Goal: Task Accomplishment & Management: Complete application form

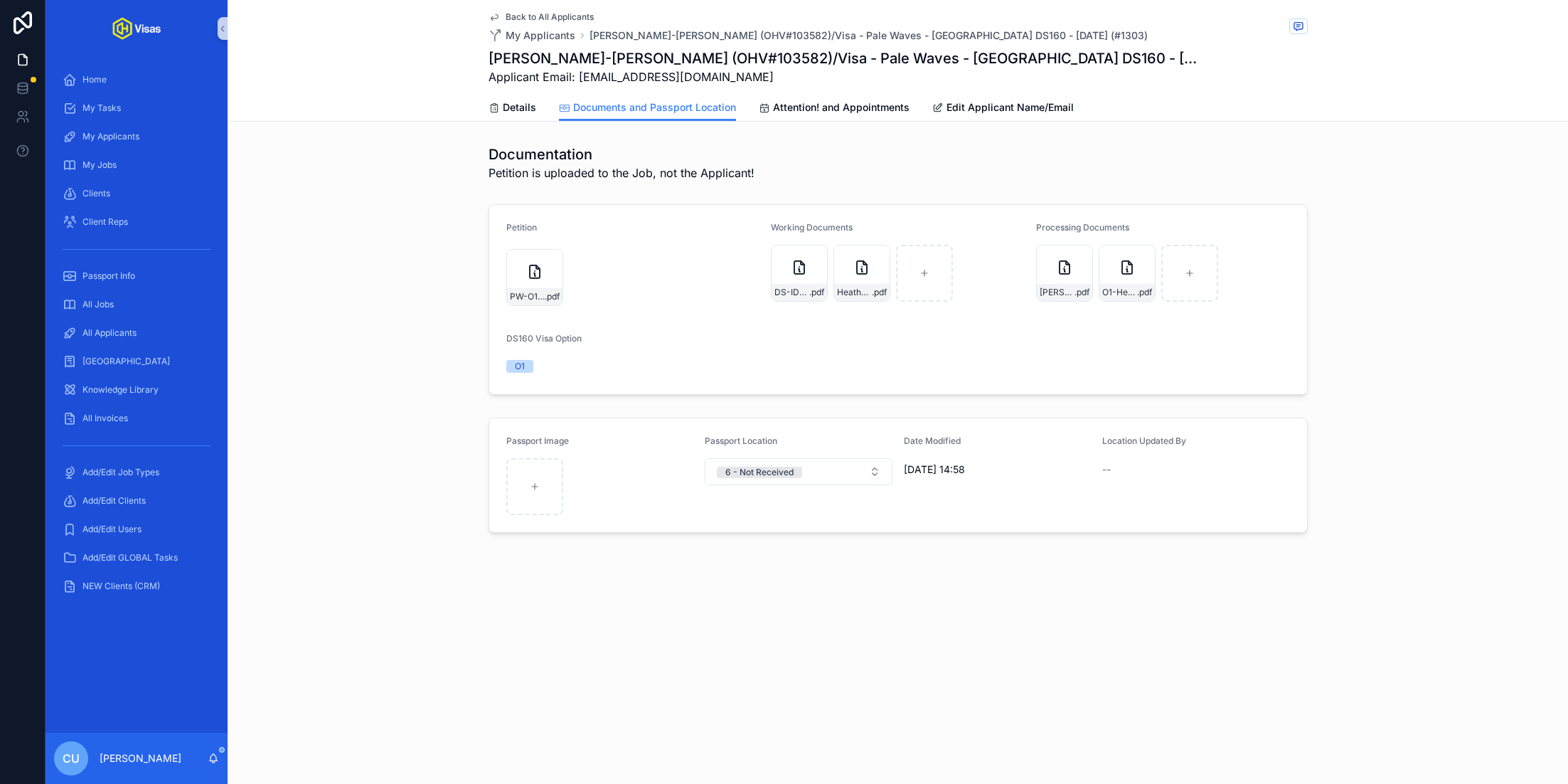
click at [249, 333] on div "Petition PW-O1-Fwd_-IOE8896148473---ben@onlyhelix.com---Only-Helix-Mail .pdf Wo…" at bounding box center [898, 299] width 1340 height 202
click at [1101, 680] on div "Back to All Applicants My Applicants [PERSON_NAME]-[PERSON_NAME] (OHV#103582)/V…" at bounding box center [898, 392] width 1340 height 784
click at [138, 331] on div "All Applicants" at bounding box center [136, 333] width 148 height 23
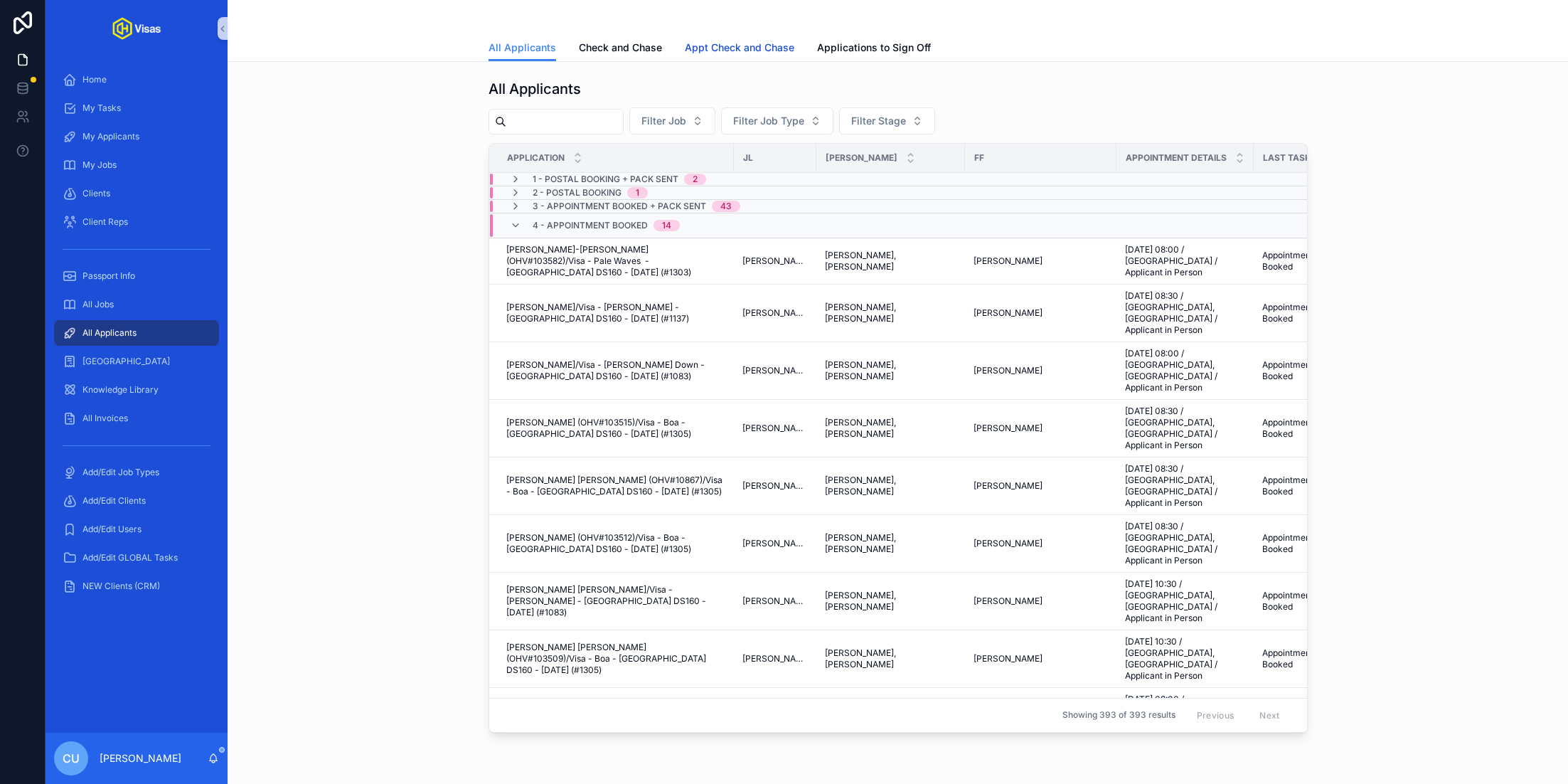
click at [706, 45] on span "Appt Check and Chase" at bounding box center [739, 48] width 110 height 14
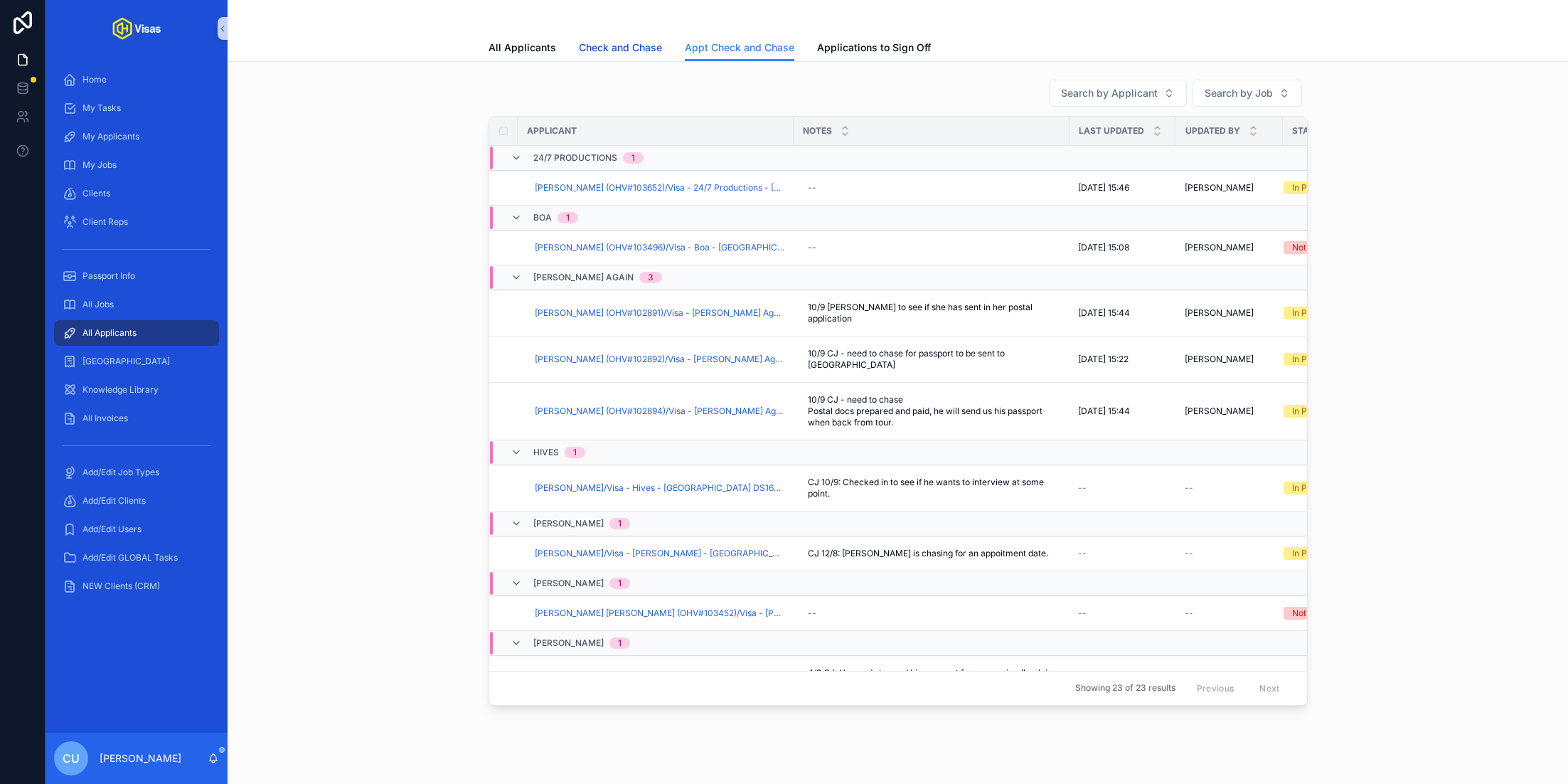
click at [636, 57] on link "Check and Chase" at bounding box center [620, 49] width 83 height 29
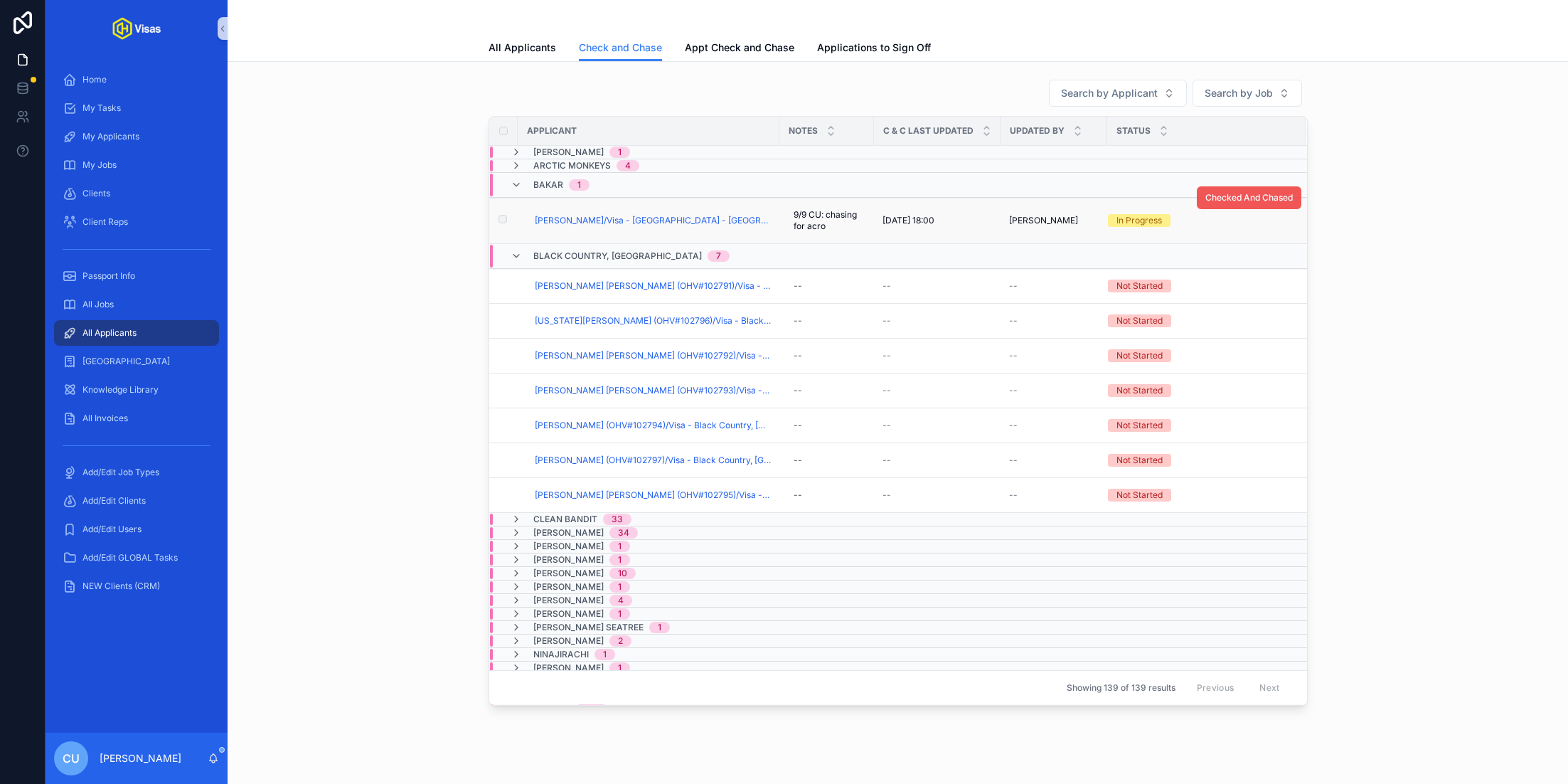
click at [1263, 195] on span "Checked And Chased" at bounding box center [1249, 198] width 87 height 12
click at [545, 184] on span "Bakar" at bounding box center [548, 184] width 30 height 12
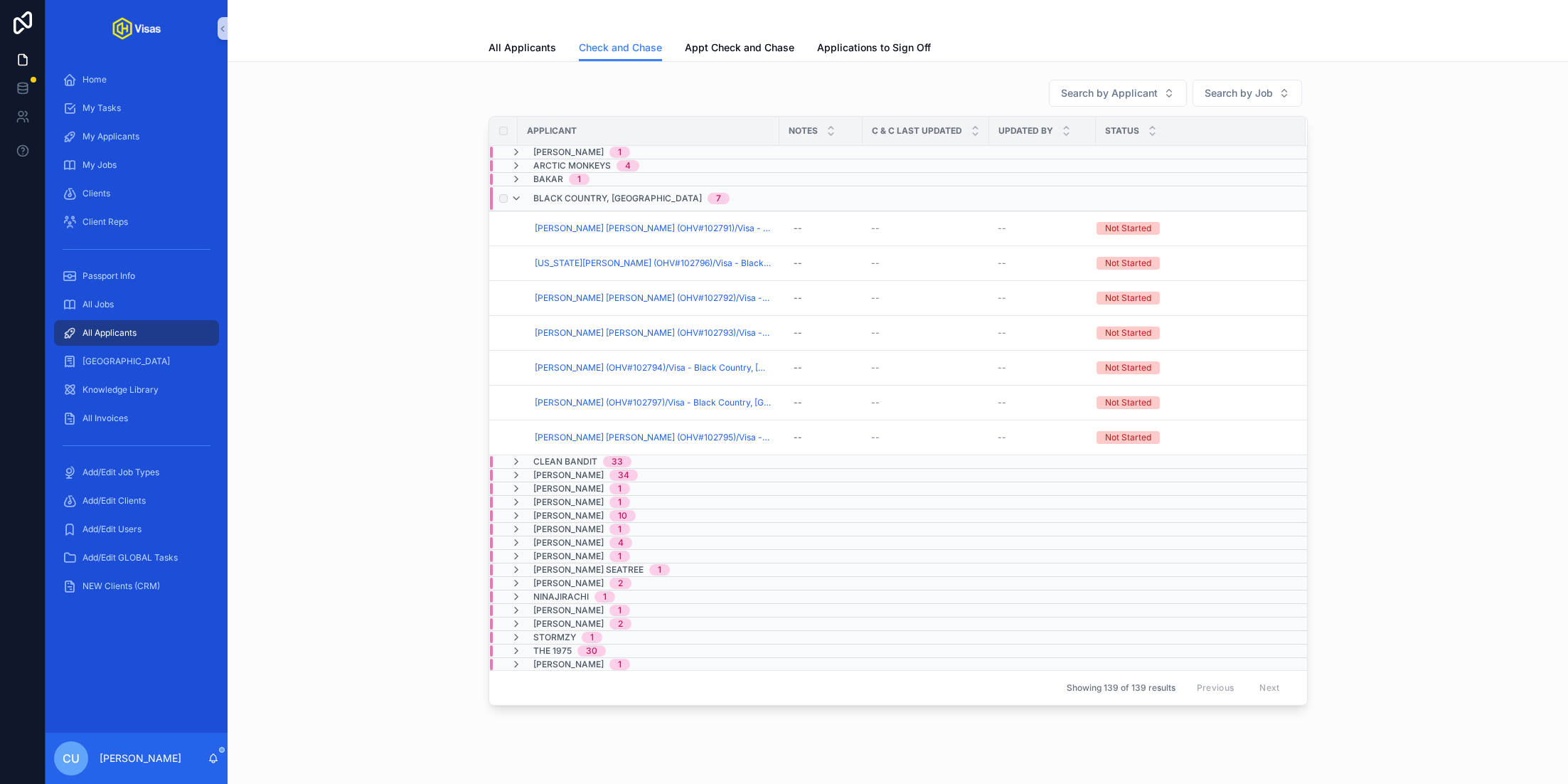
click at [708, 199] on div "[STREET_ADDRESS]" at bounding box center [739, 199] width 499 height 23
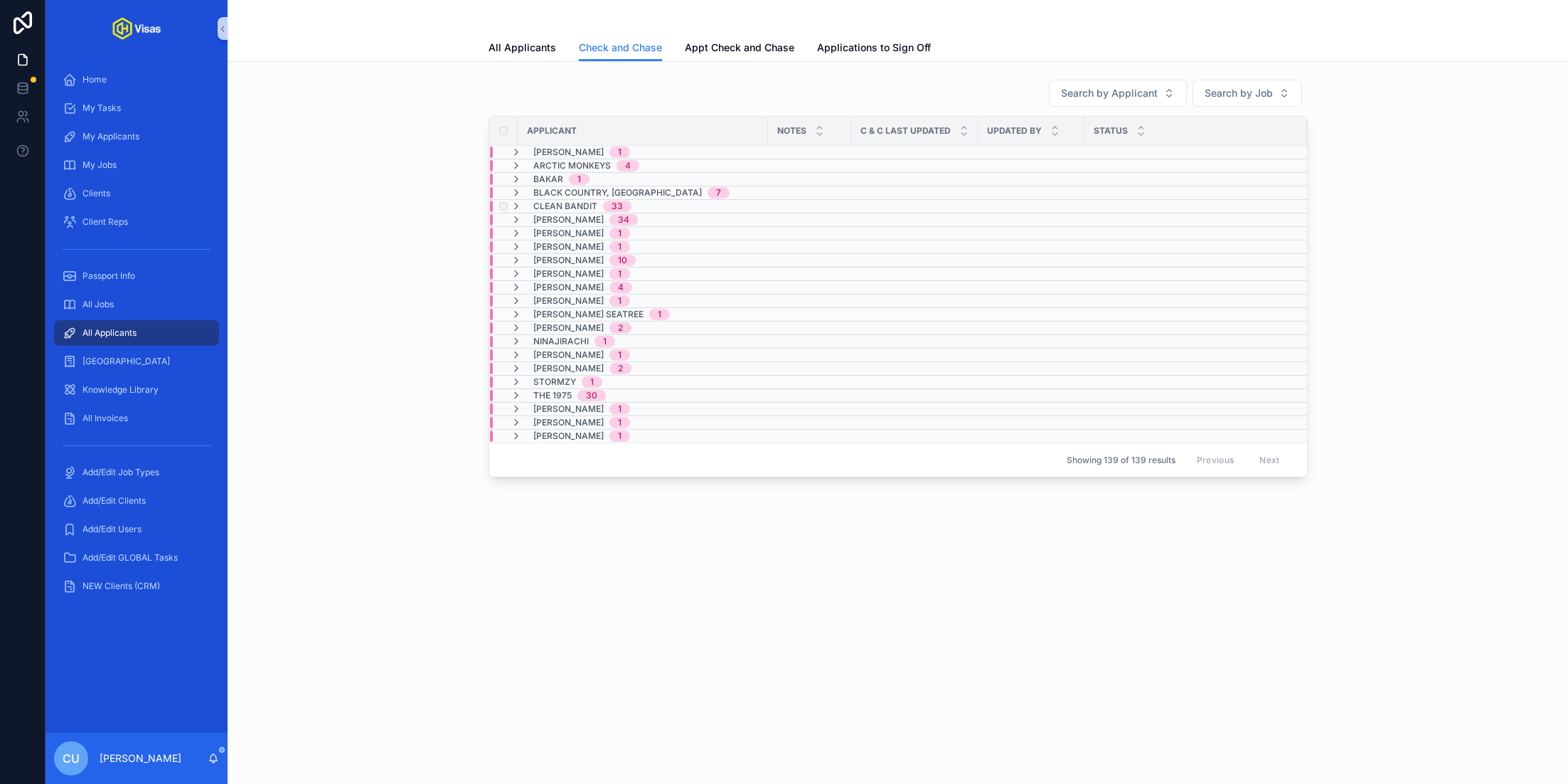
click at [586, 200] on span "Clean Bandit" at bounding box center [565, 206] width 64 height 12
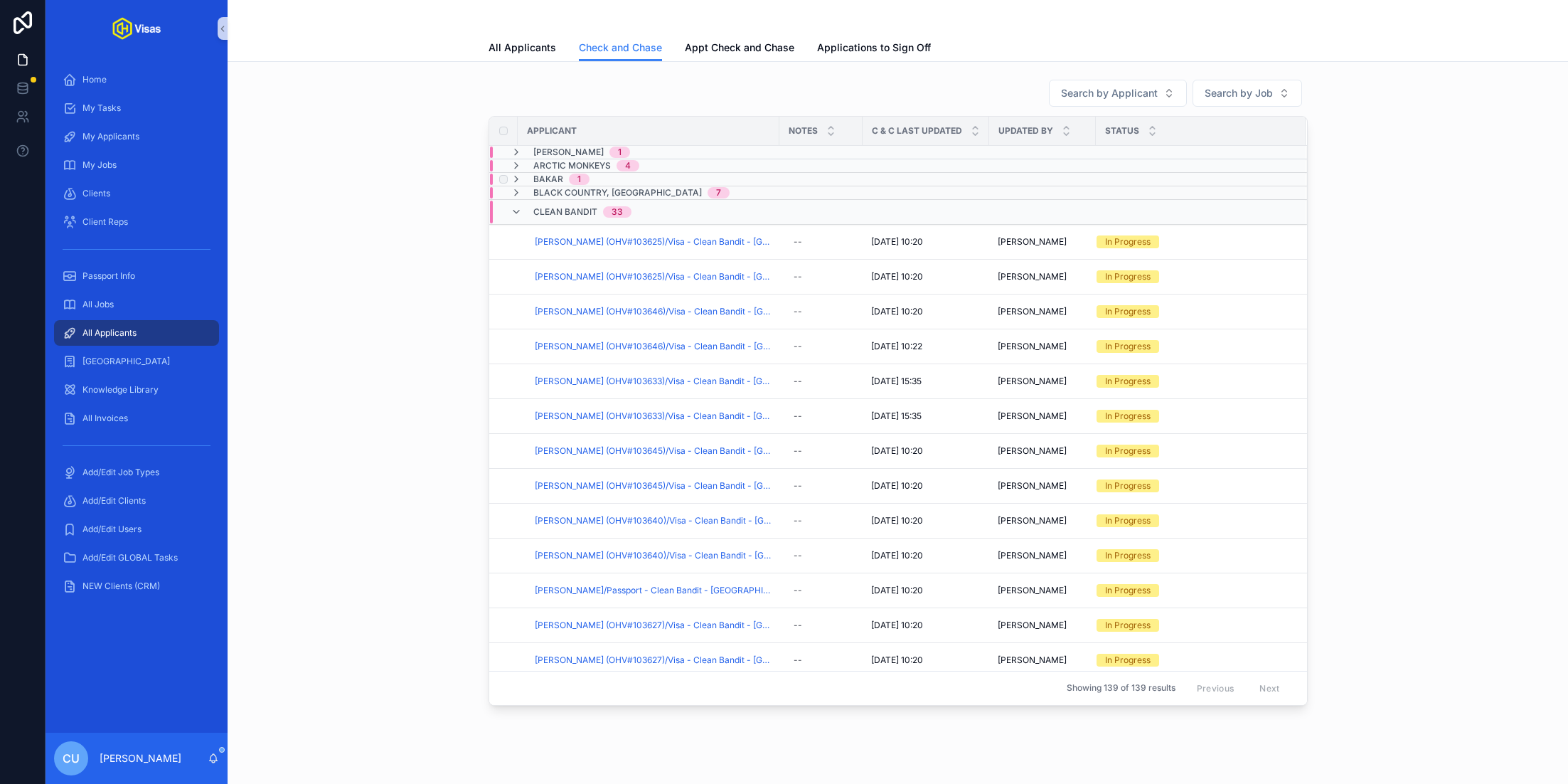
click at [561, 174] on span "Bakar" at bounding box center [548, 179] width 30 height 12
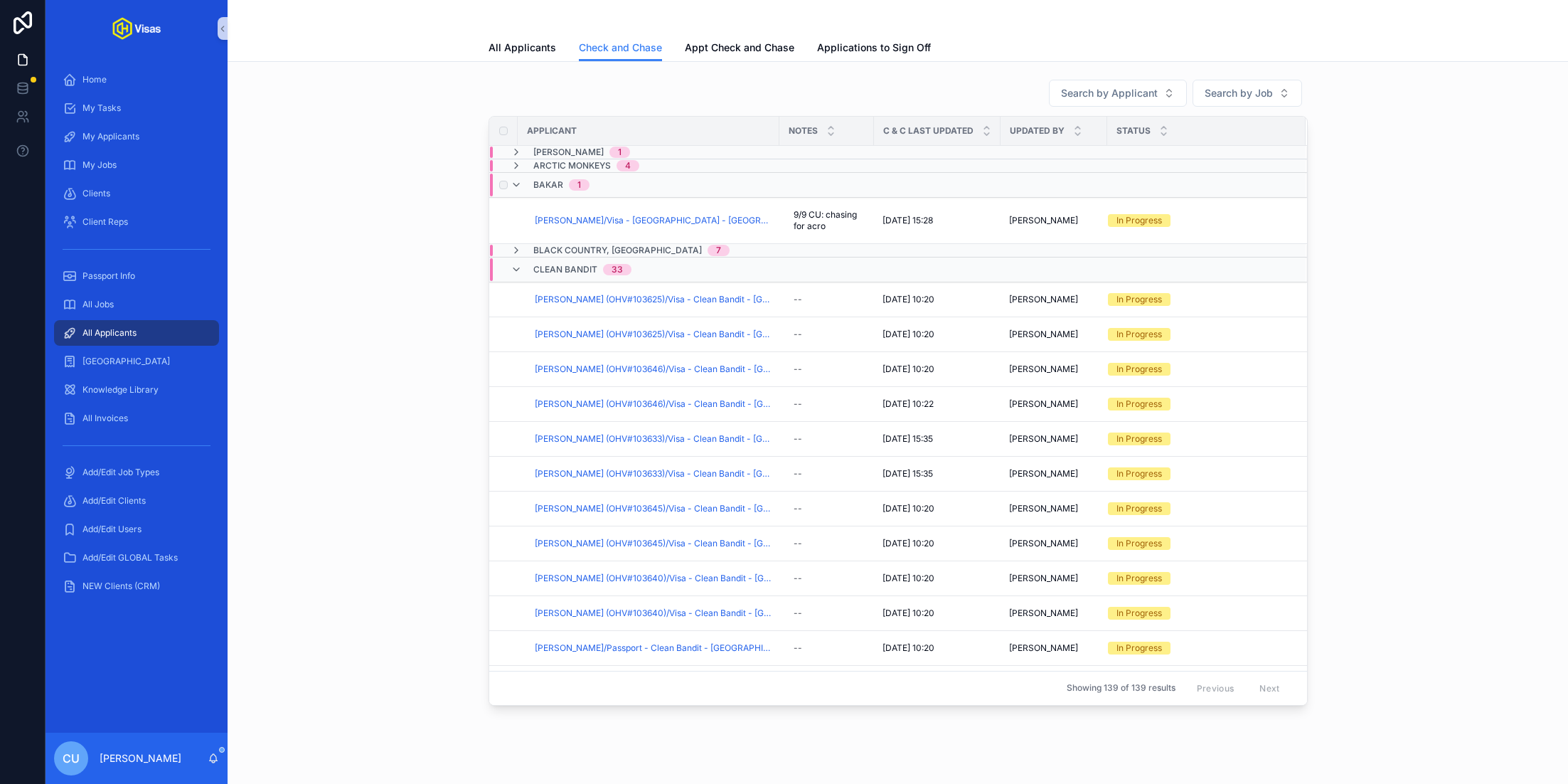
click at [623, 184] on div "Bakar 1" at bounding box center [744, 185] width 510 height 23
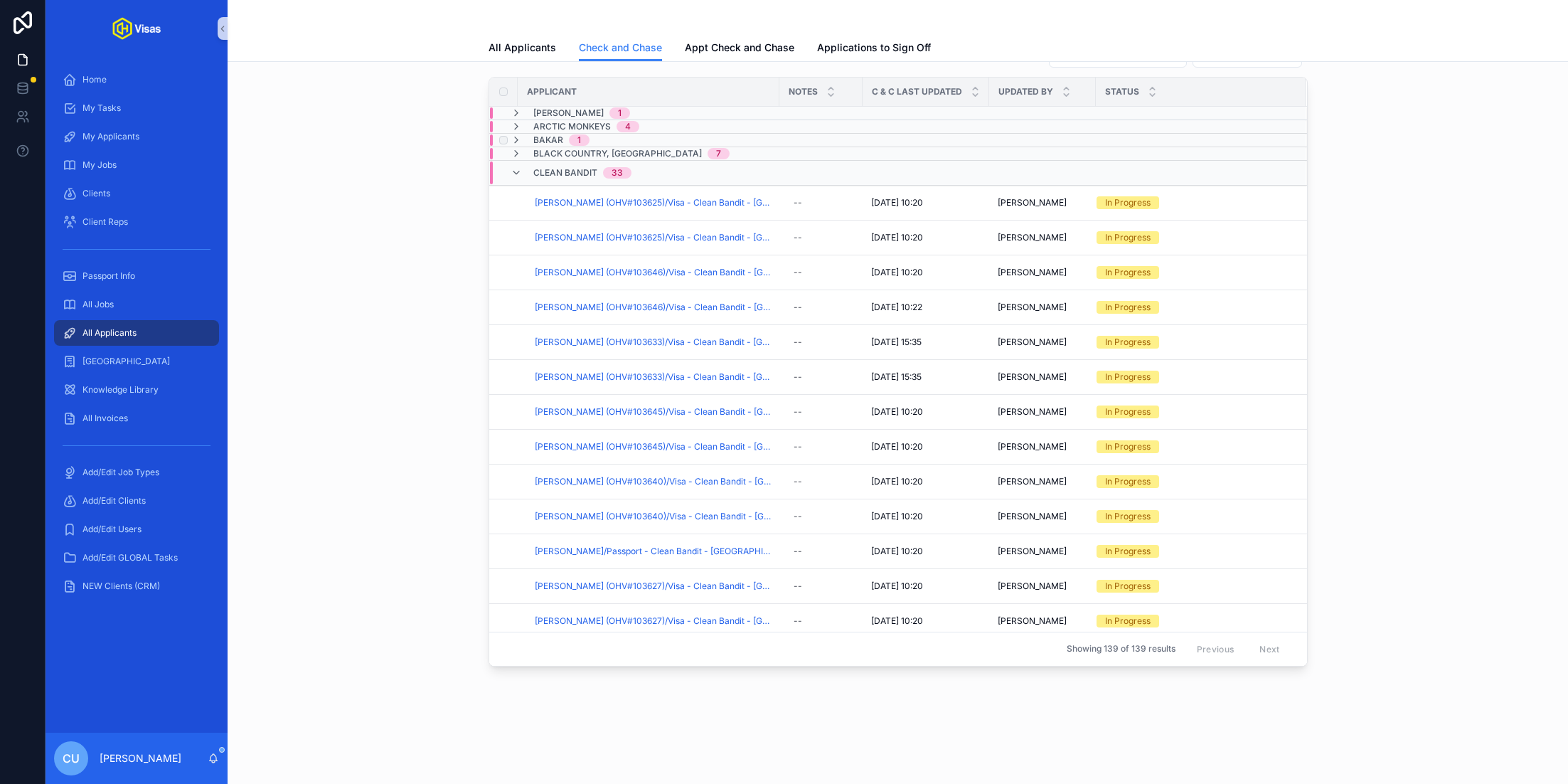
click at [630, 140] on div "Bakar 1" at bounding box center [739, 140] width 499 height 12
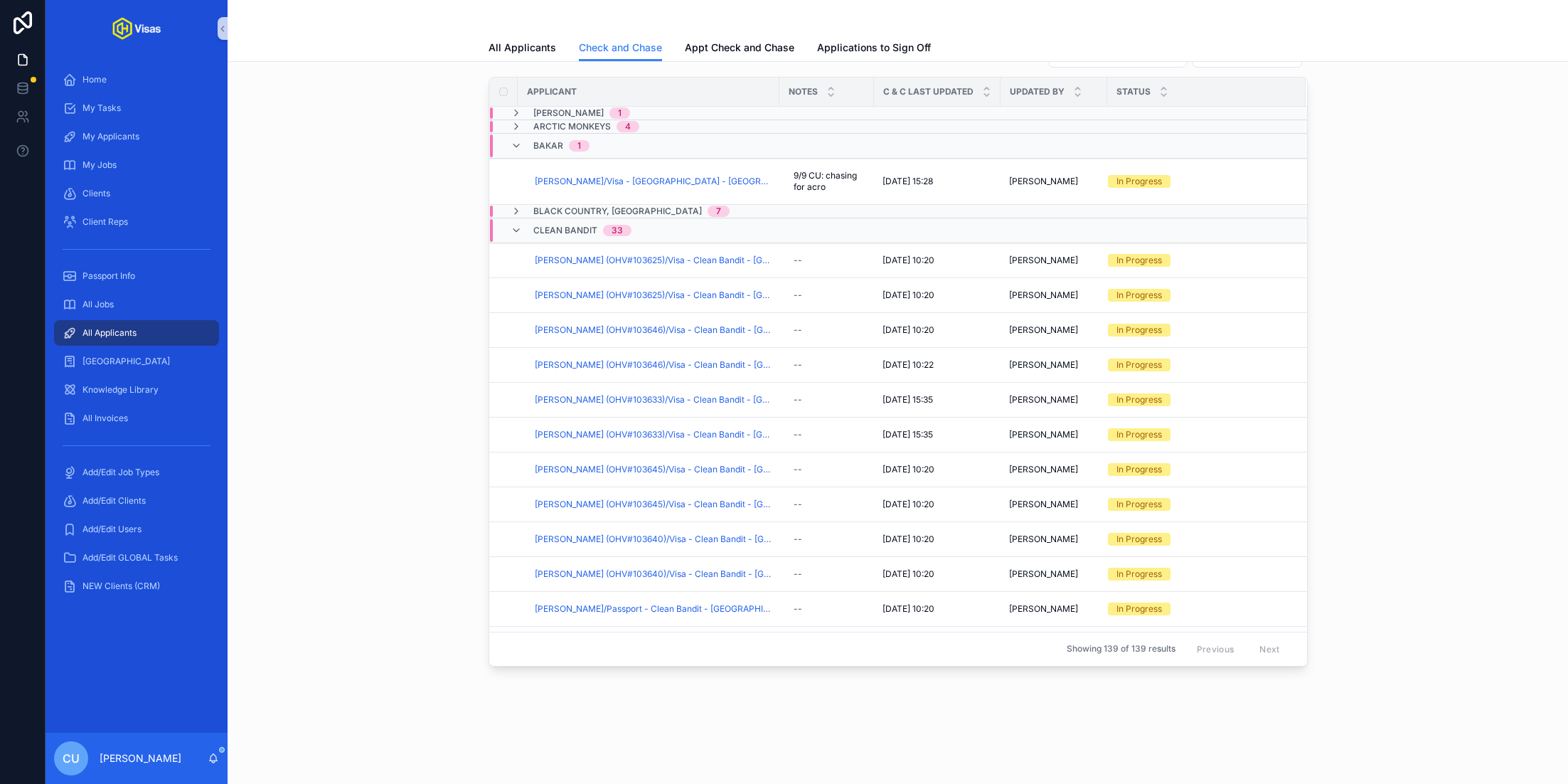
click at [630, 140] on div "Bakar 1" at bounding box center [744, 146] width 510 height 23
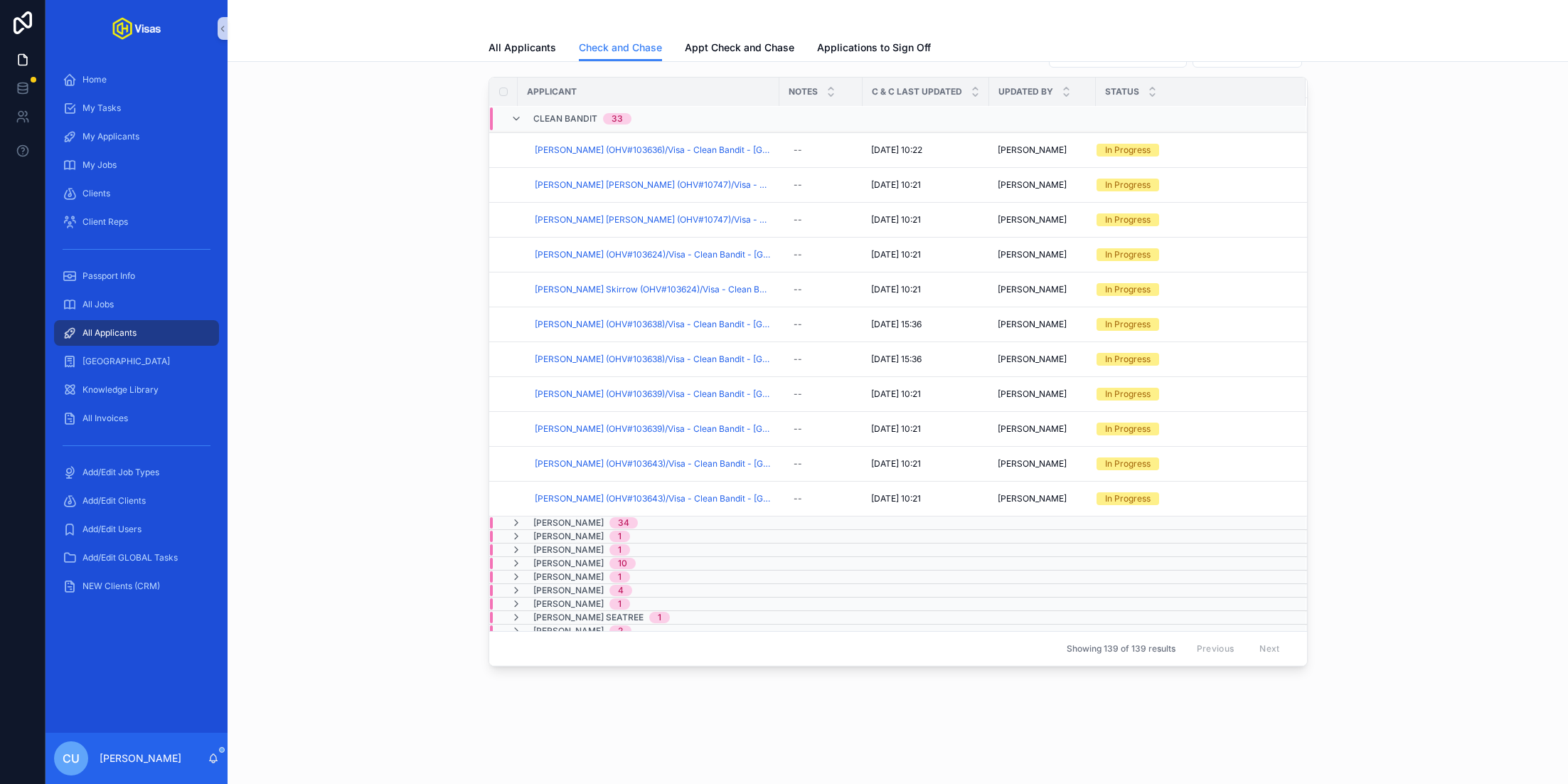
scroll to position [1012, 0]
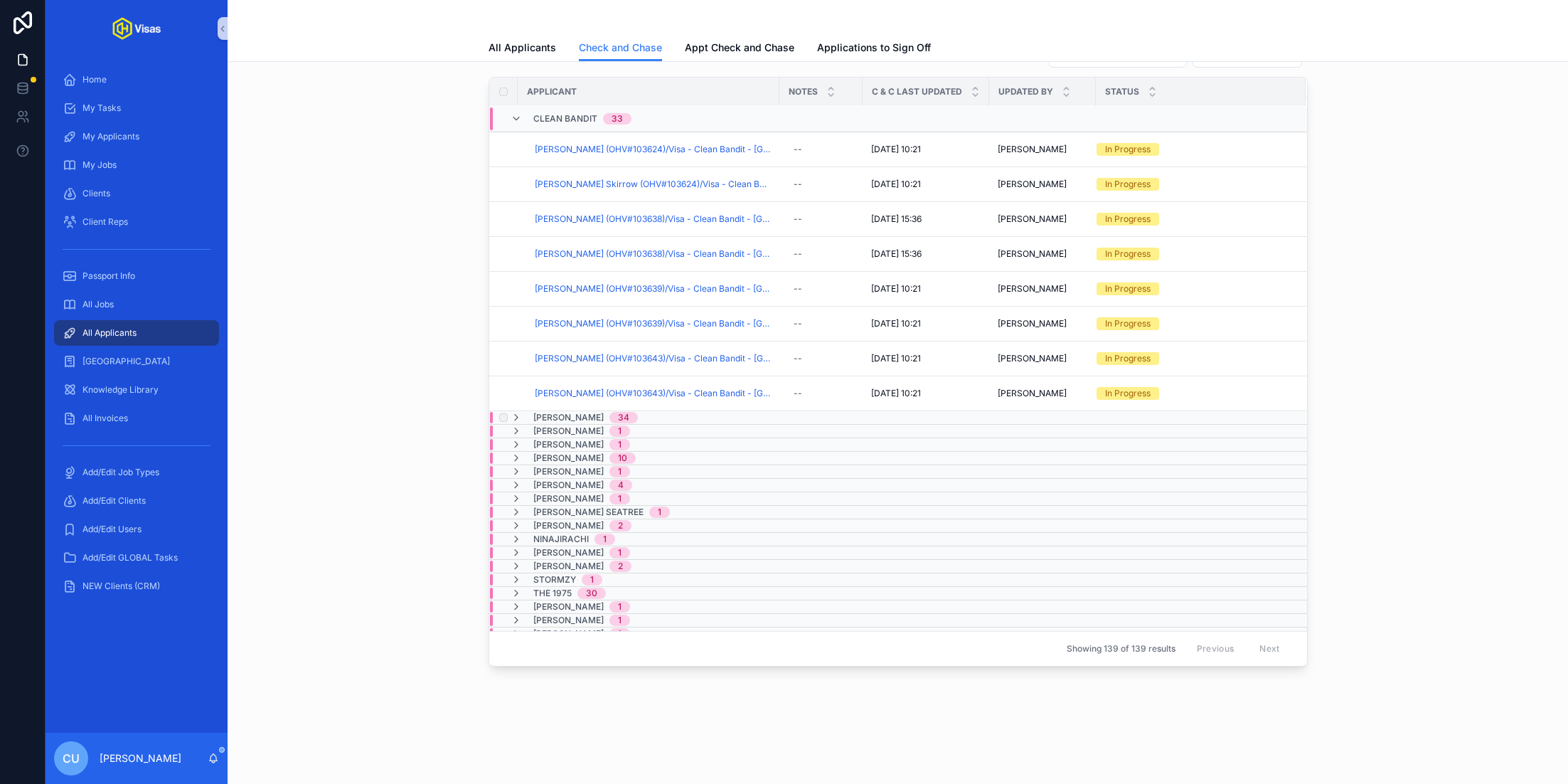
click at [662, 412] on div "[PERSON_NAME] 34" at bounding box center [739, 417] width 499 height 12
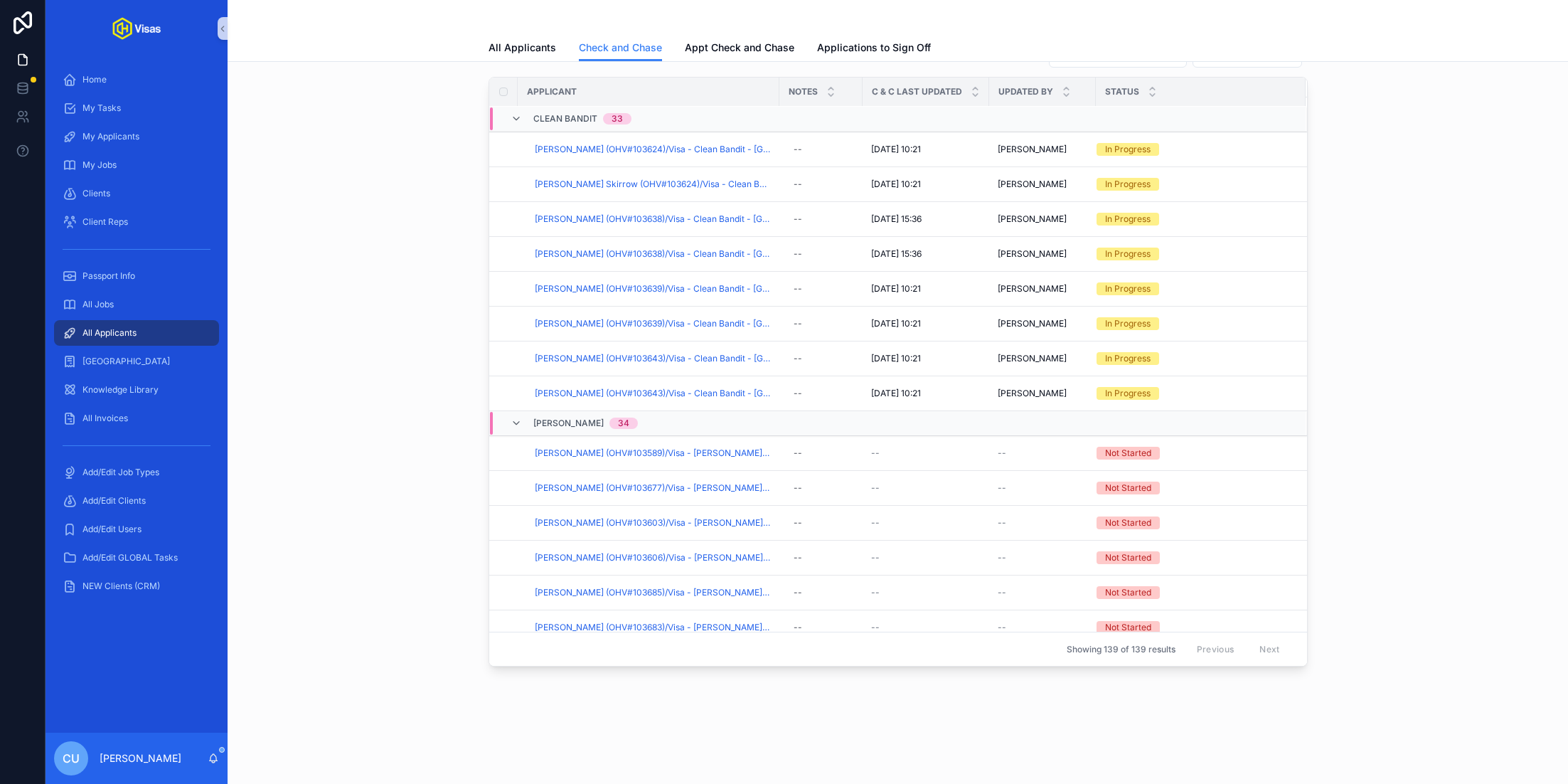
click at [662, 412] on div "[PERSON_NAME] 34" at bounding box center [739, 423] width 499 height 23
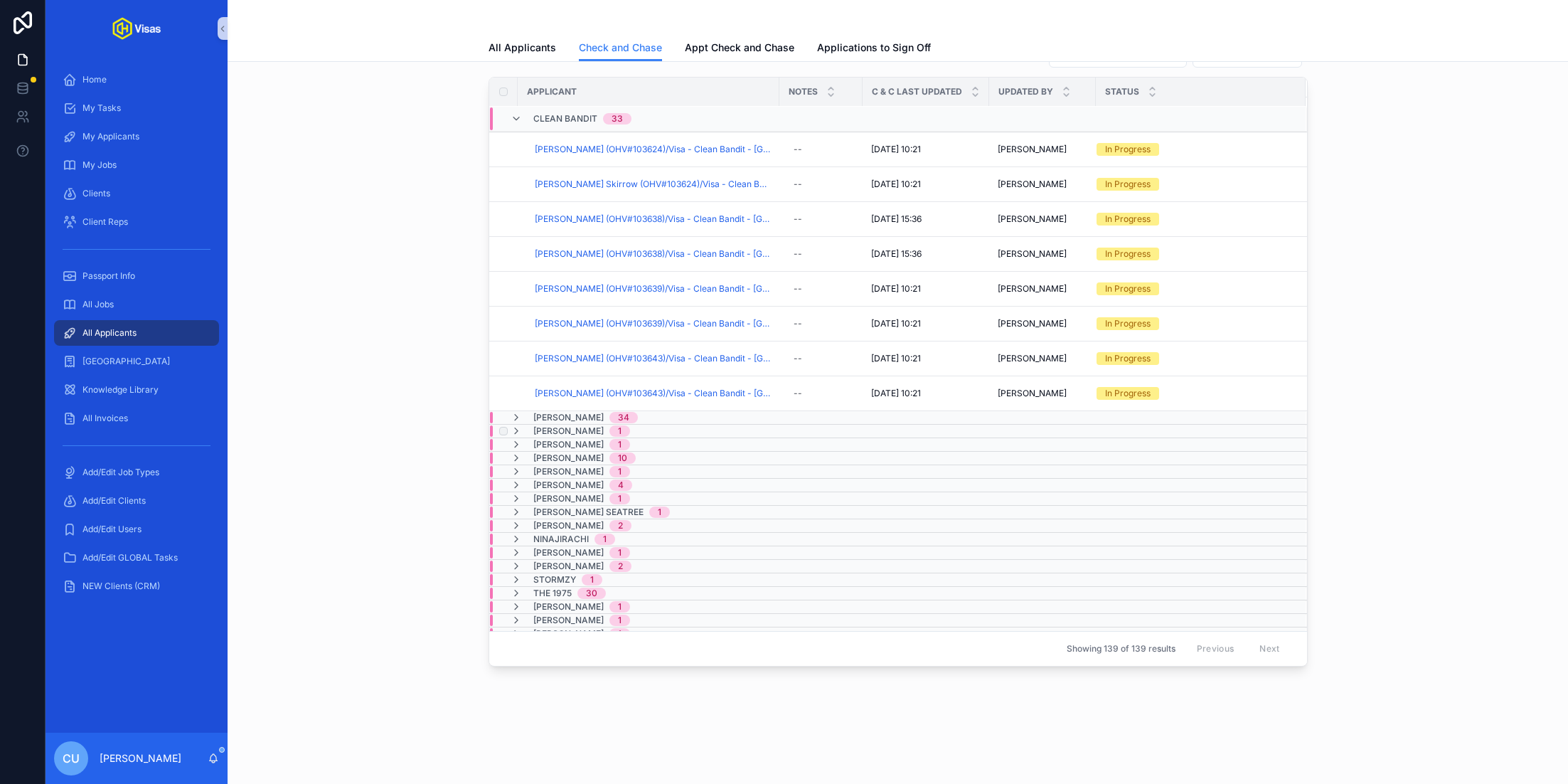
click at [641, 427] on div "[PERSON_NAME] 1" at bounding box center [739, 431] width 499 height 12
click at [641, 427] on div "[PERSON_NAME] 1" at bounding box center [739, 437] width 499 height 23
click at [649, 479] on div "[PERSON_NAME] 4" at bounding box center [739, 485] width 499 height 12
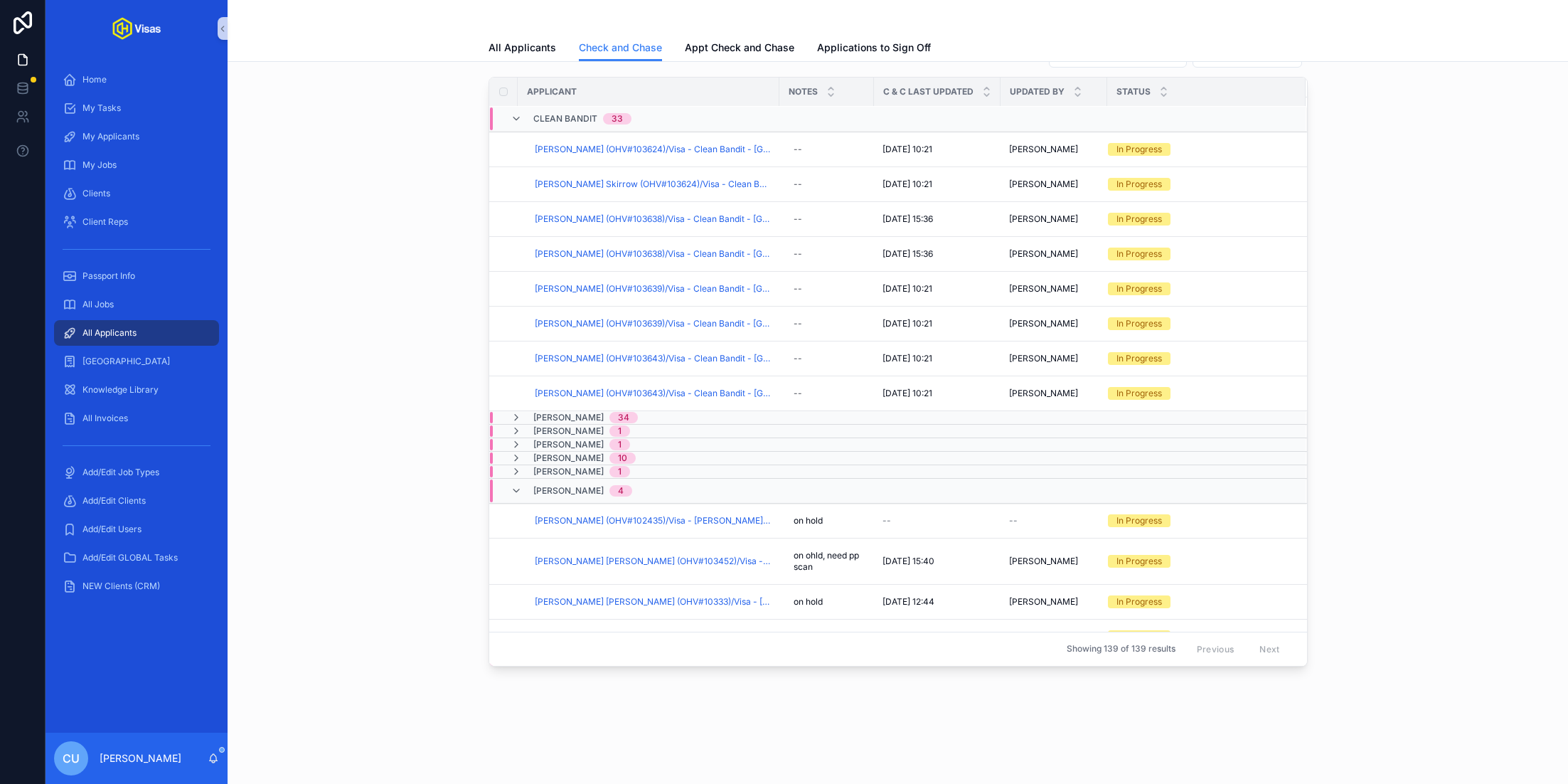
scroll to position [1174, 0]
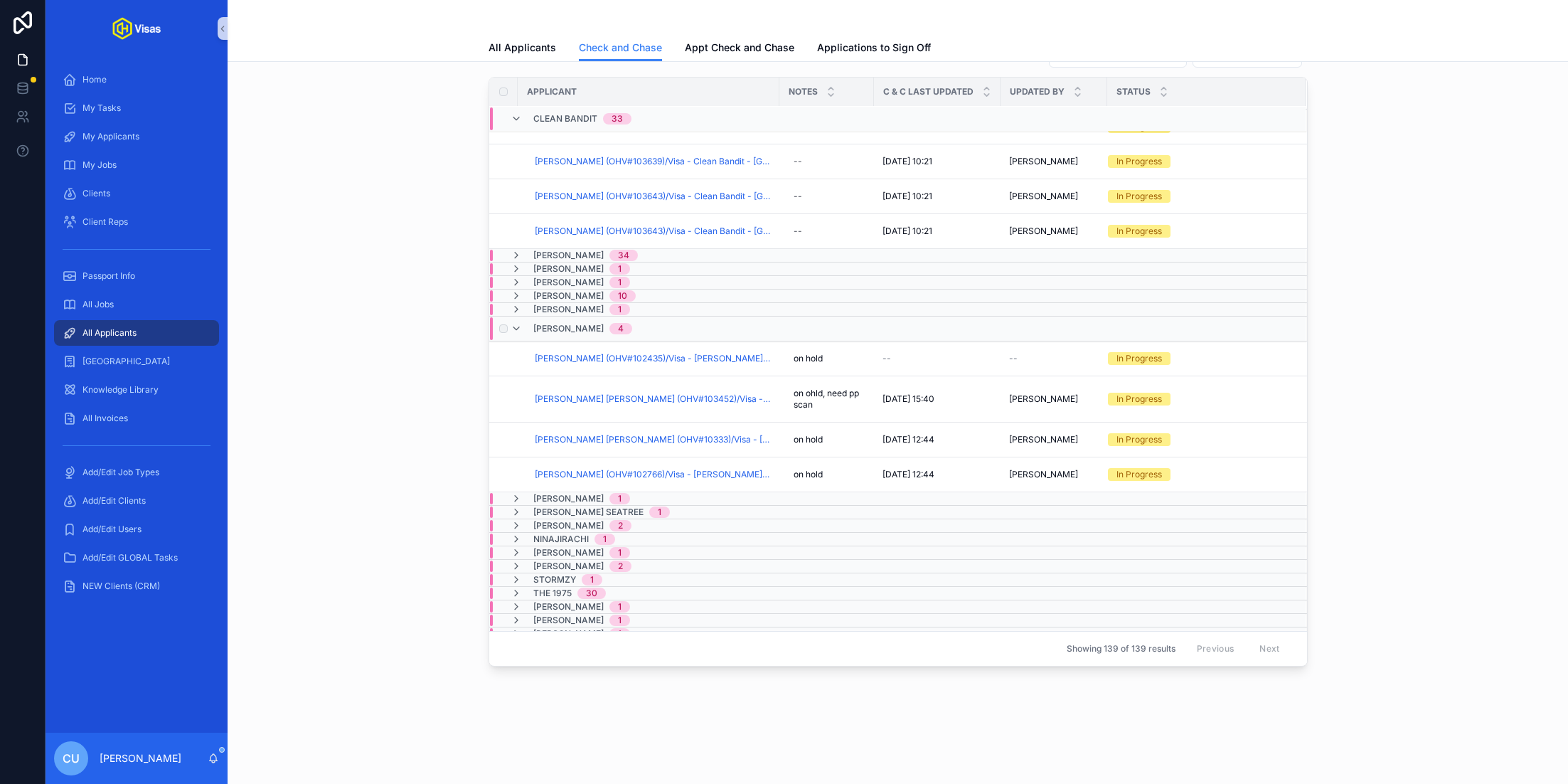
click at [634, 321] on div "[PERSON_NAME] 4" at bounding box center [744, 329] width 510 height 23
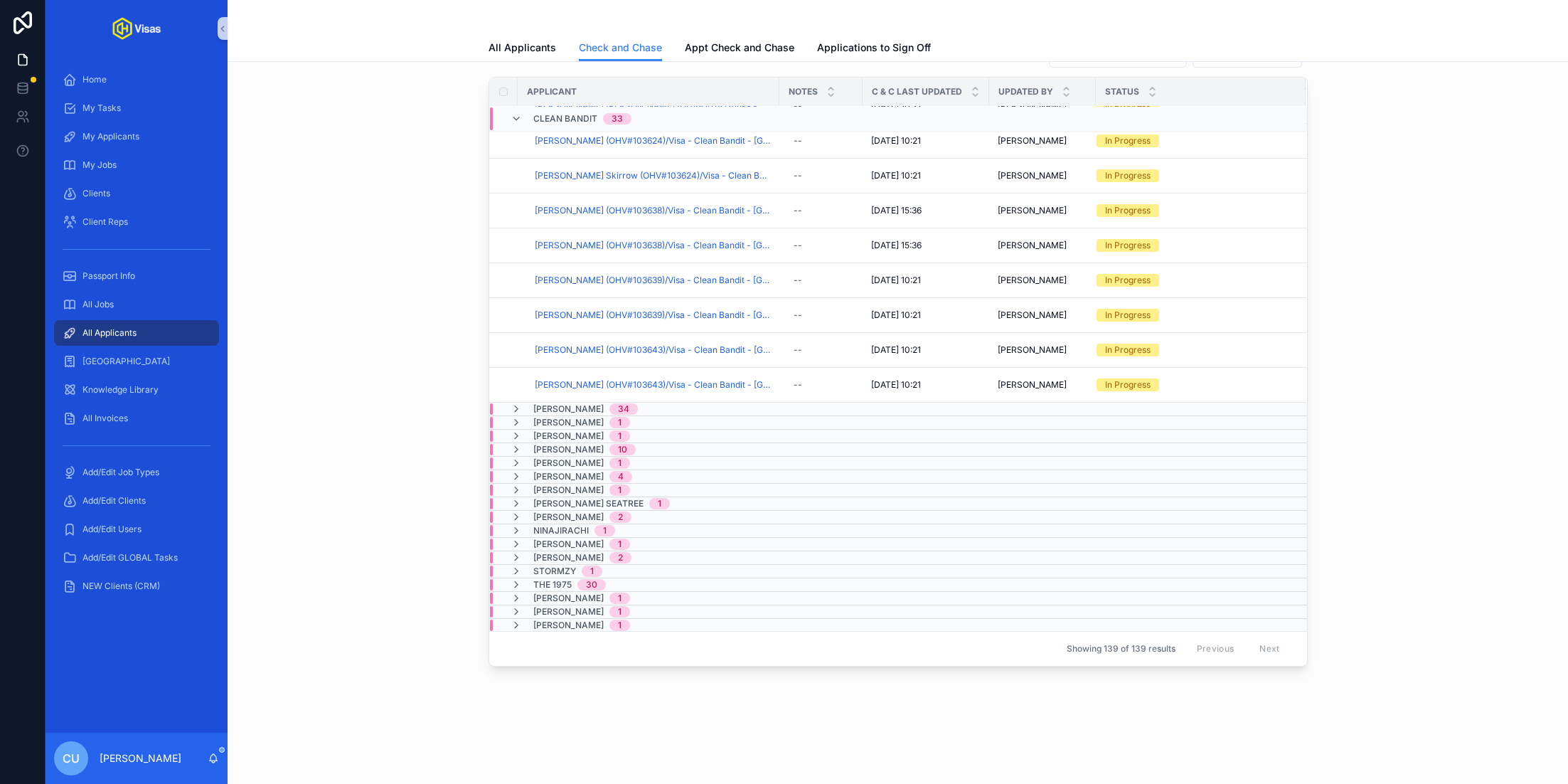
scroll to position [1012, 0]
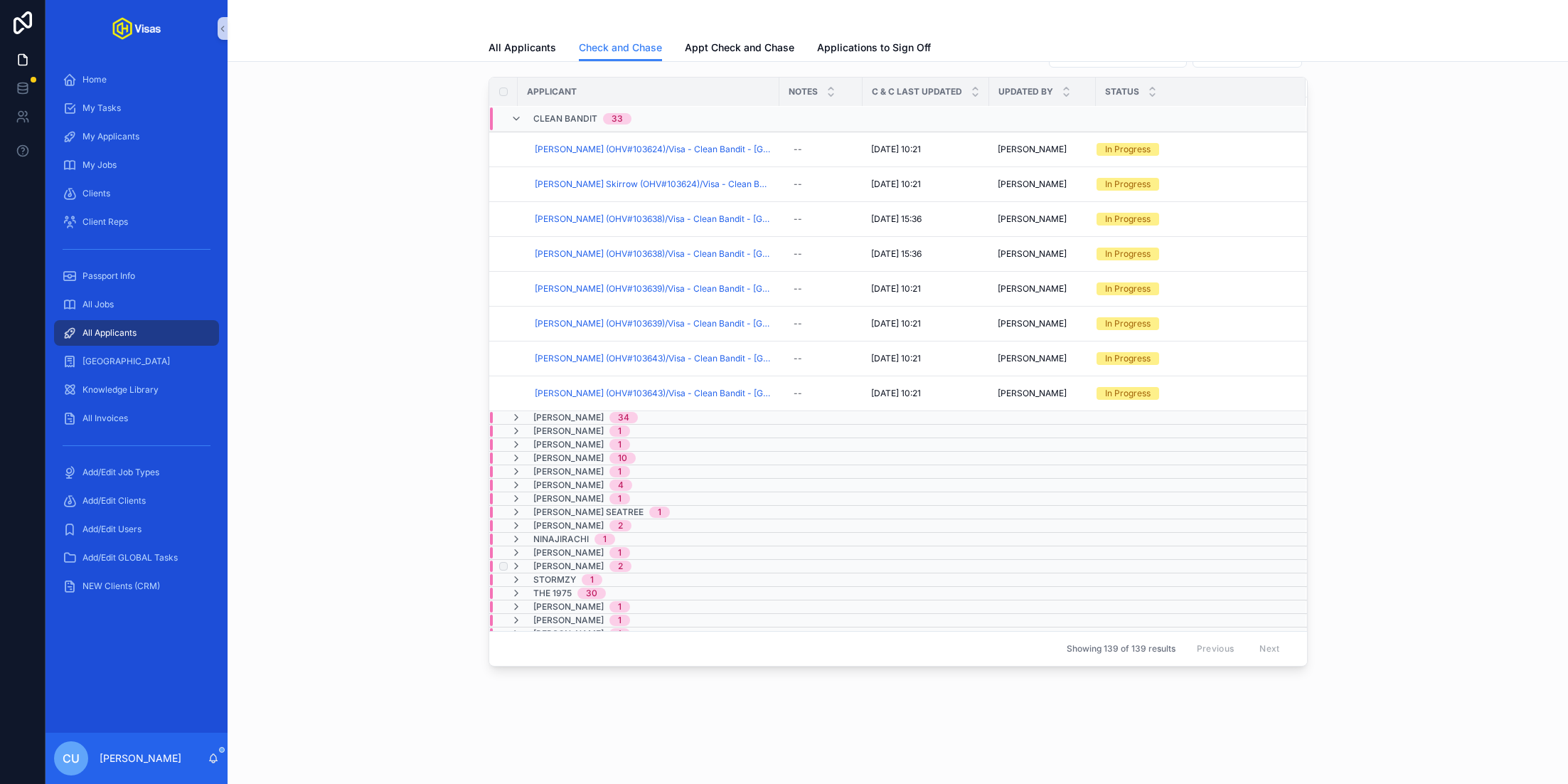
click at [576, 561] on span "[PERSON_NAME]" at bounding box center [568, 566] width 70 height 12
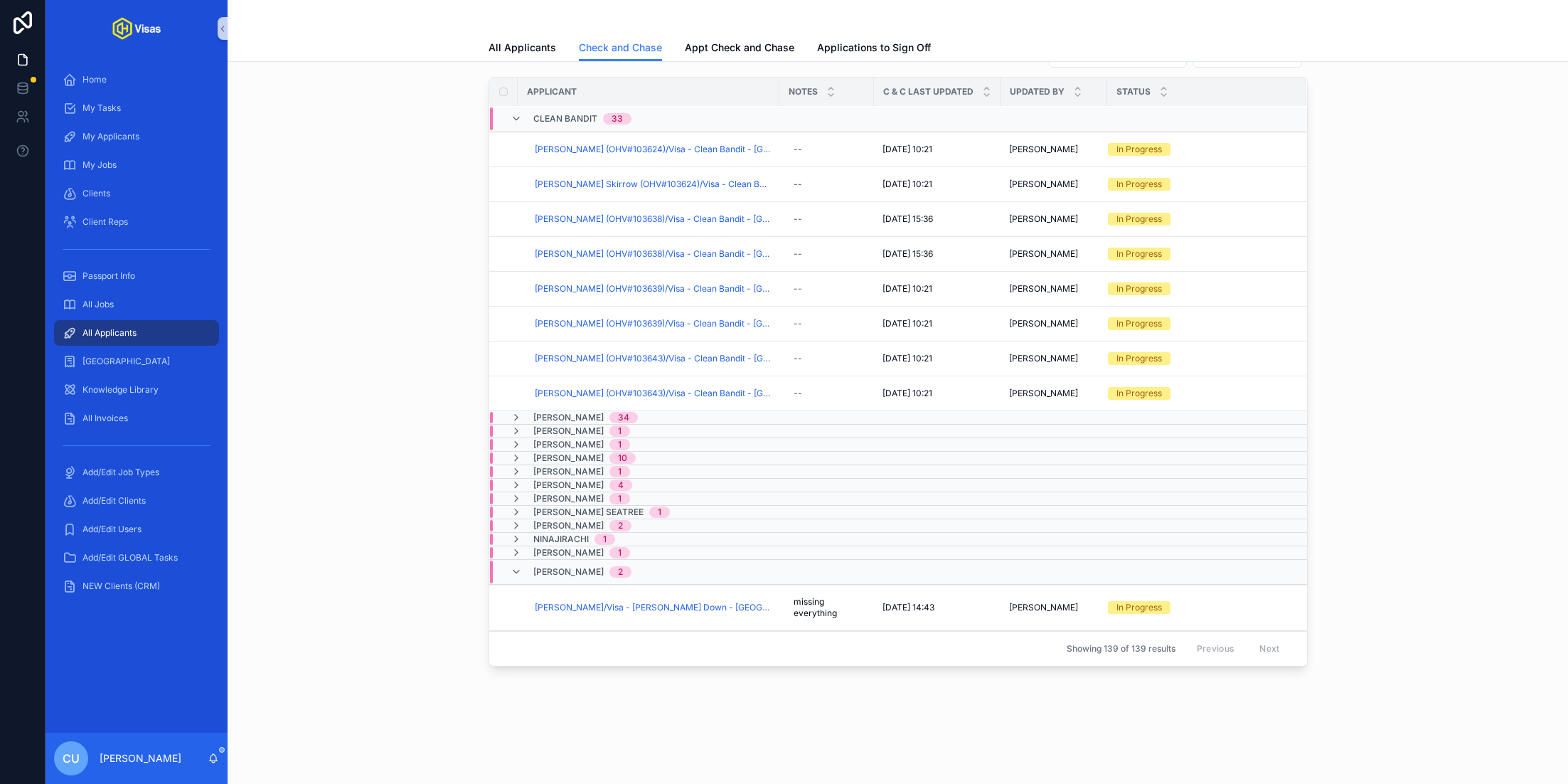
scroll to position [1115, 0]
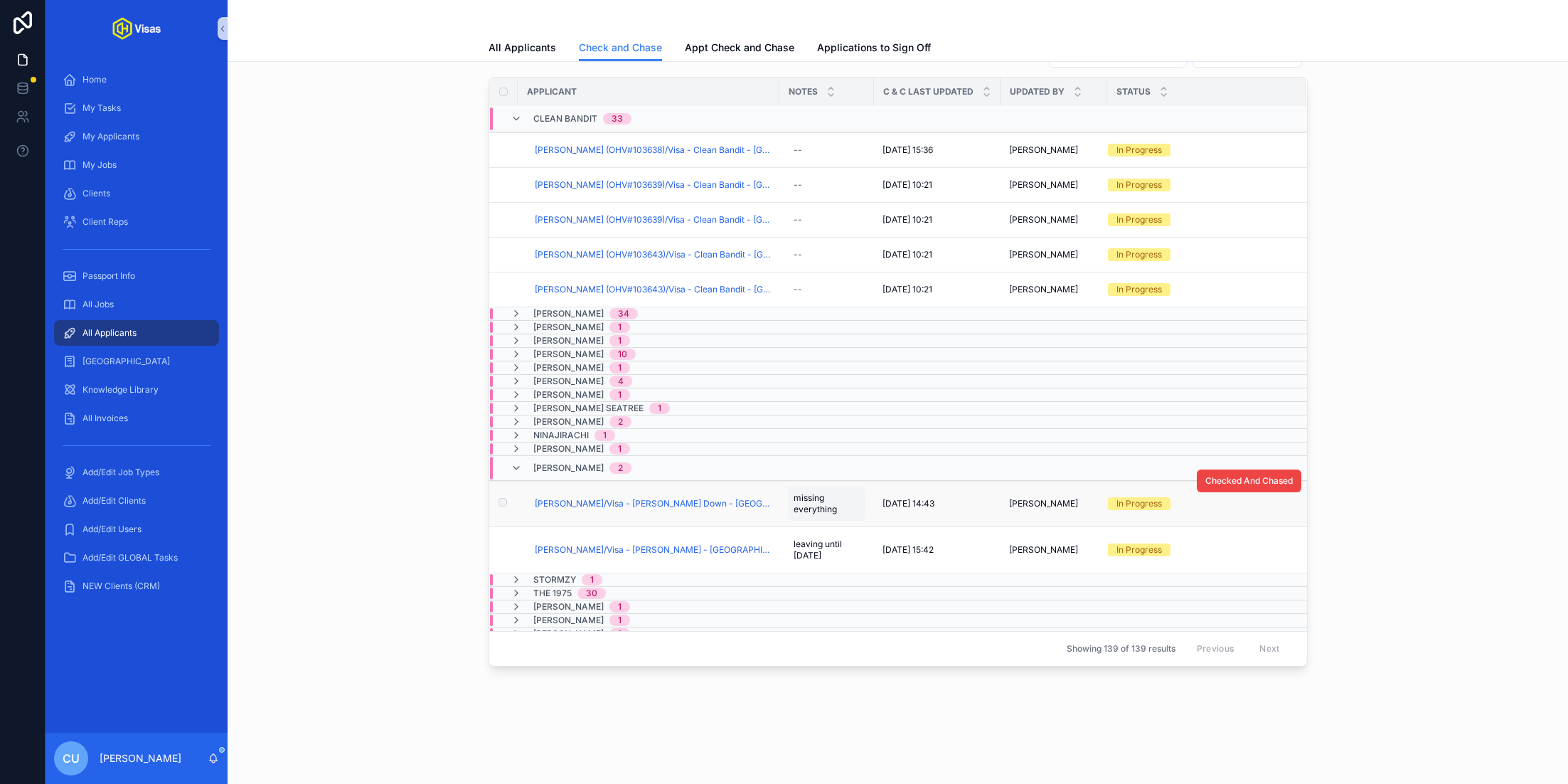
click at [825, 496] on span "missing everything" at bounding box center [826, 504] width 66 height 23
click at [855, 511] on textarea "**********" at bounding box center [864, 520] width 135 height 43
type textarea "*"
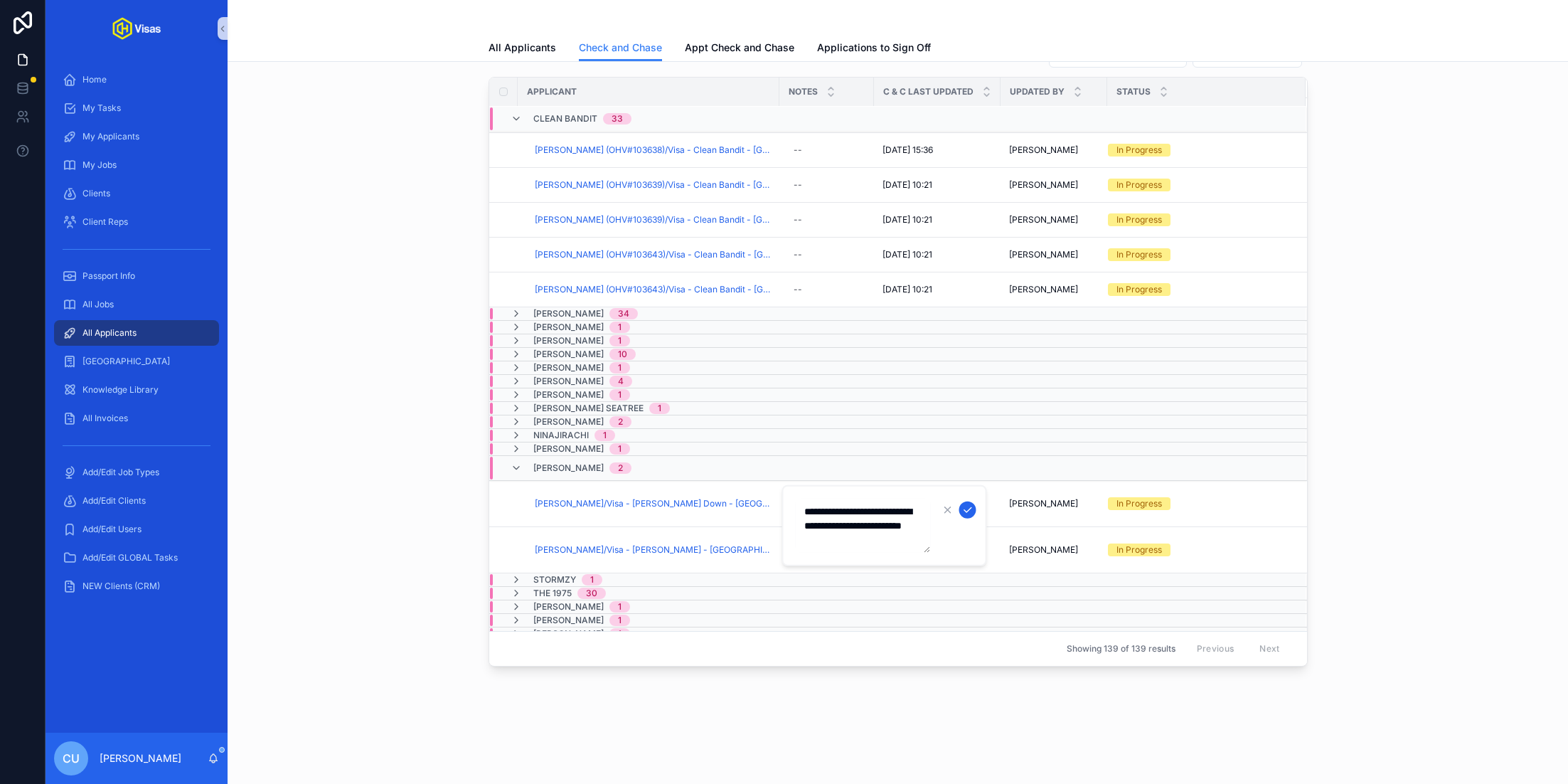
type textarea "**********"
click at [968, 510] on icon "scrollable content" at bounding box center [968, 510] width 12 height 12
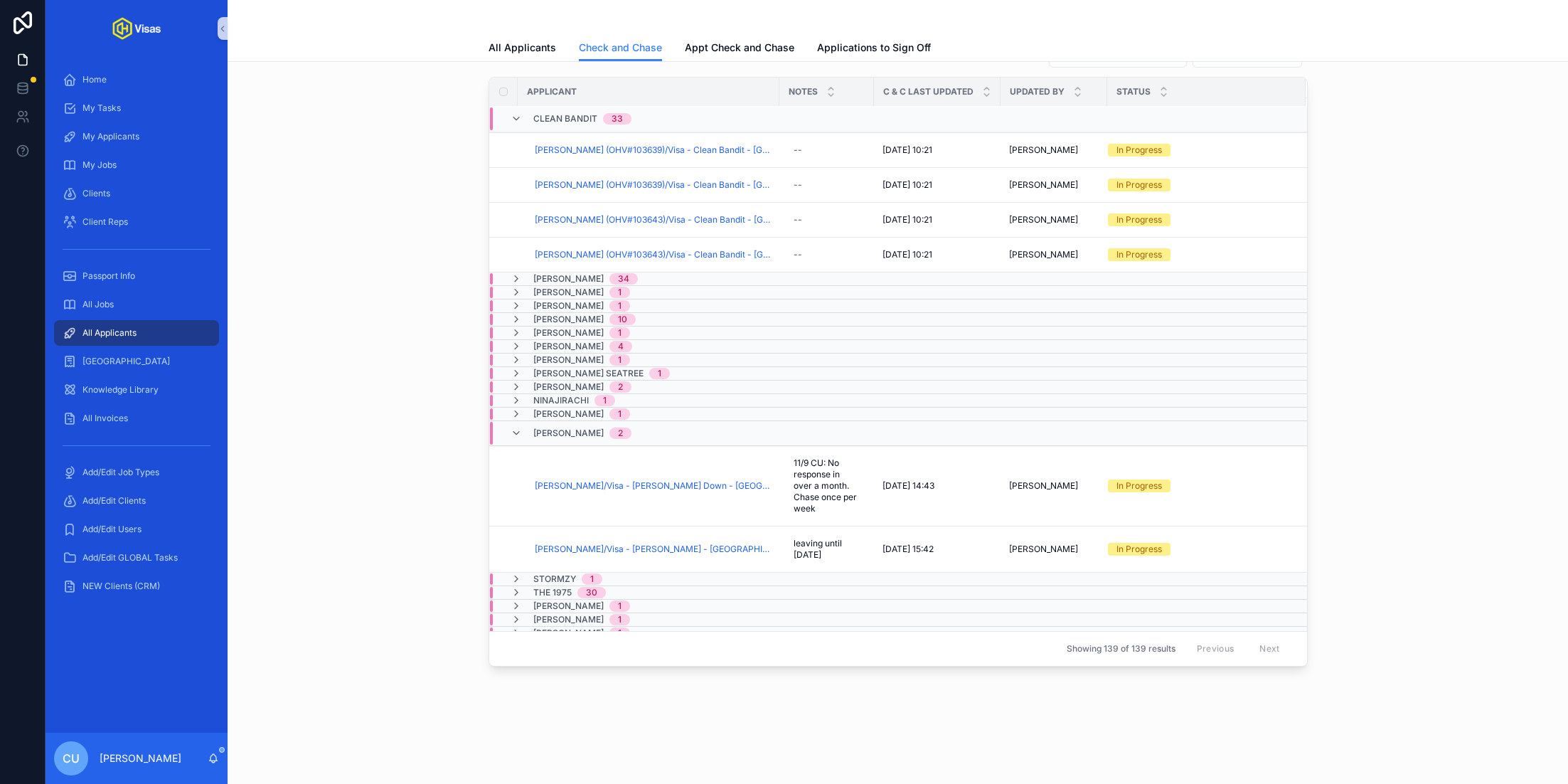
click at [579, 428] on span "[PERSON_NAME]" at bounding box center [568, 433] width 70 height 12
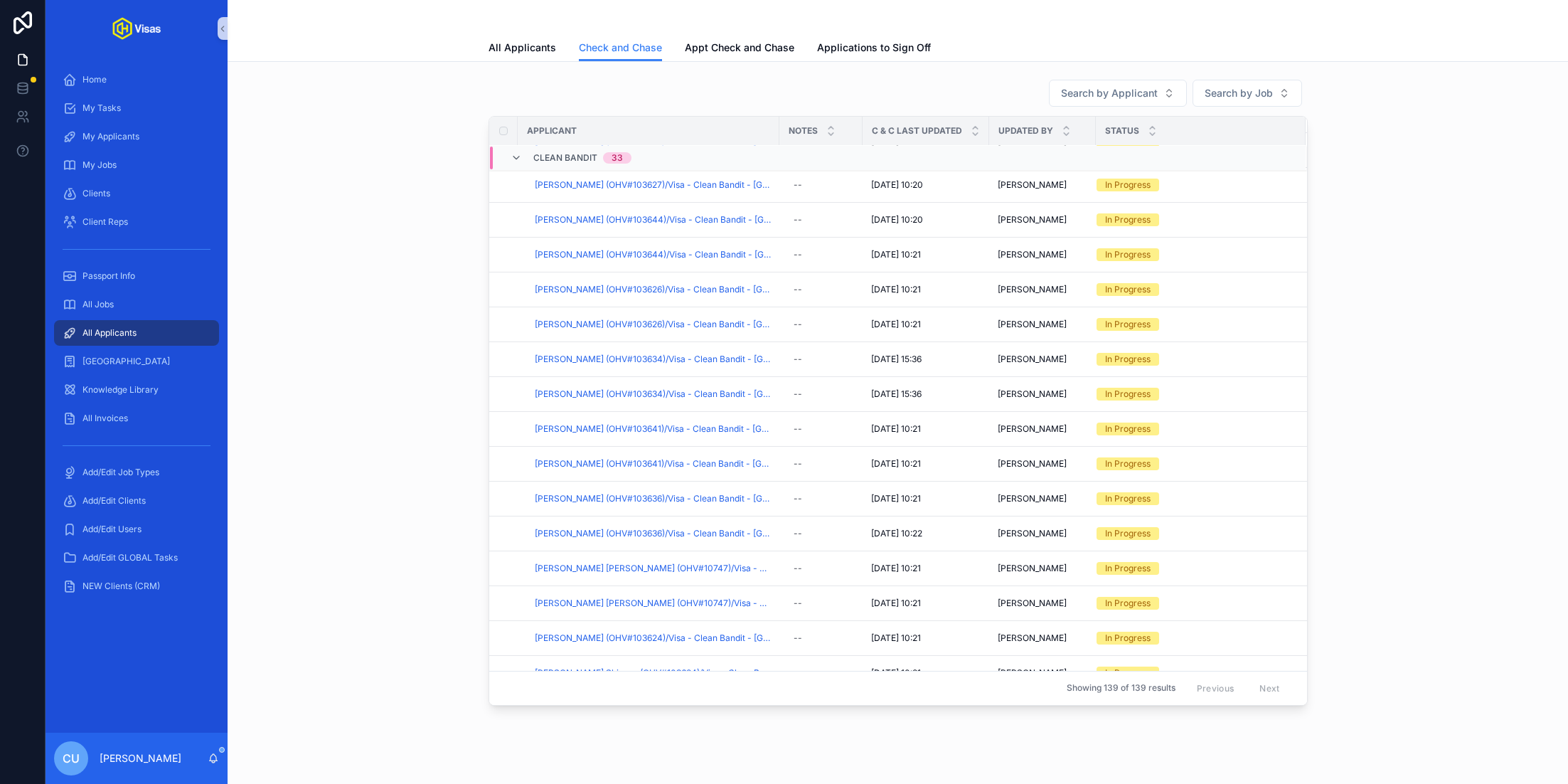
scroll to position [0, 0]
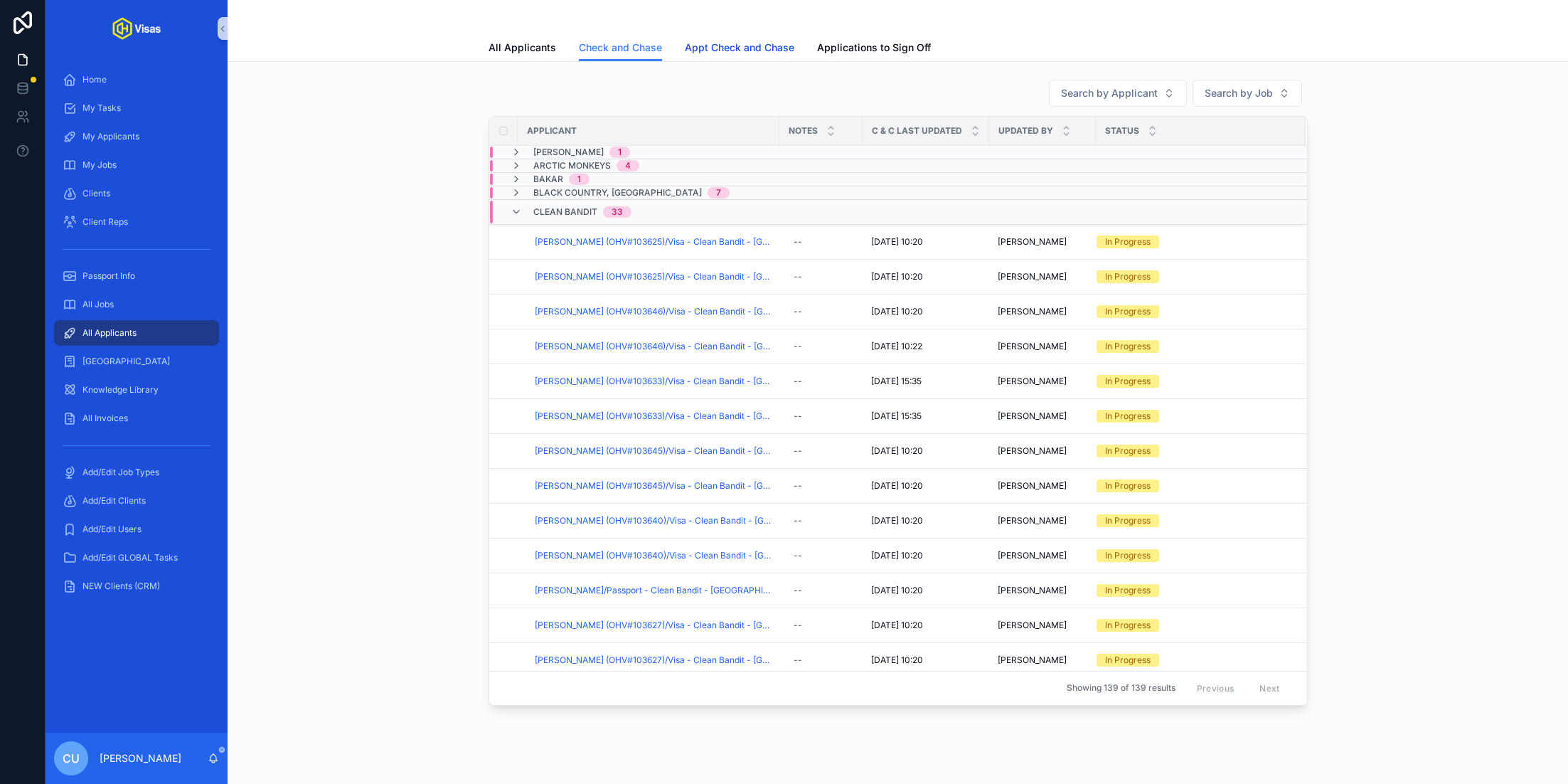
click at [736, 50] on span "Appt Check and Chase" at bounding box center [739, 48] width 110 height 14
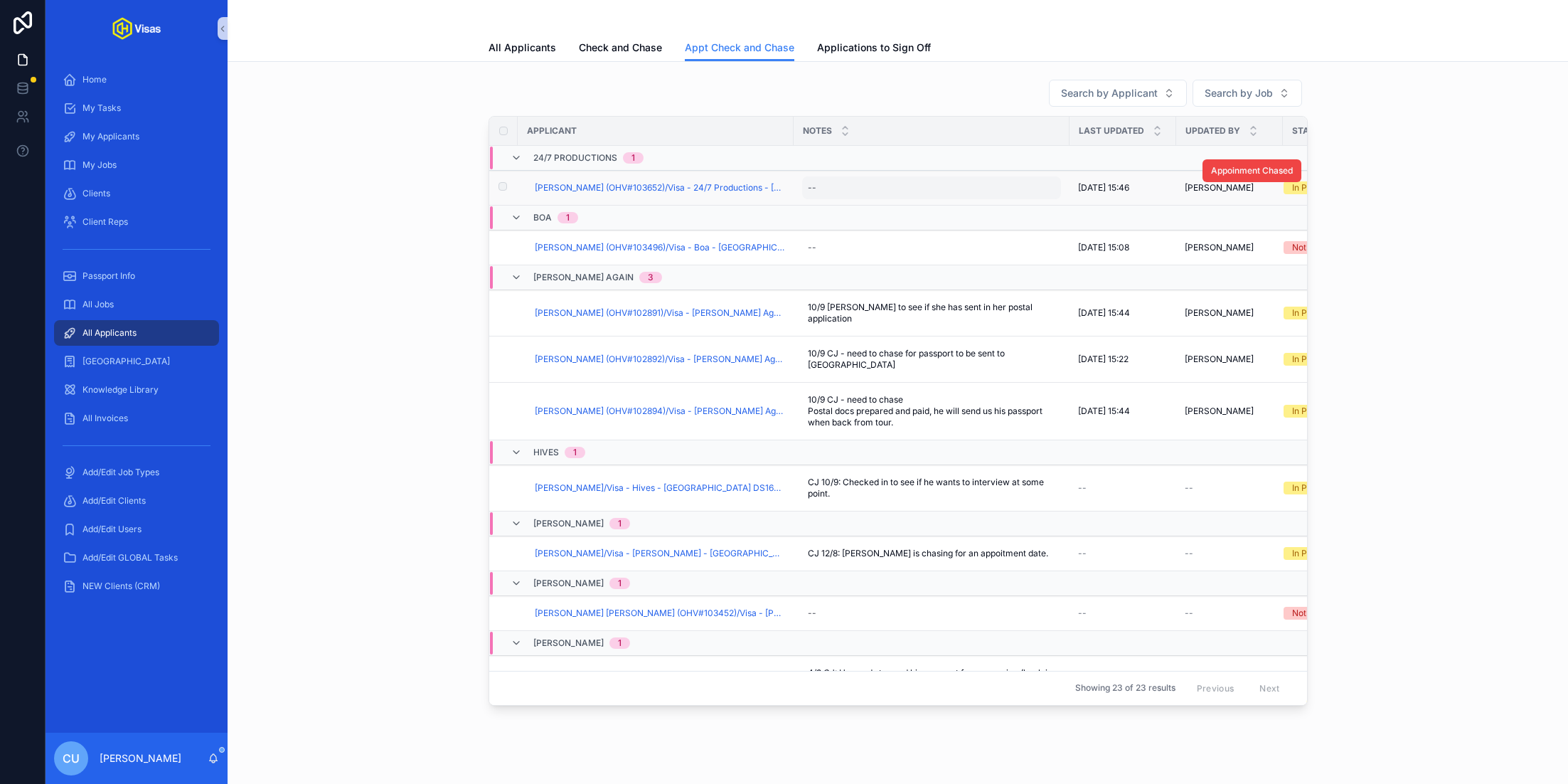
click at [833, 183] on div "--" at bounding box center [931, 188] width 259 height 23
click at [649, 191] on span "[PERSON_NAME] (OHV#103652)/Visa - 24/7 Productions - [GEOGRAPHIC_DATA] DS160 - …" at bounding box center [660, 187] width 250 height 12
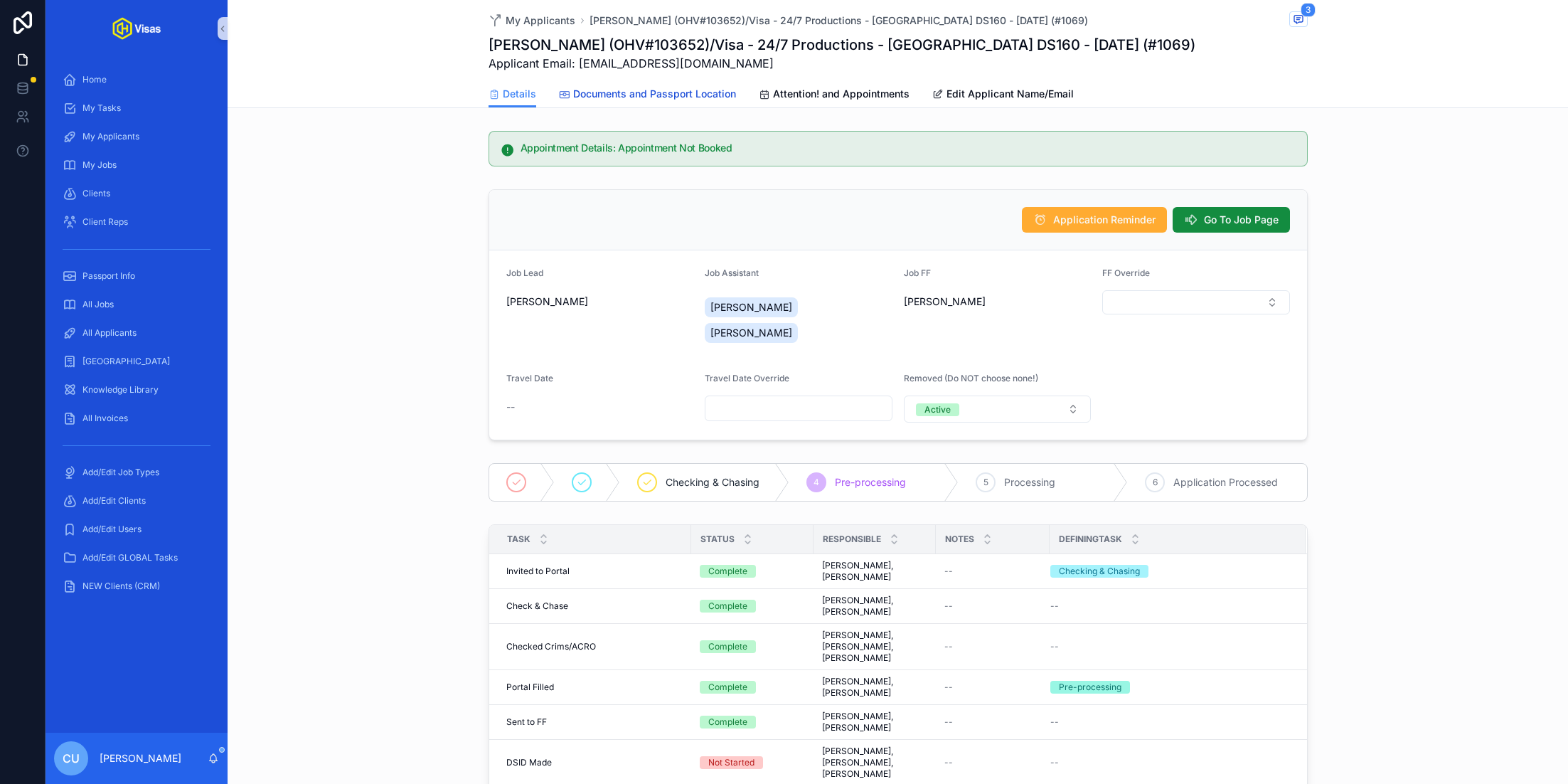
click at [652, 93] on span "Documents and Passport Location" at bounding box center [654, 94] width 163 height 14
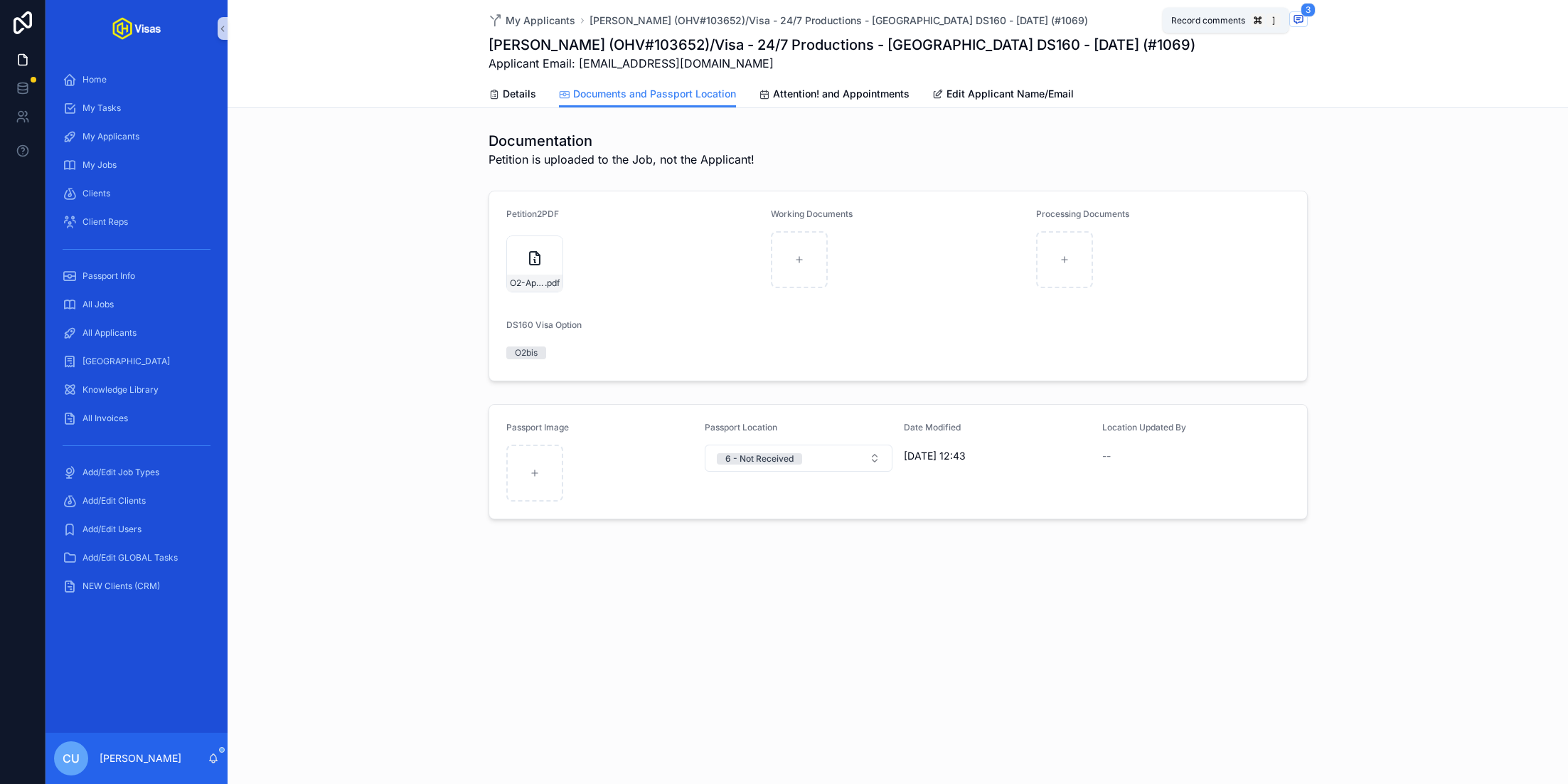
click at [1306, 20] on span "scrollable content" at bounding box center [1298, 20] width 19 height 16
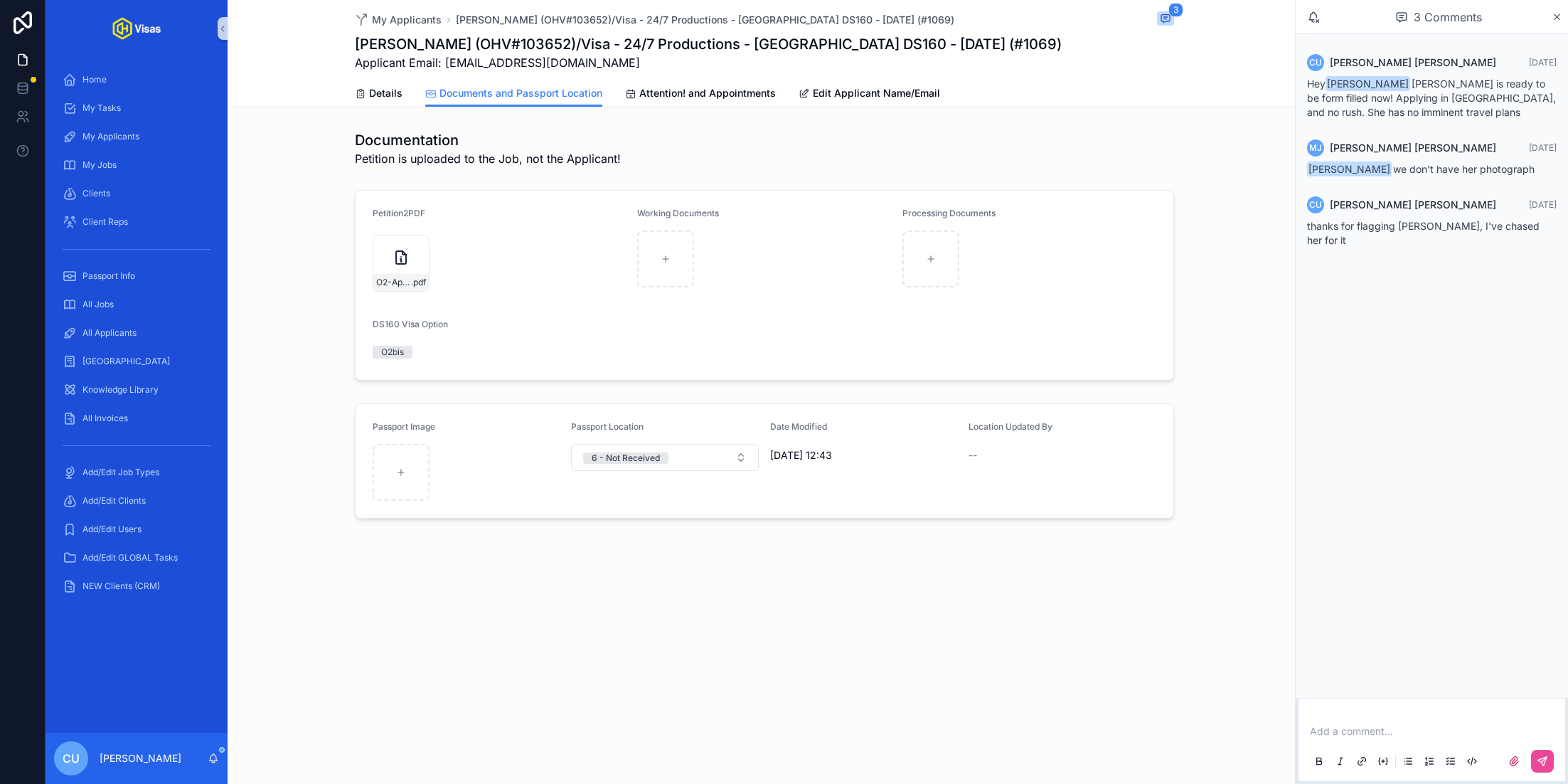
click at [1347, 734] on p "scrollable content" at bounding box center [1434, 731] width 249 height 14
click at [1401, 705] on span "[PERSON_NAME][EMAIL_ADDRESS][PERSON_NAME][DOMAIN_NAME]" at bounding box center [1522, 707] width 335 height 14
click at [1550, 756] on button "scrollable content" at bounding box center [1542, 762] width 23 height 23
click at [1234, 272] on div "Petition2PDF O2-Approval-24:7 .pdf Working Documents Processing Documents DS160…" at bounding box center [764, 285] width 1061 height 202
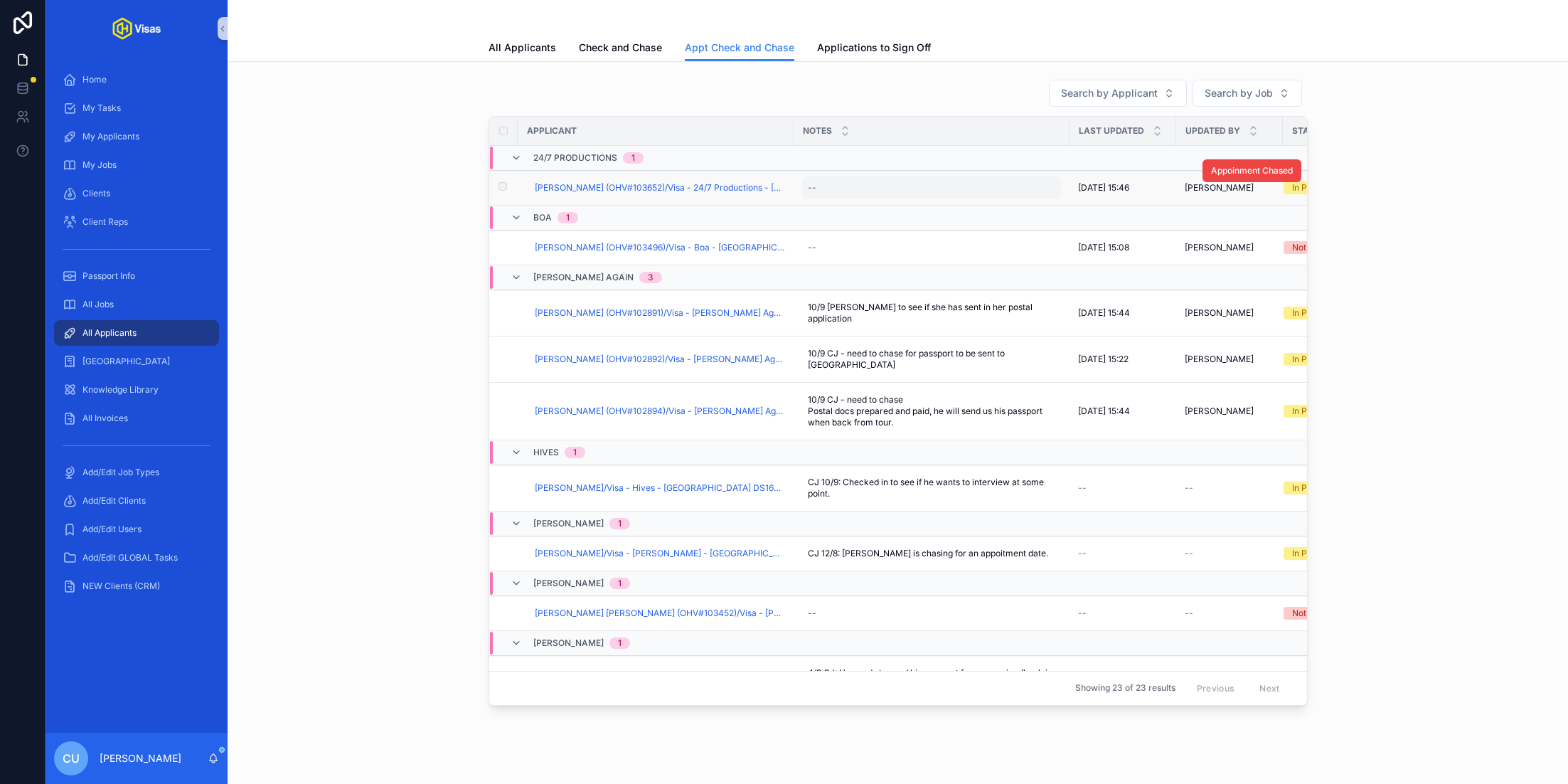
click at [825, 190] on div "--" at bounding box center [931, 188] width 259 height 23
drag, startPoint x: 922, startPoint y: 200, endPoint x: 860, endPoint y: 204, distance: 62.1
click at [860, 204] on textarea "**********" at bounding box center [877, 216] width 135 height 43
type textarea "**********"
click at [981, 204] on icon "scrollable content" at bounding box center [981, 205] width 12 height 12
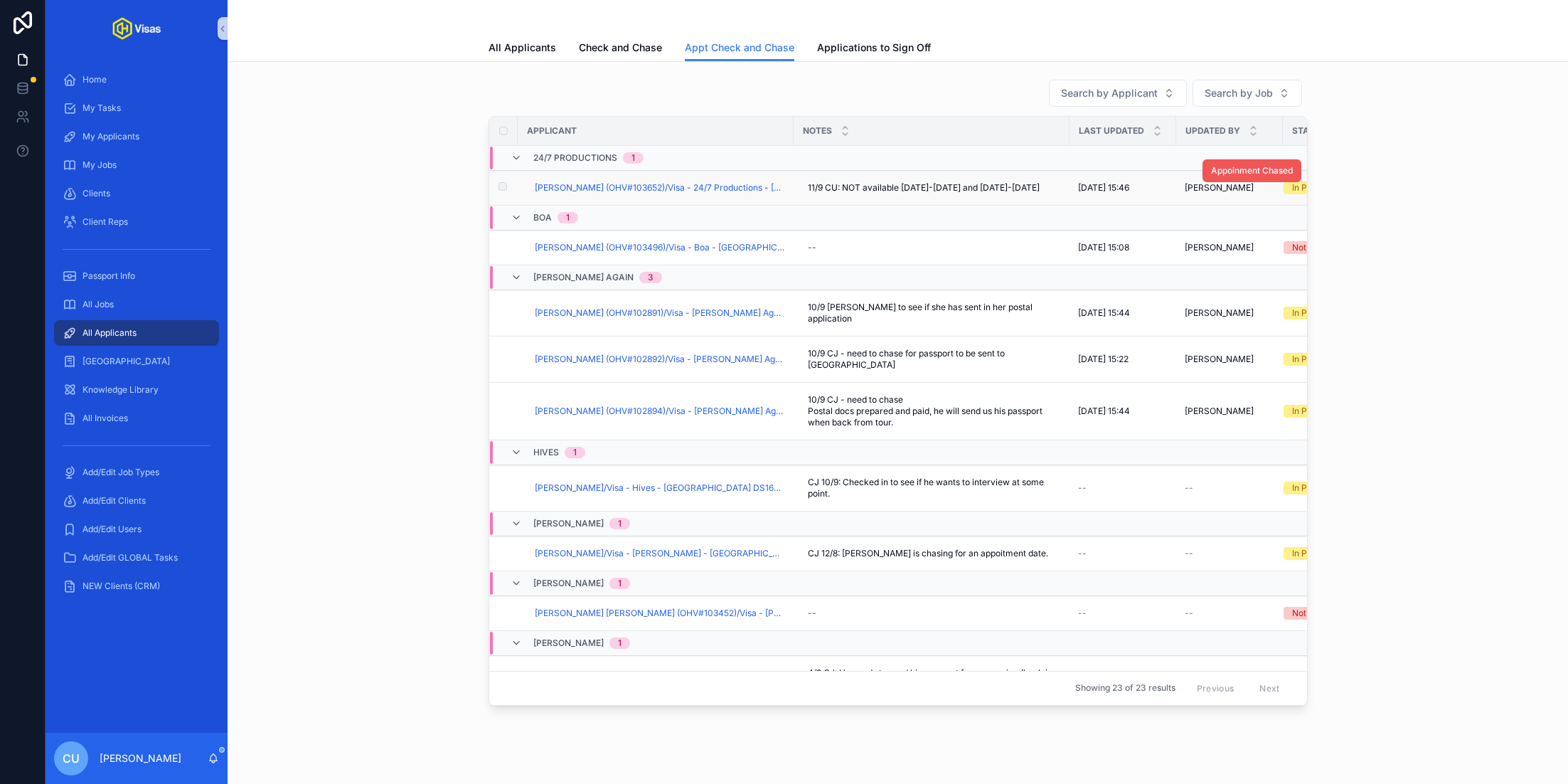
click at [1231, 168] on span "Appoinment Chased" at bounding box center [1252, 170] width 82 height 12
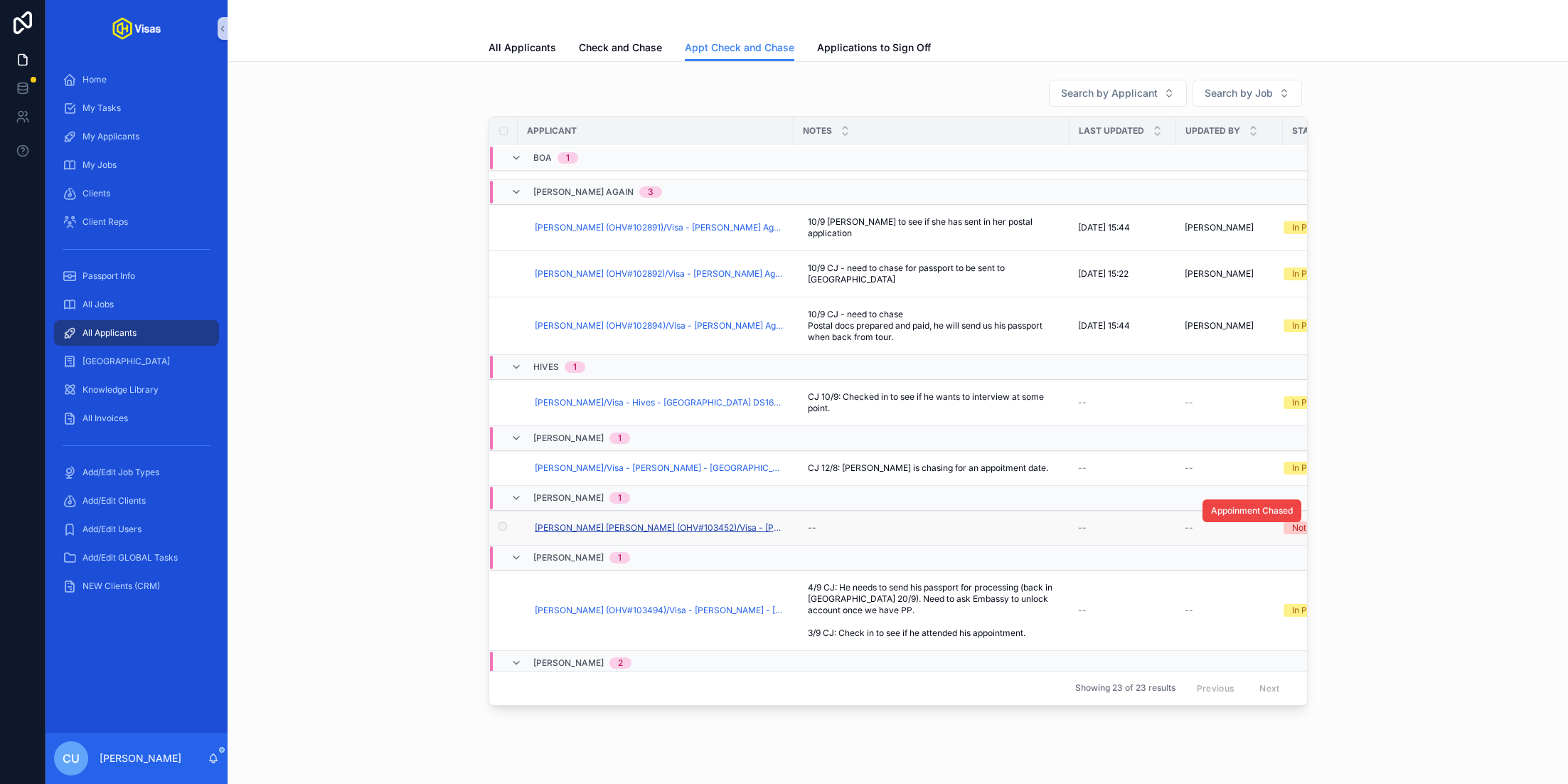
click at [725, 522] on span "[PERSON_NAME] [PERSON_NAME] (OHV#103452)/Visa - [PERSON_NAME] - [GEOGRAPHIC_DAT…" at bounding box center [660, 527] width 250 height 12
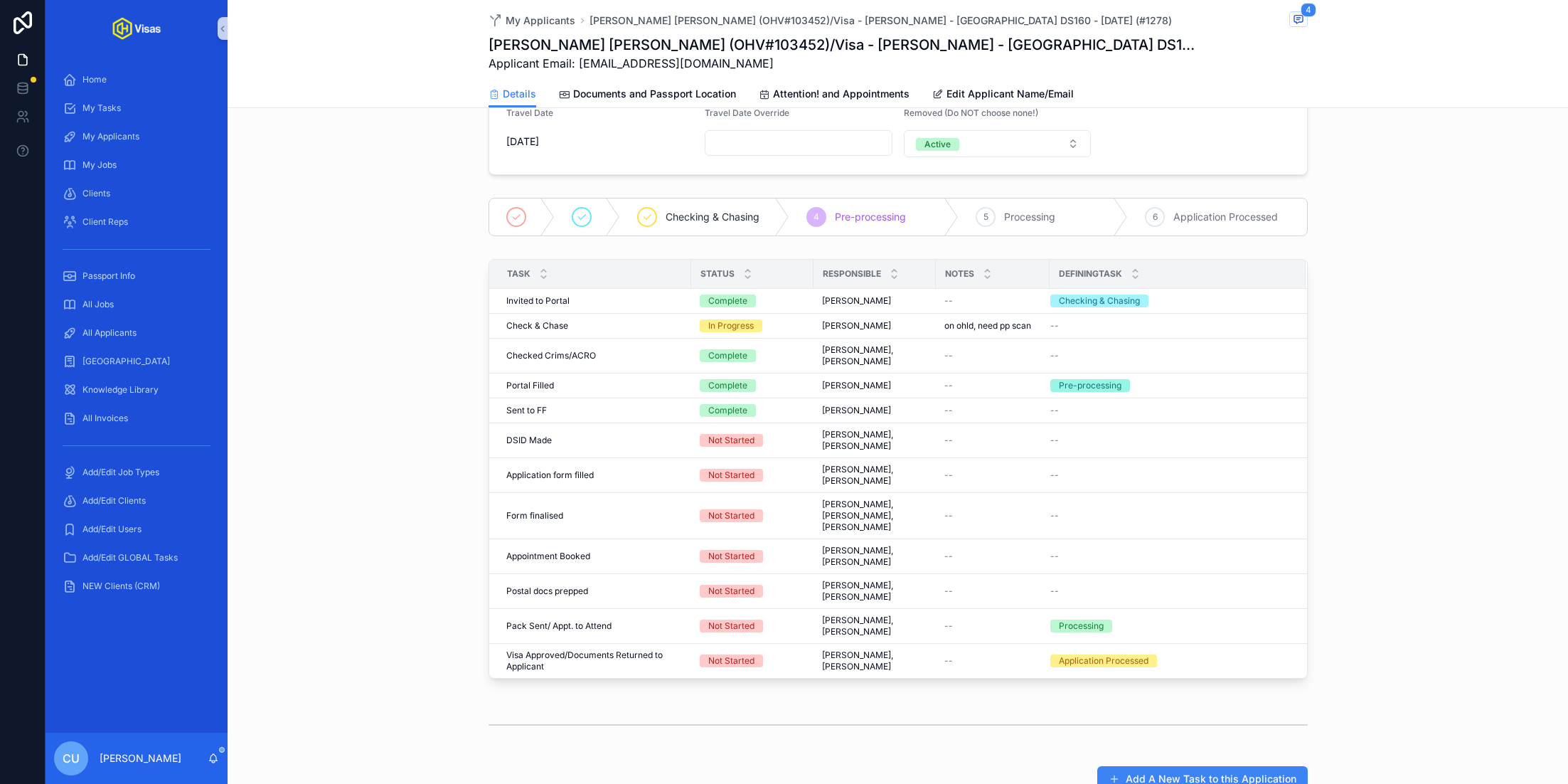
scroll to position [242, 0]
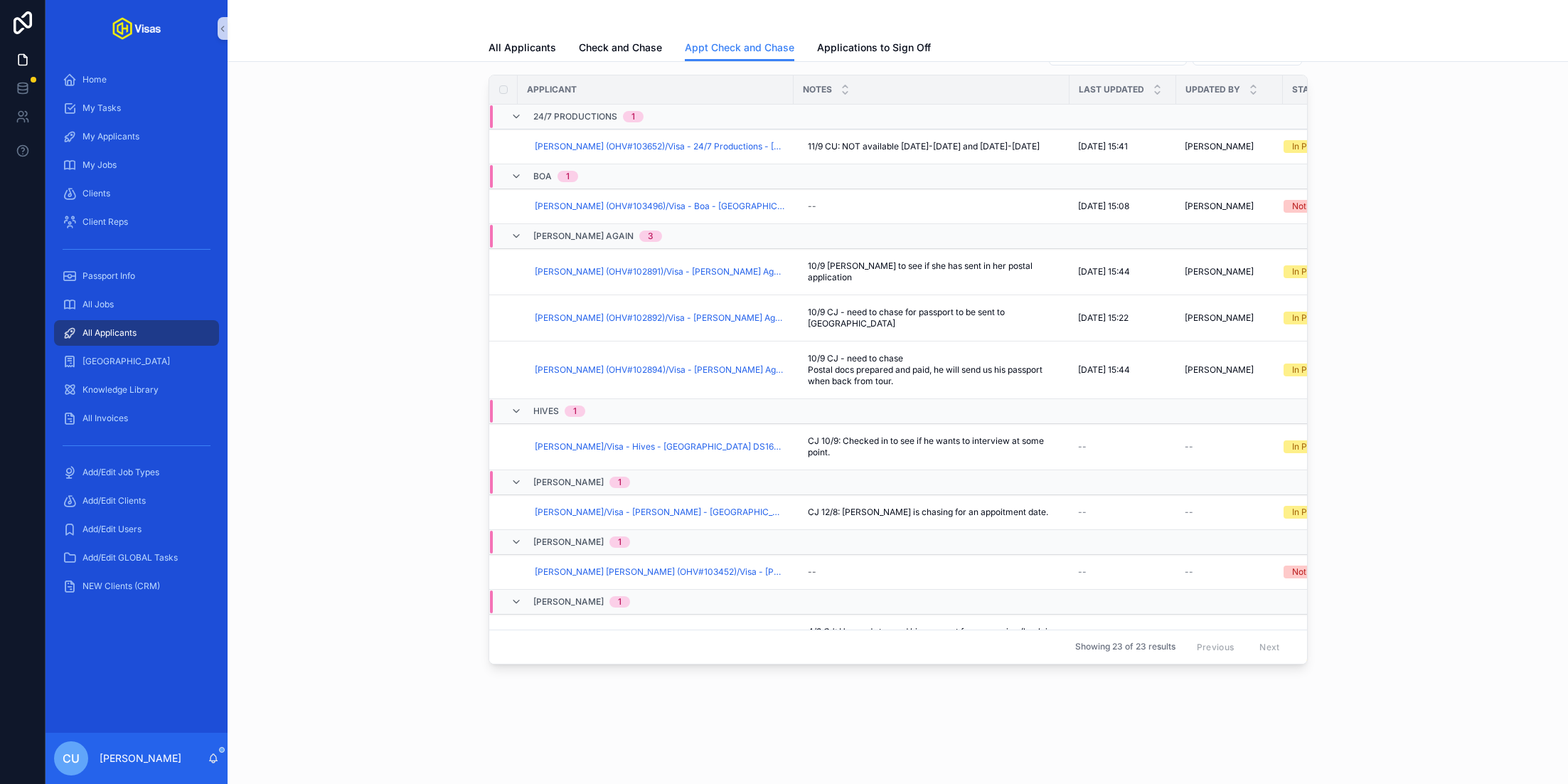
scroll to position [39, 0]
click at [839, 563] on div "--" at bounding box center [931, 575] width 259 height 23
type textarea "**********"
click at [979, 579] on icon "scrollable content" at bounding box center [981, 578] width 7 height 5
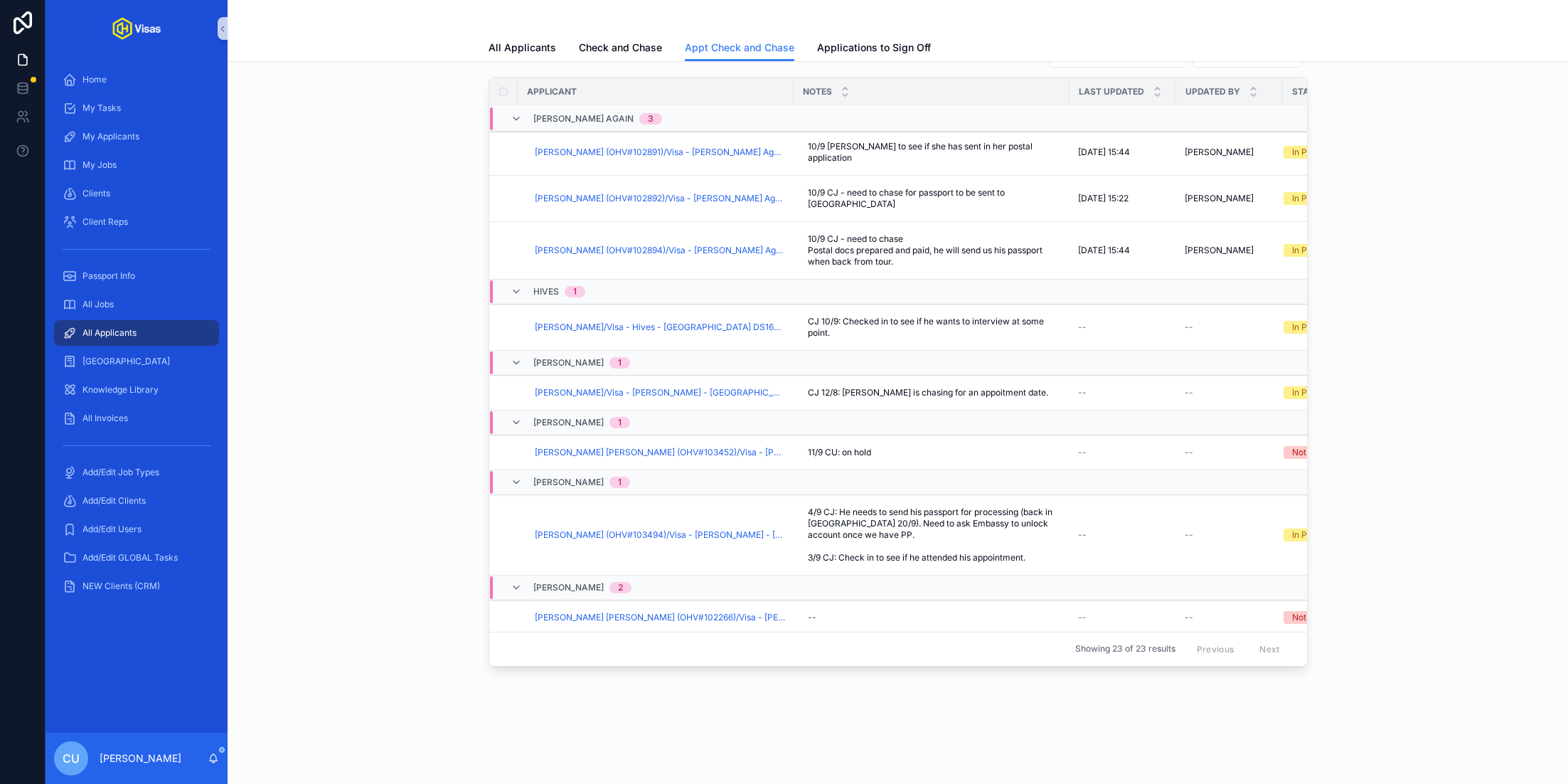
scroll to position [122, 0]
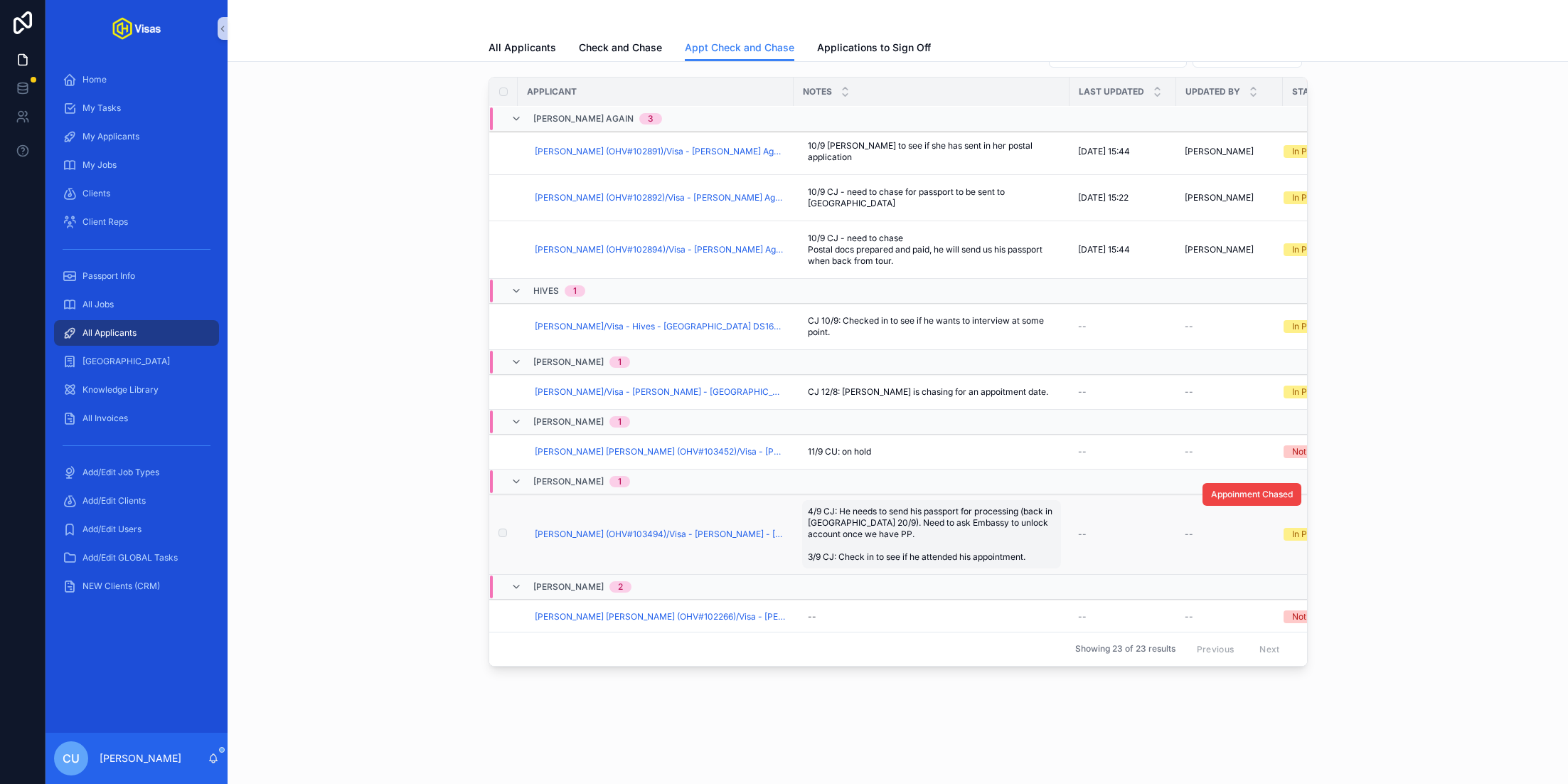
click at [901, 540] on span "4/9 CJ: He needs to send his passport for processing (back in [GEOGRAPHIC_DATA]…" at bounding box center [931, 535] width 248 height 57
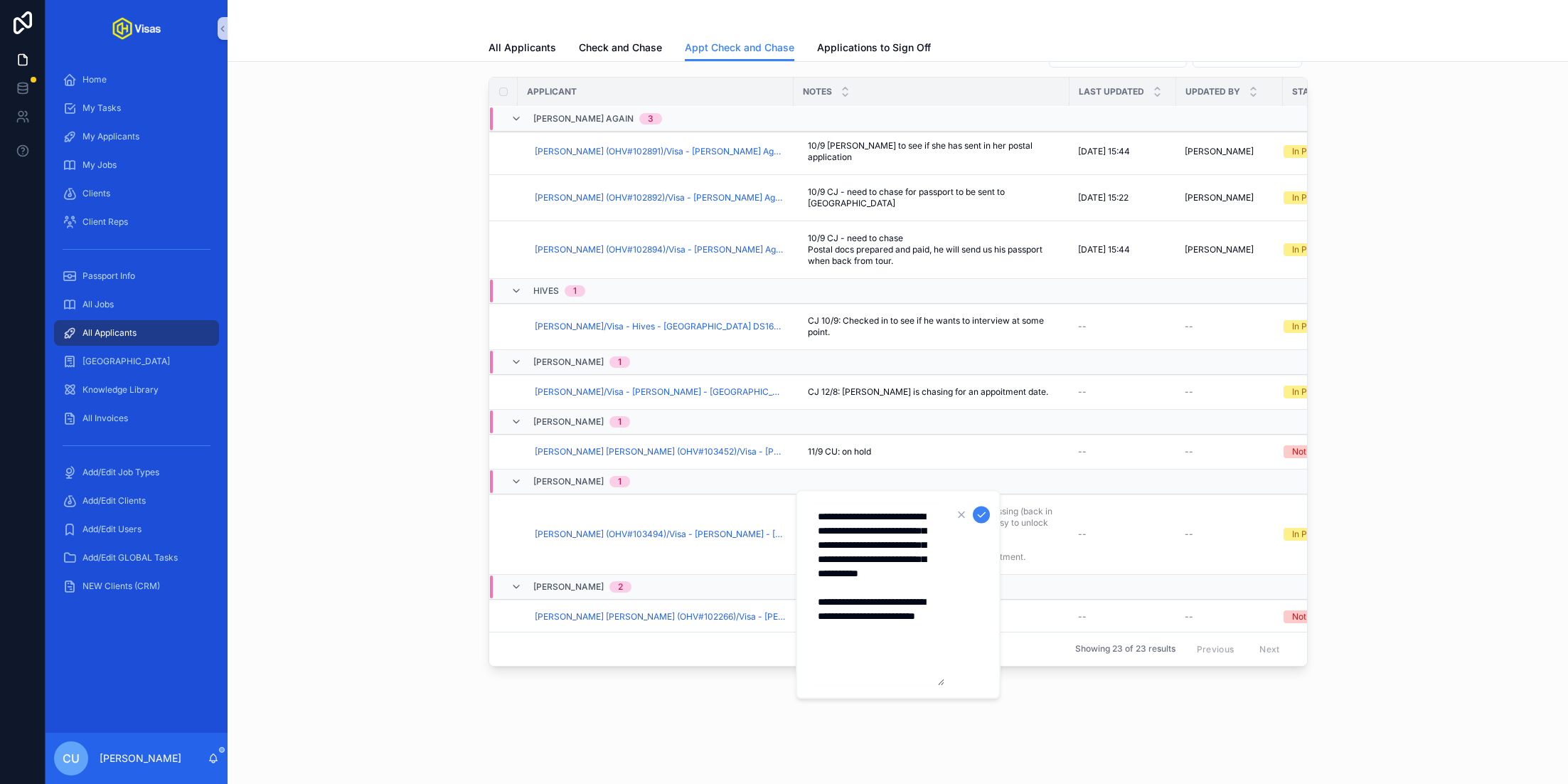
click at [1365, 500] on div "Search by Applicant Search by Job Applicant Notes Last Updated Updated By Statu…" at bounding box center [898, 353] width 1318 height 638
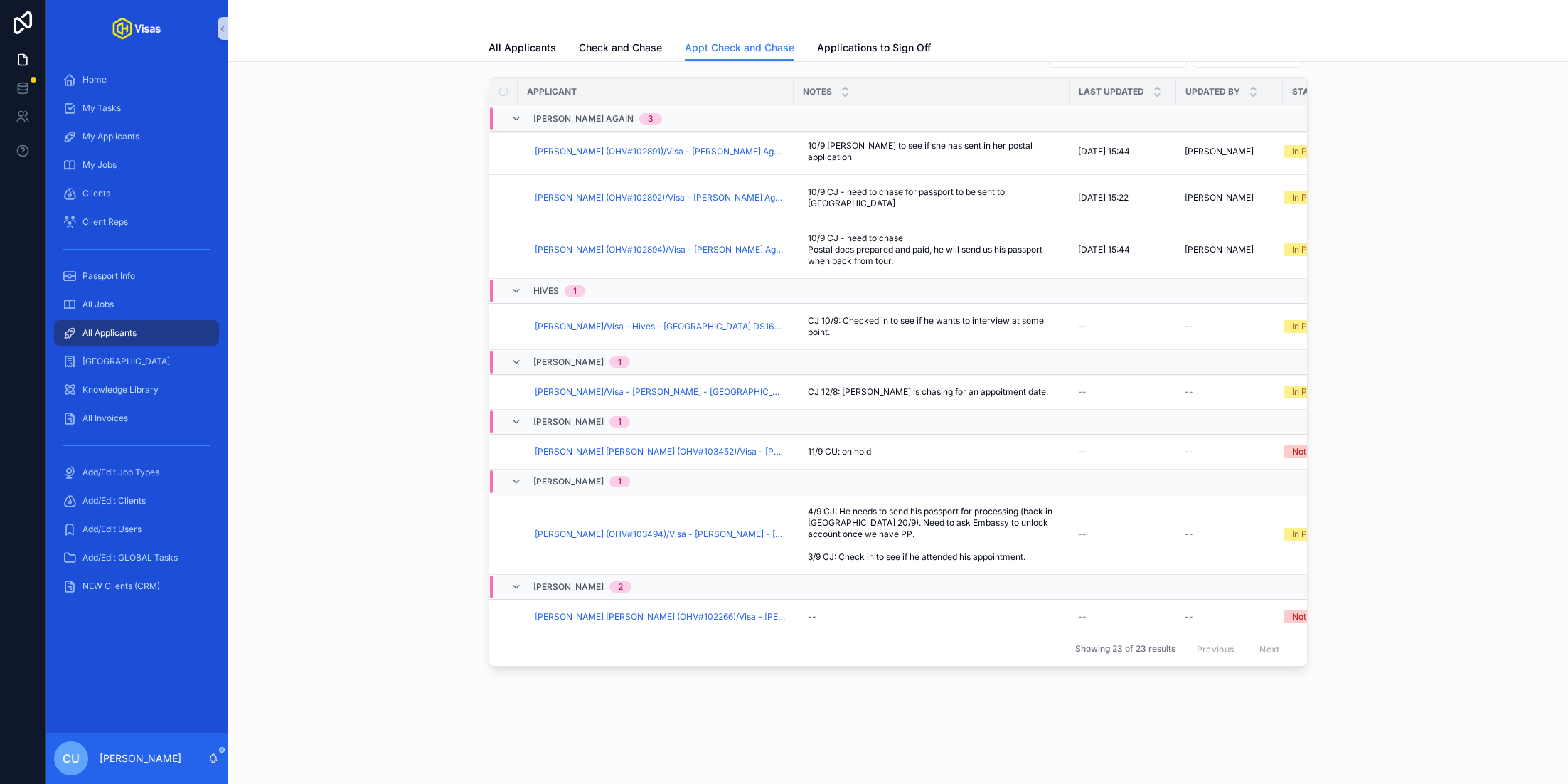
click at [906, 537] on span "4/9 CJ: He needs to send his passport for processing (back in [GEOGRAPHIC_DATA]…" at bounding box center [931, 535] width 248 height 57
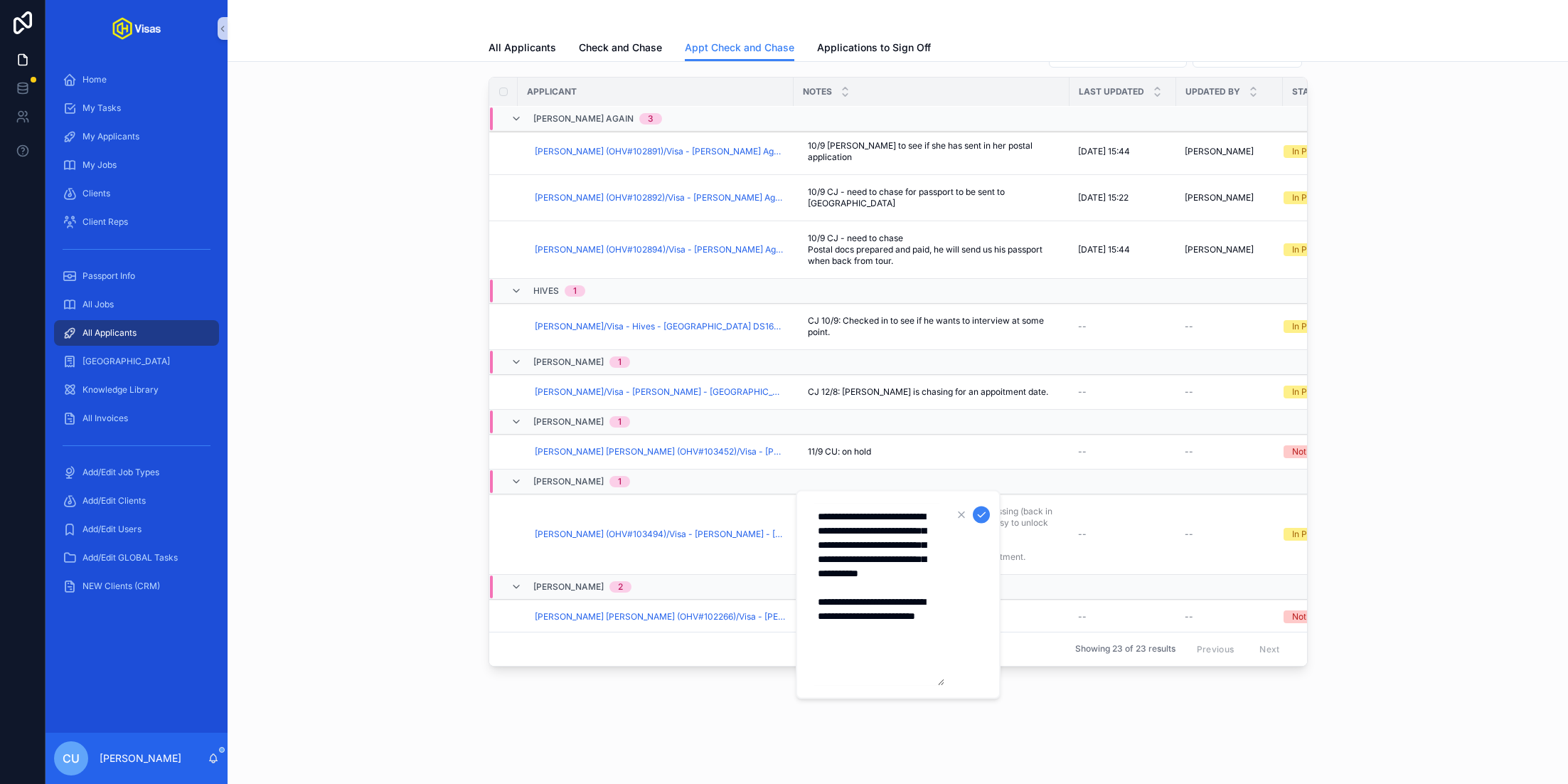
drag, startPoint x: 897, startPoint y: 658, endPoint x: 806, endPoint y: 614, distance: 101.1
click at [806, 613] on div "**********" at bounding box center [898, 594] width 205 height 209
type textarea "**********"
click at [983, 514] on icon "scrollable content" at bounding box center [981, 515] width 7 height 5
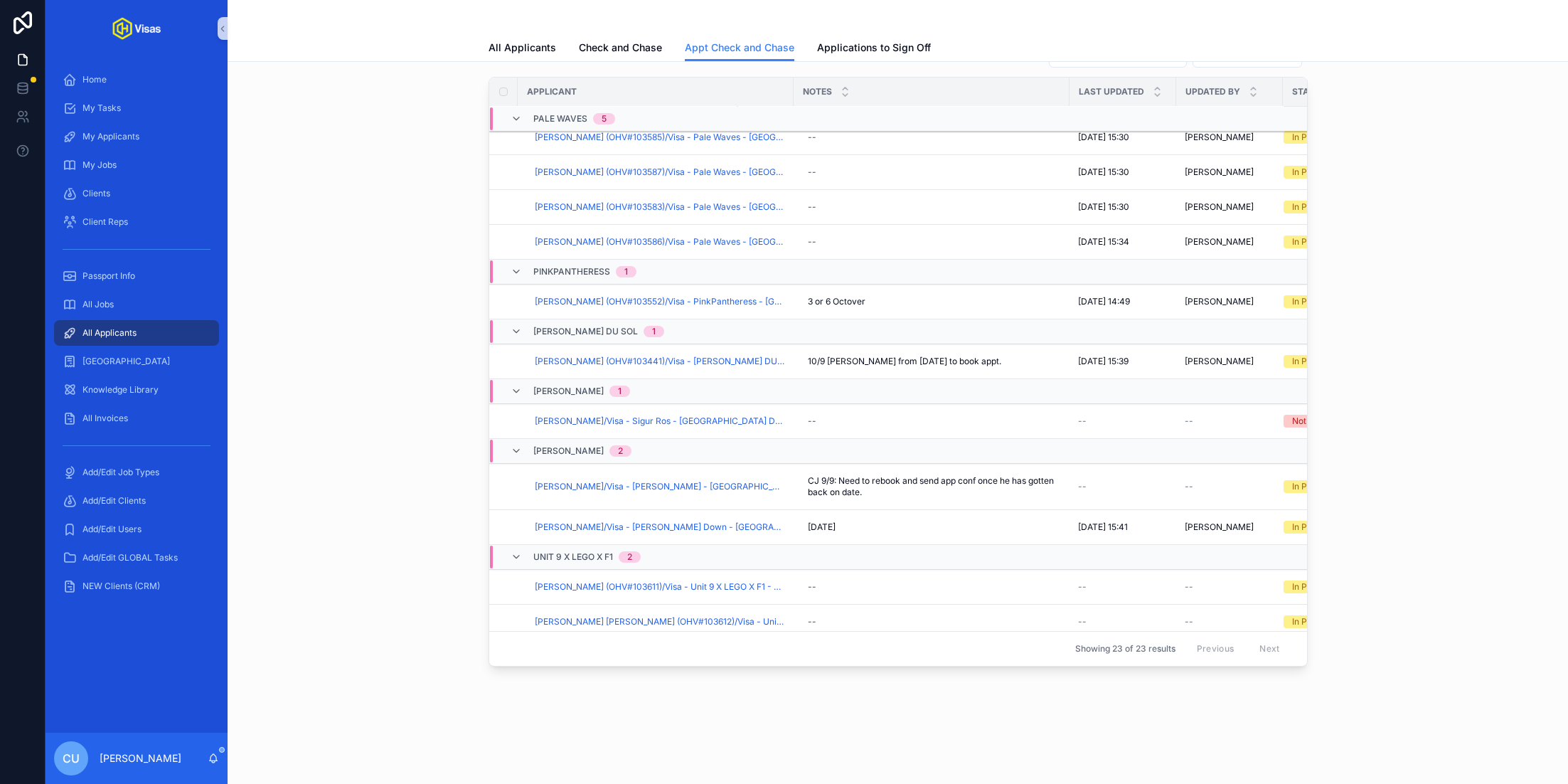
scroll to position [698, 0]
click at [817, 413] on div "--" at bounding box center [931, 421] width 259 height 23
type textarea "**********"
click at [976, 433] on icon "scrollable content" at bounding box center [981, 434] width 12 height 12
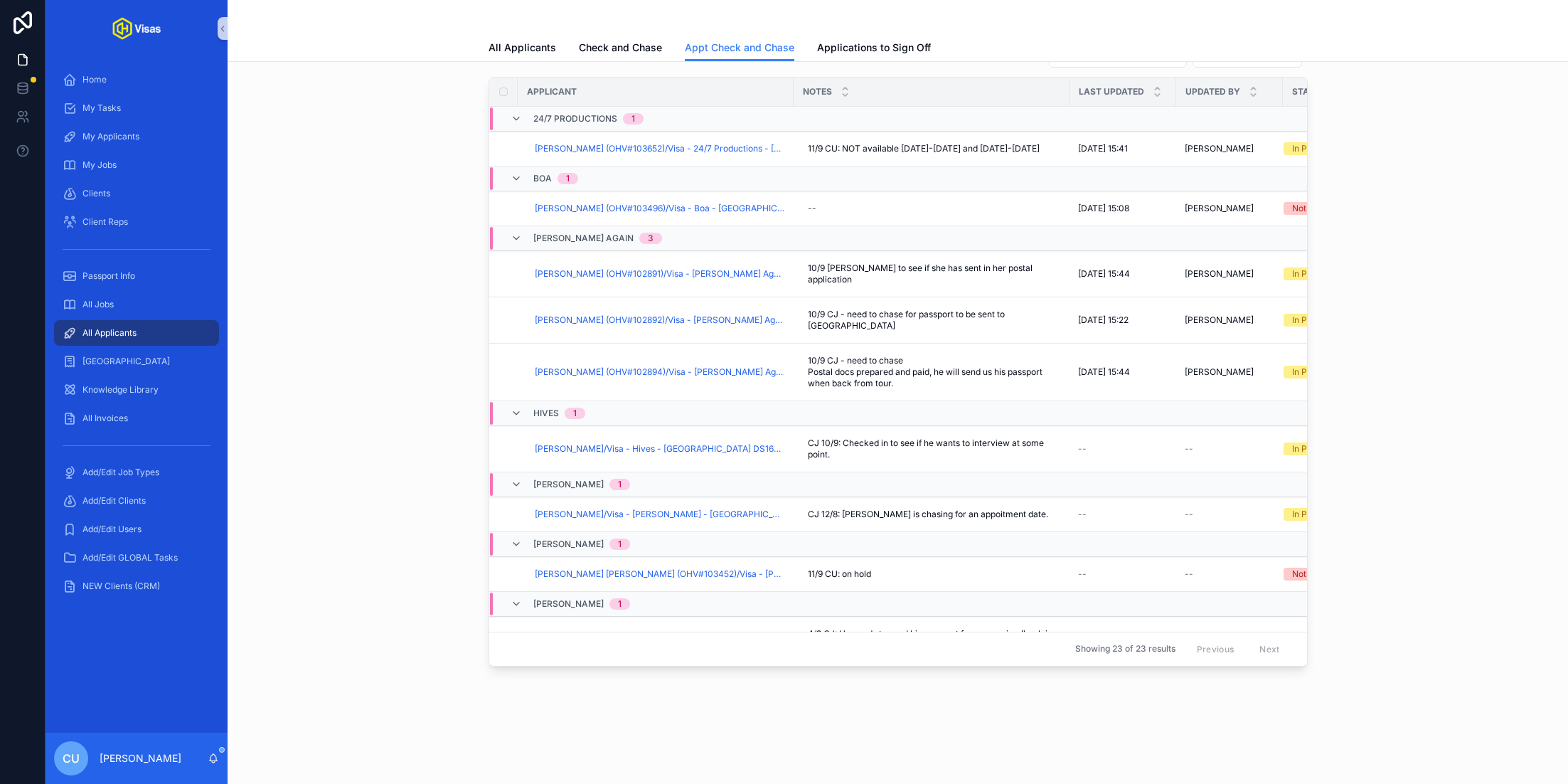
scroll to position [0, 0]
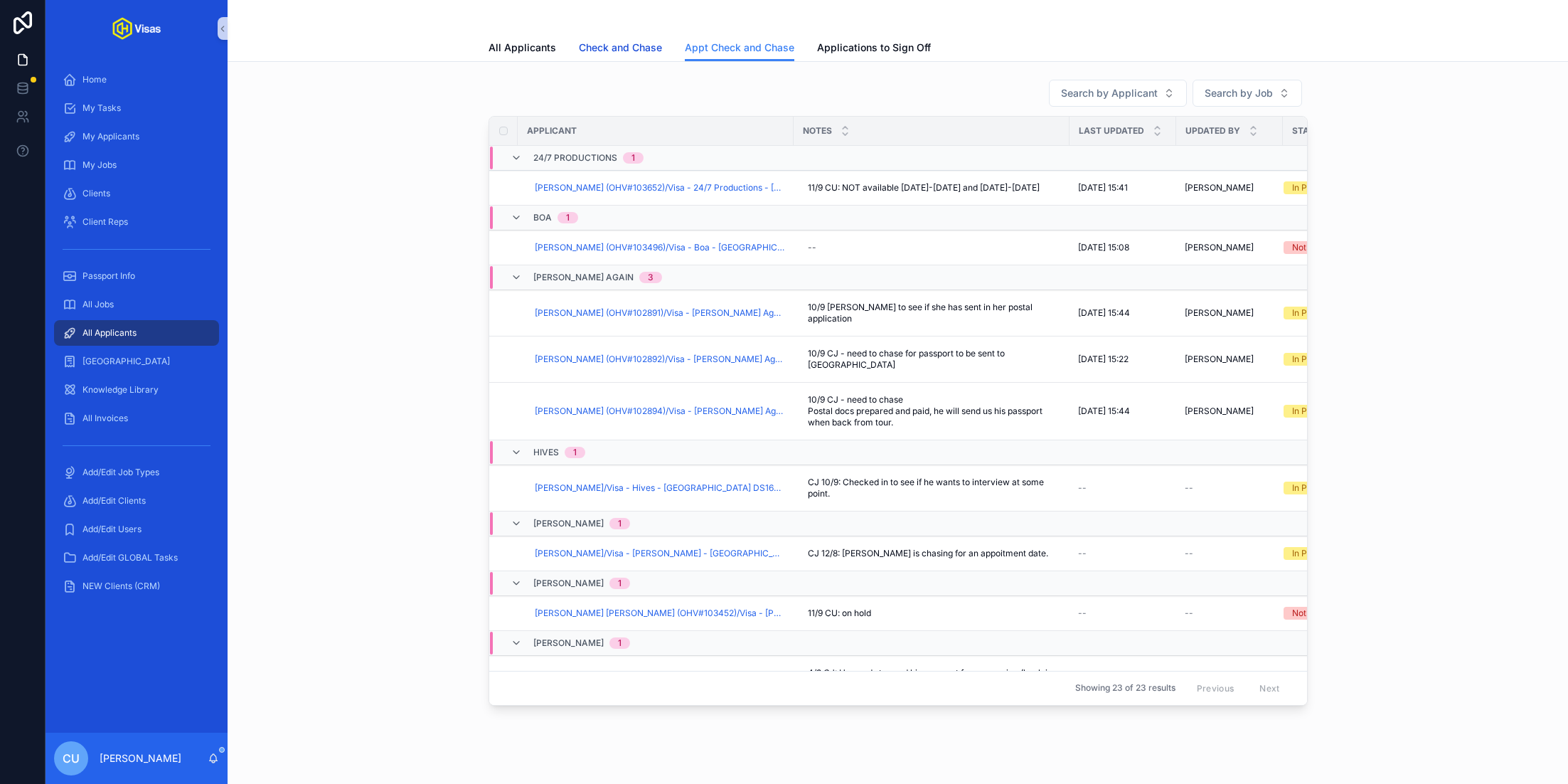
click at [614, 49] on span "Check and Chase" at bounding box center [620, 48] width 83 height 14
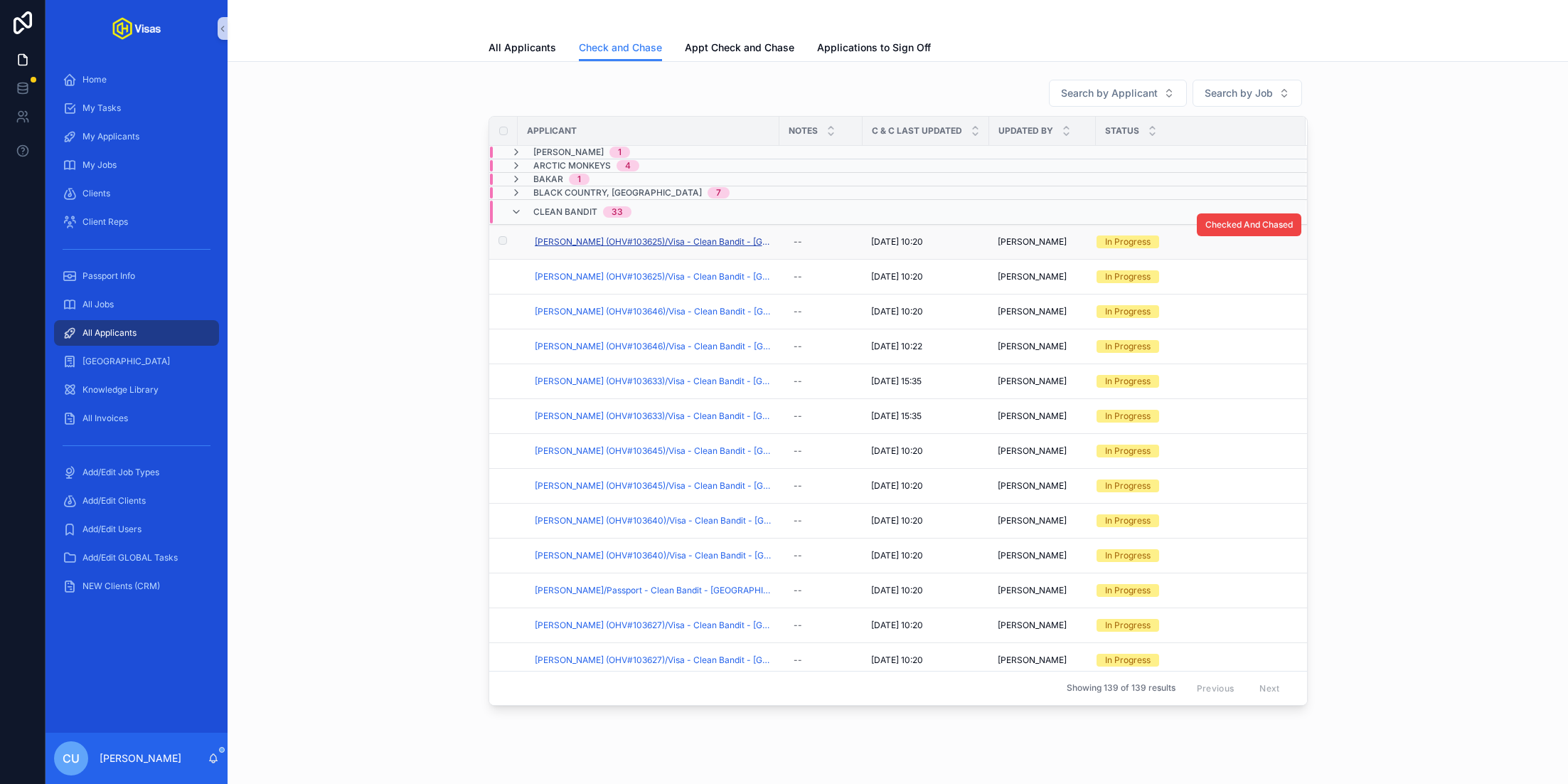
click at [609, 241] on span "[PERSON_NAME] (OHV#103625)/Visa - Clean Bandit - [GEOGRAPHIC_DATA] (C-4-5) - [D…" at bounding box center [653, 241] width 236 height 12
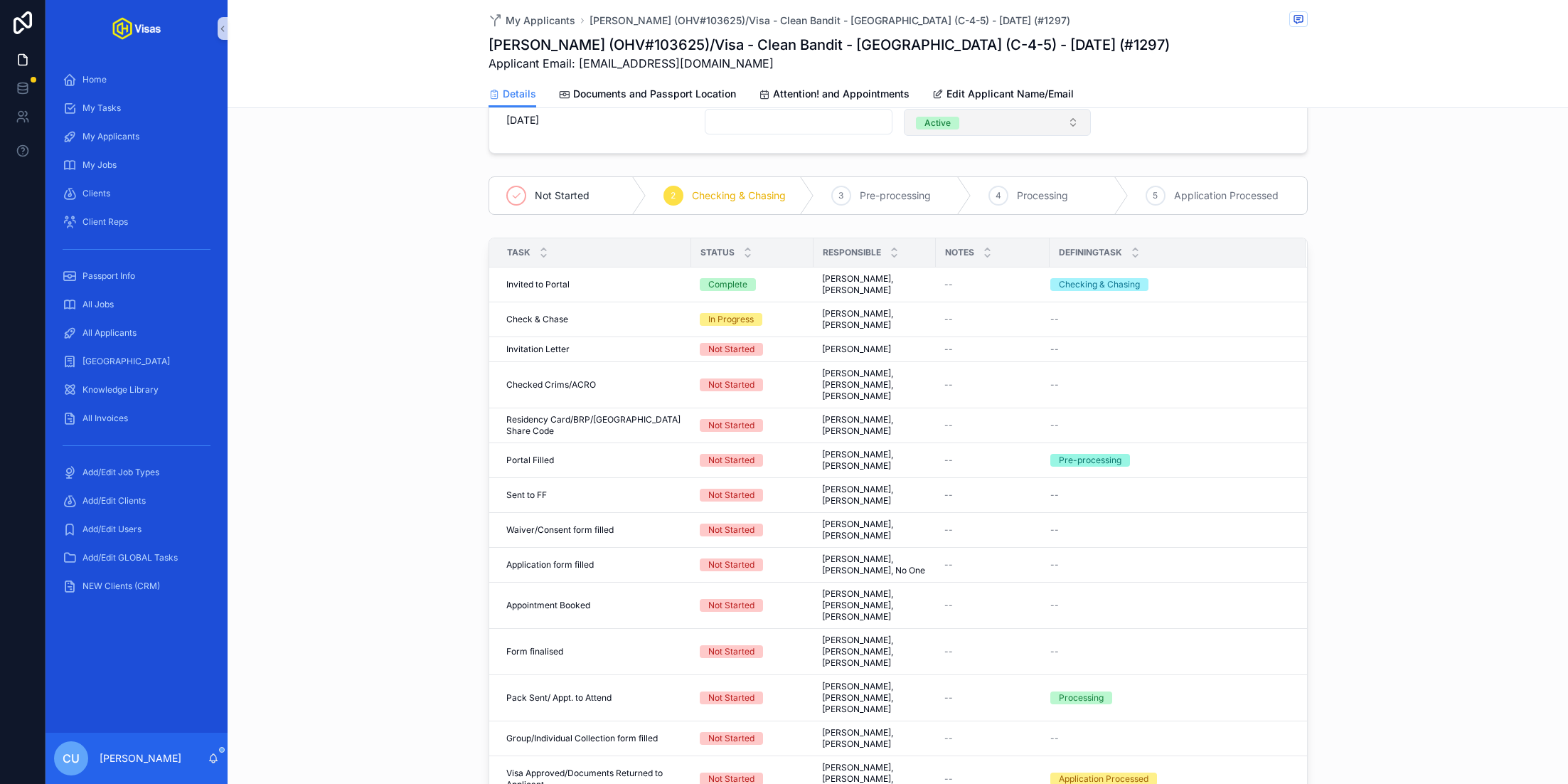
scroll to position [307, 0]
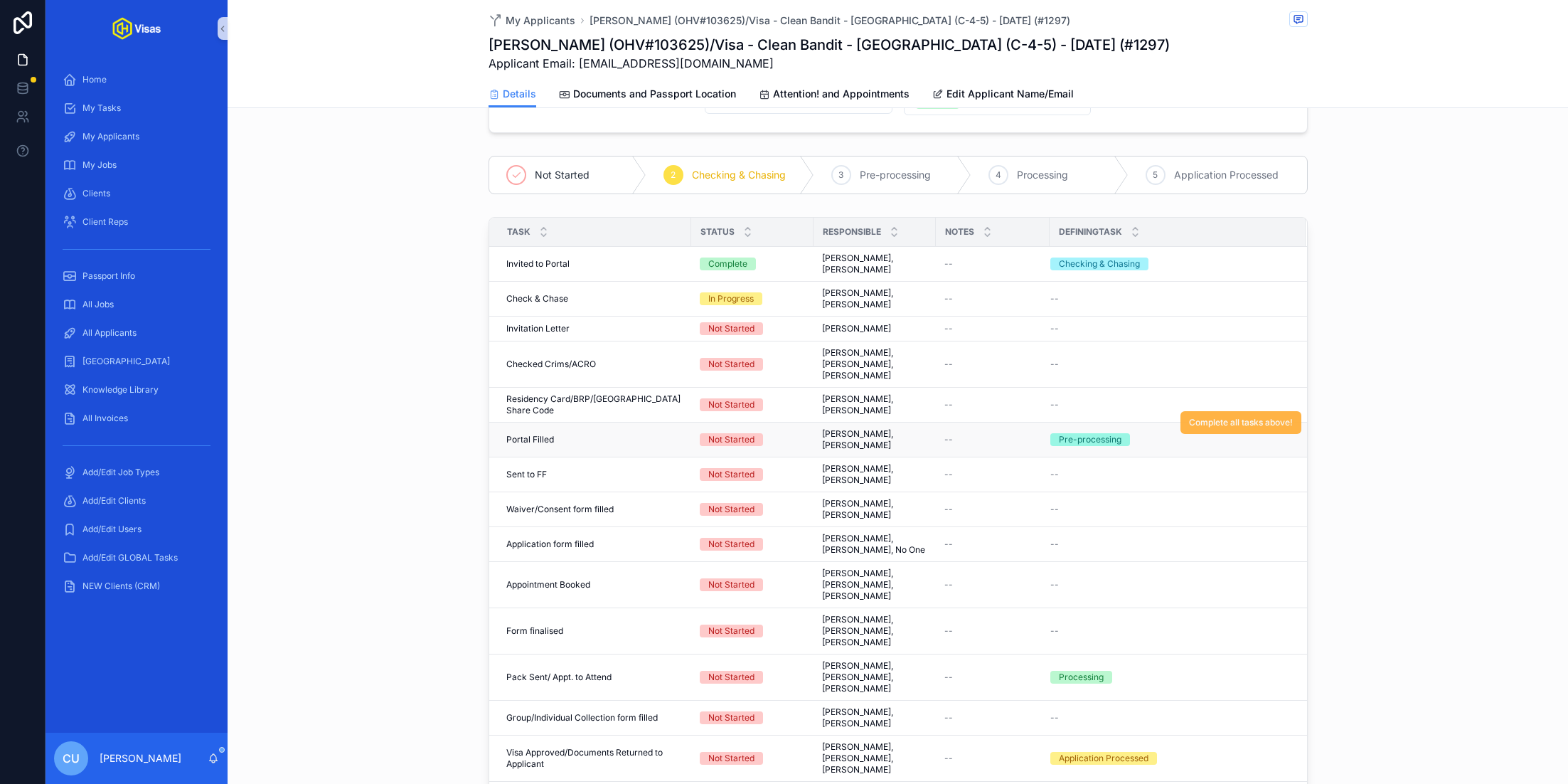
click at [1216, 417] on span "Complete all tasks above!" at bounding box center [1240, 422] width 104 height 12
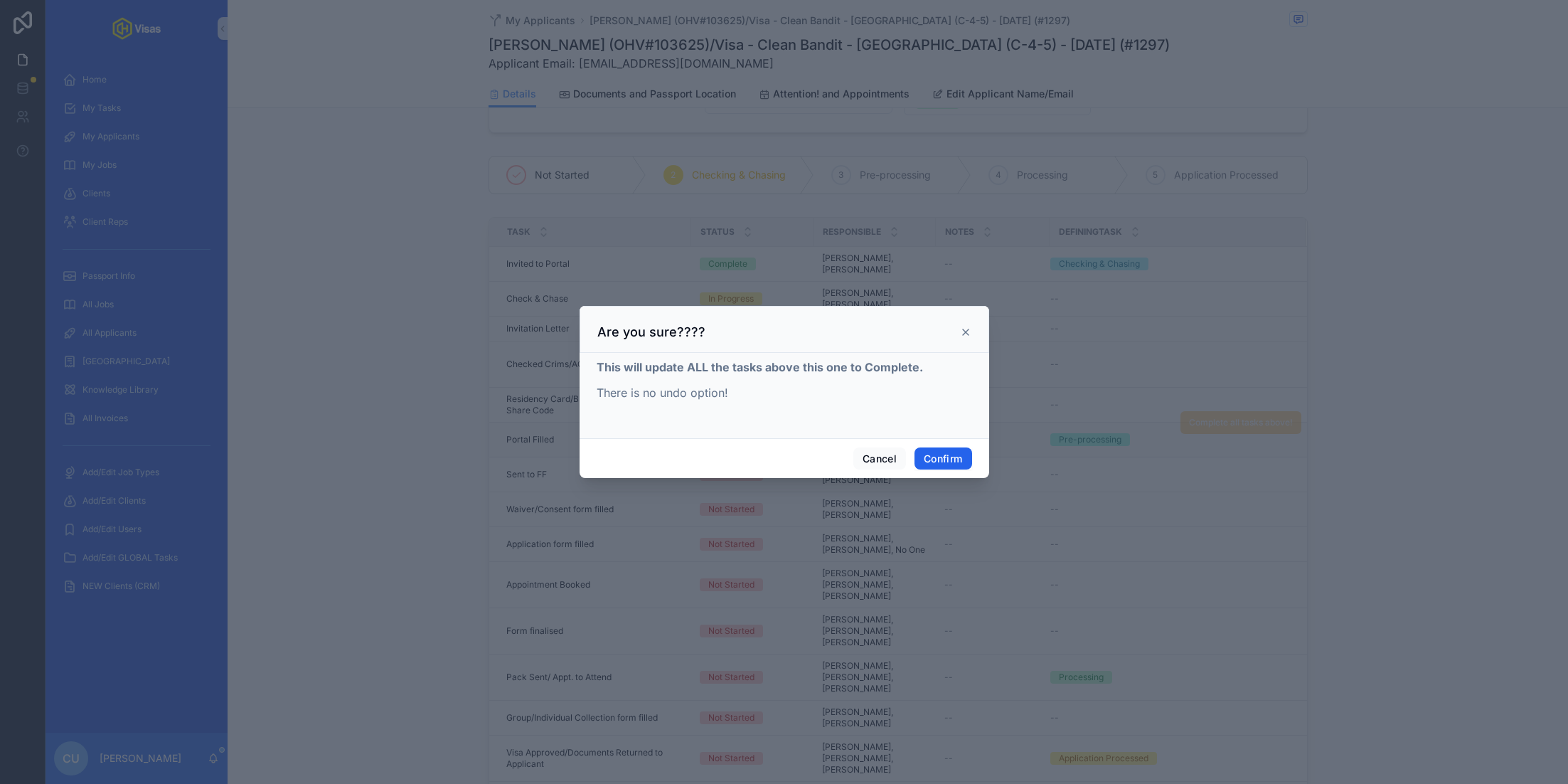
click at [940, 455] on button "Confirm" at bounding box center [943, 459] width 57 height 23
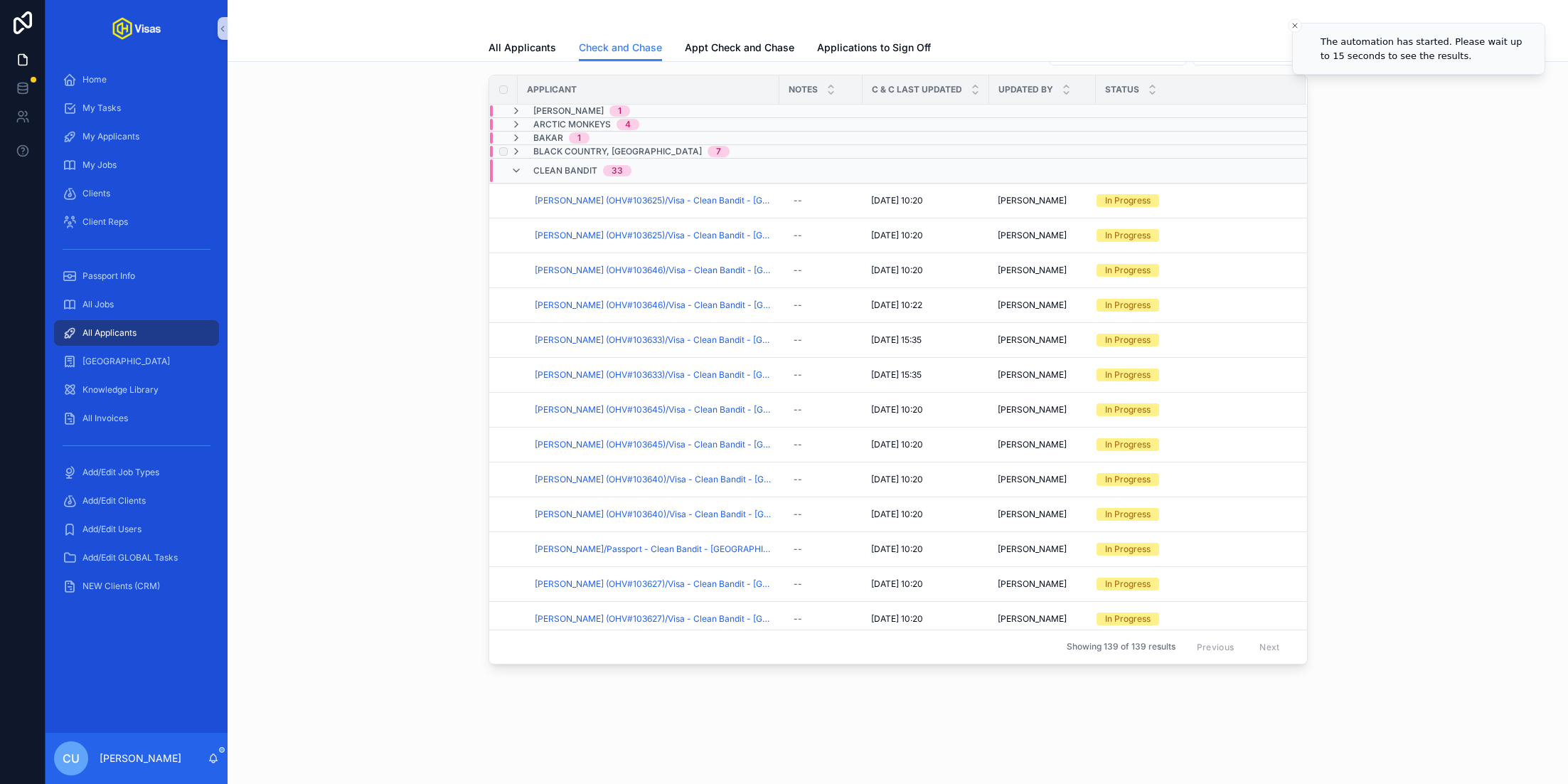
scroll to position [39, 0]
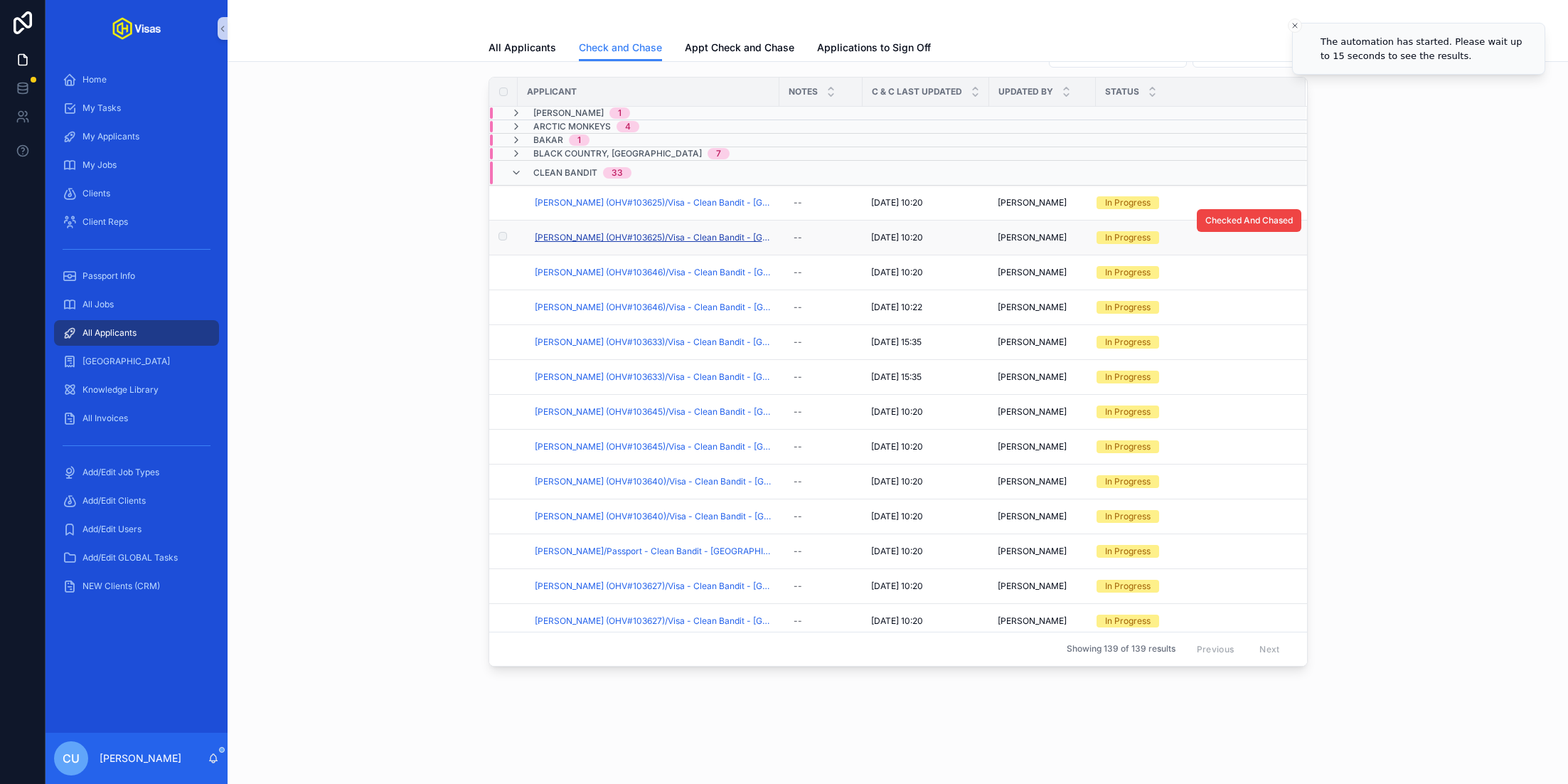
click at [615, 233] on span "[PERSON_NAME] (OHV#103625)/Visa - Clean Bandit - [GEOGRAPHIC_DATA] (Z Visa) - […" at bounding box center [653, 237] width 236 height 12
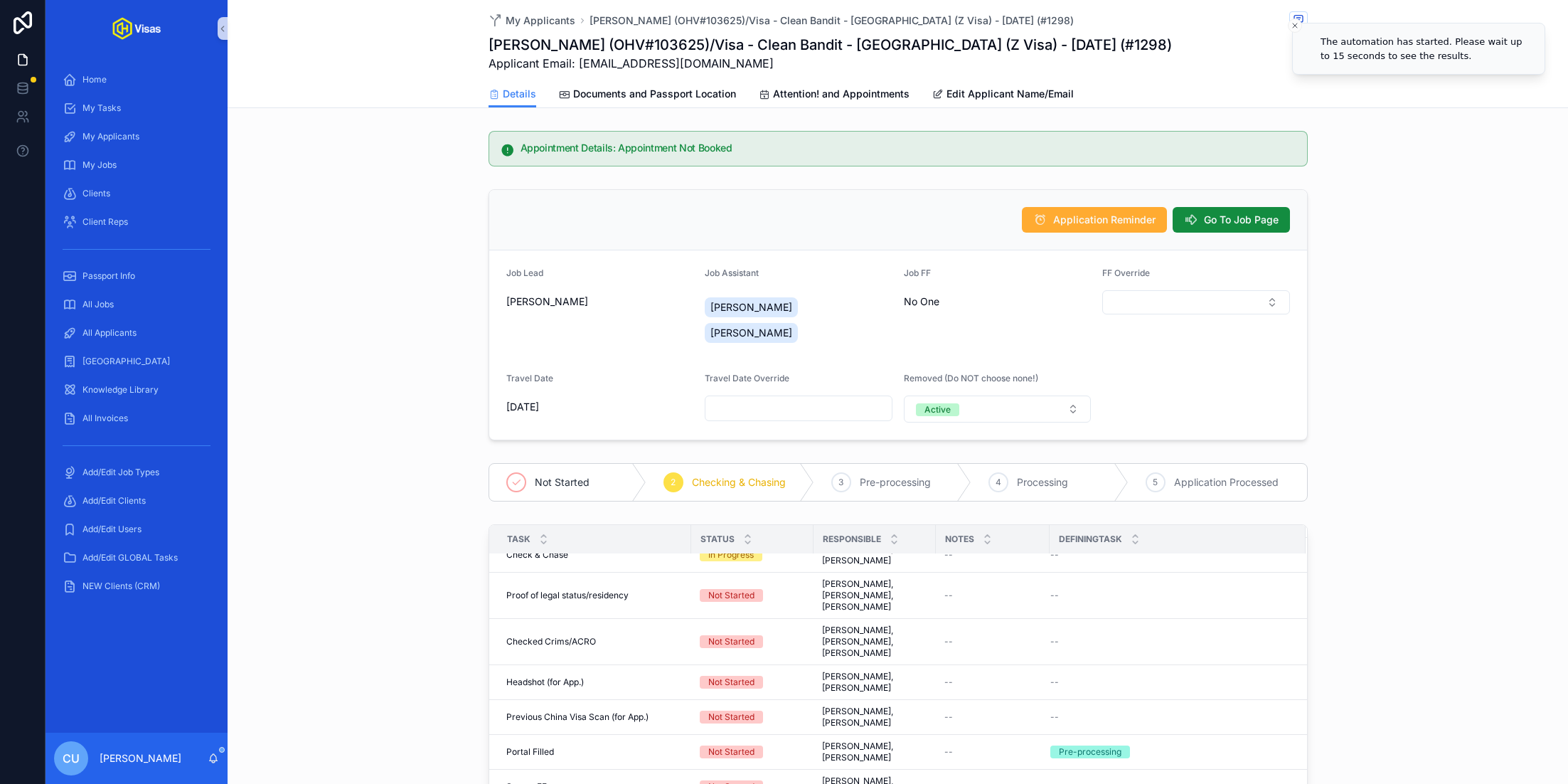
scroll to position [48, 0]
click at [1227, 726] on button "Complete all tasks above!" at bounding box center [1241, 738] width 121 height 23
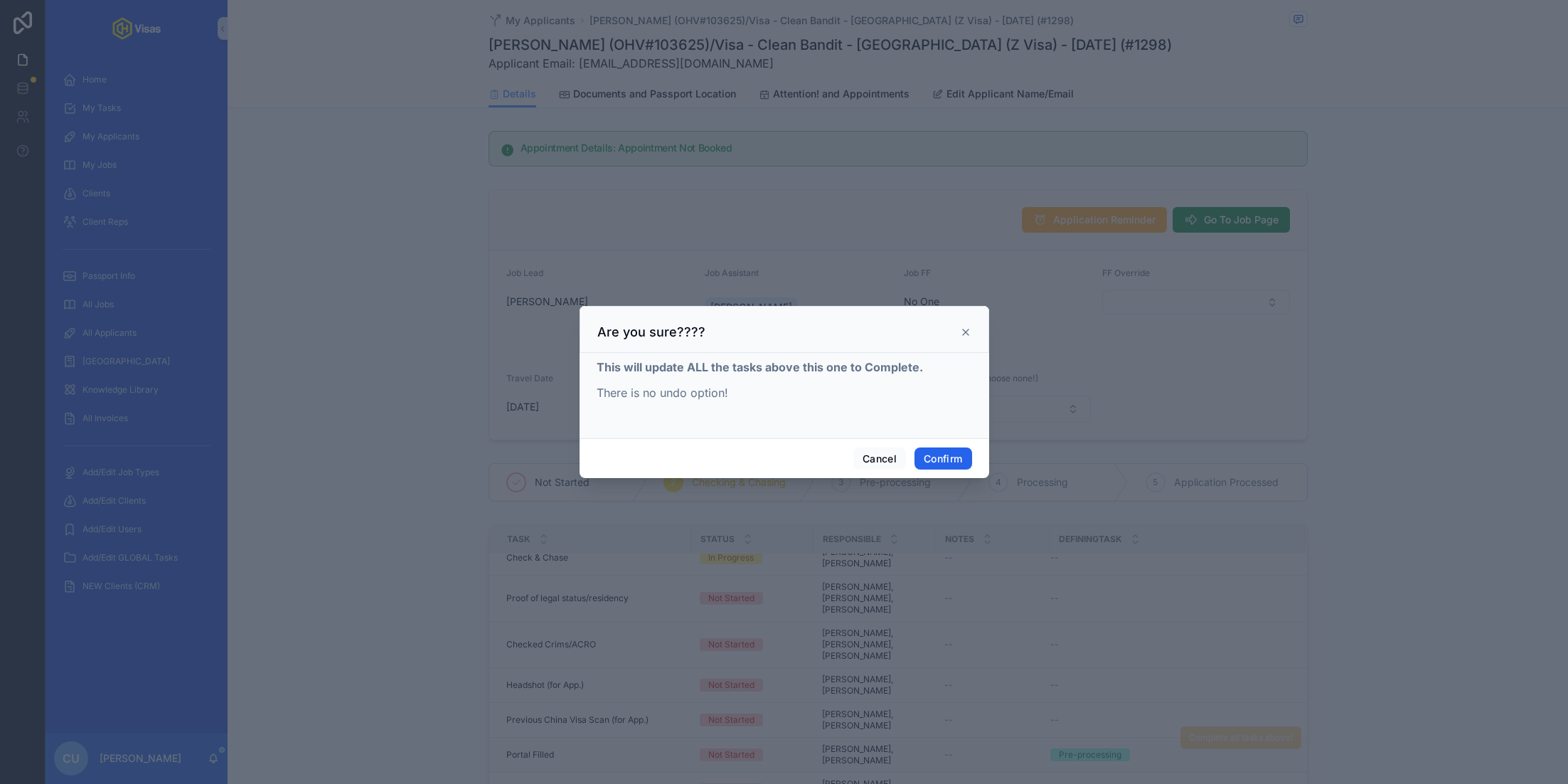
click at [932, 464] on button "Confirm" at bounding box center [943, 459] width 57 height 23
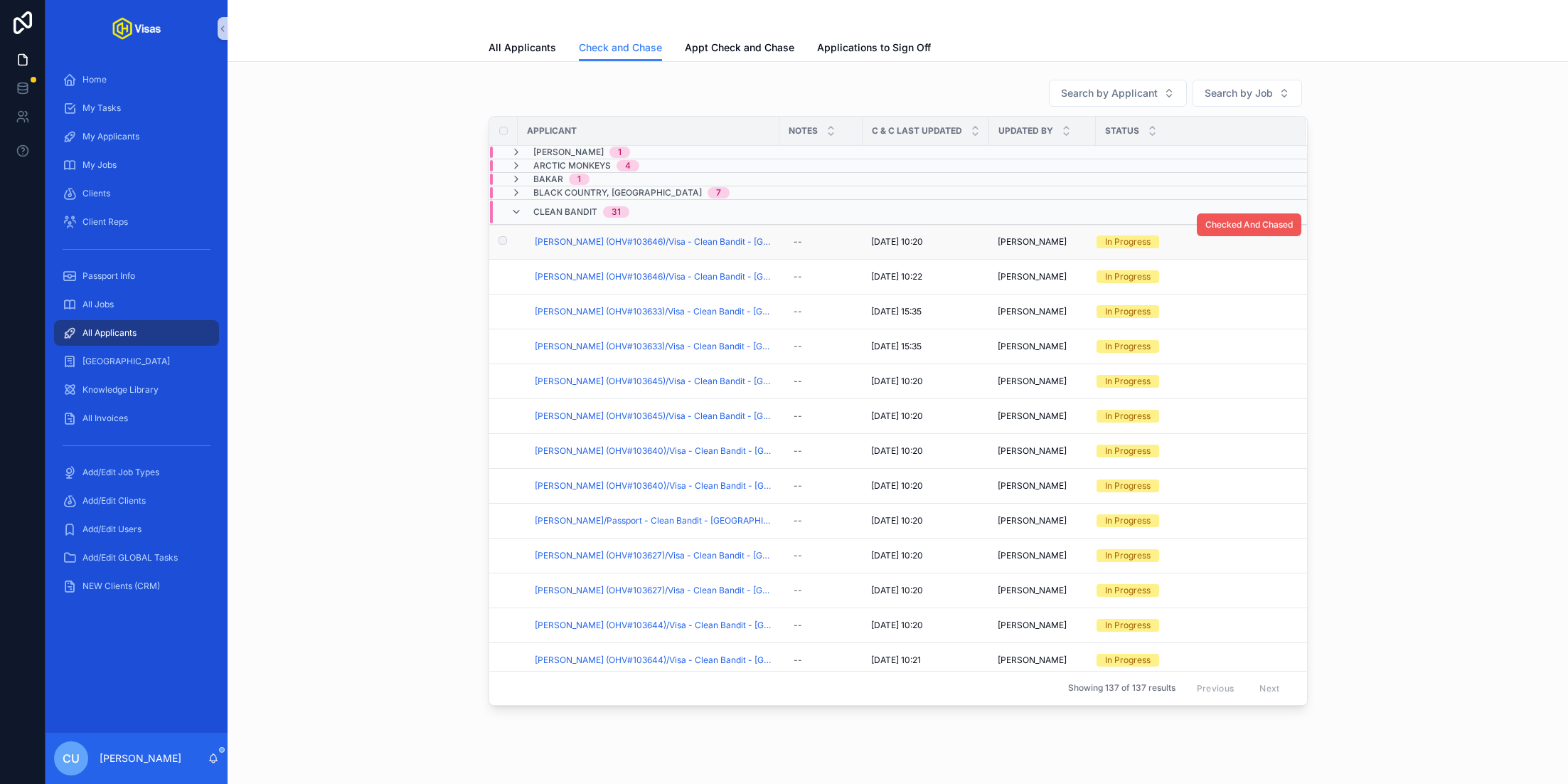
click at [1232, 215] on button "Checked And Chased" at bounding box center [1248, 225] width 104 height 23
click at [1221, 259] on span "Checked And Chased" at bounding box center [1249, 259] width 87 height 12
click at [1224, 293] on span "Checked And Chased" at bounding box center [1249, 294] width 87 height 12
click at [1246, 323] on span "Checked And Chased" at bounding box center [1249, 329] width 87 height 12
click at [1263, 330] on span "Checked And Chased" at bounding box center [1249, 329] width 87 height 12
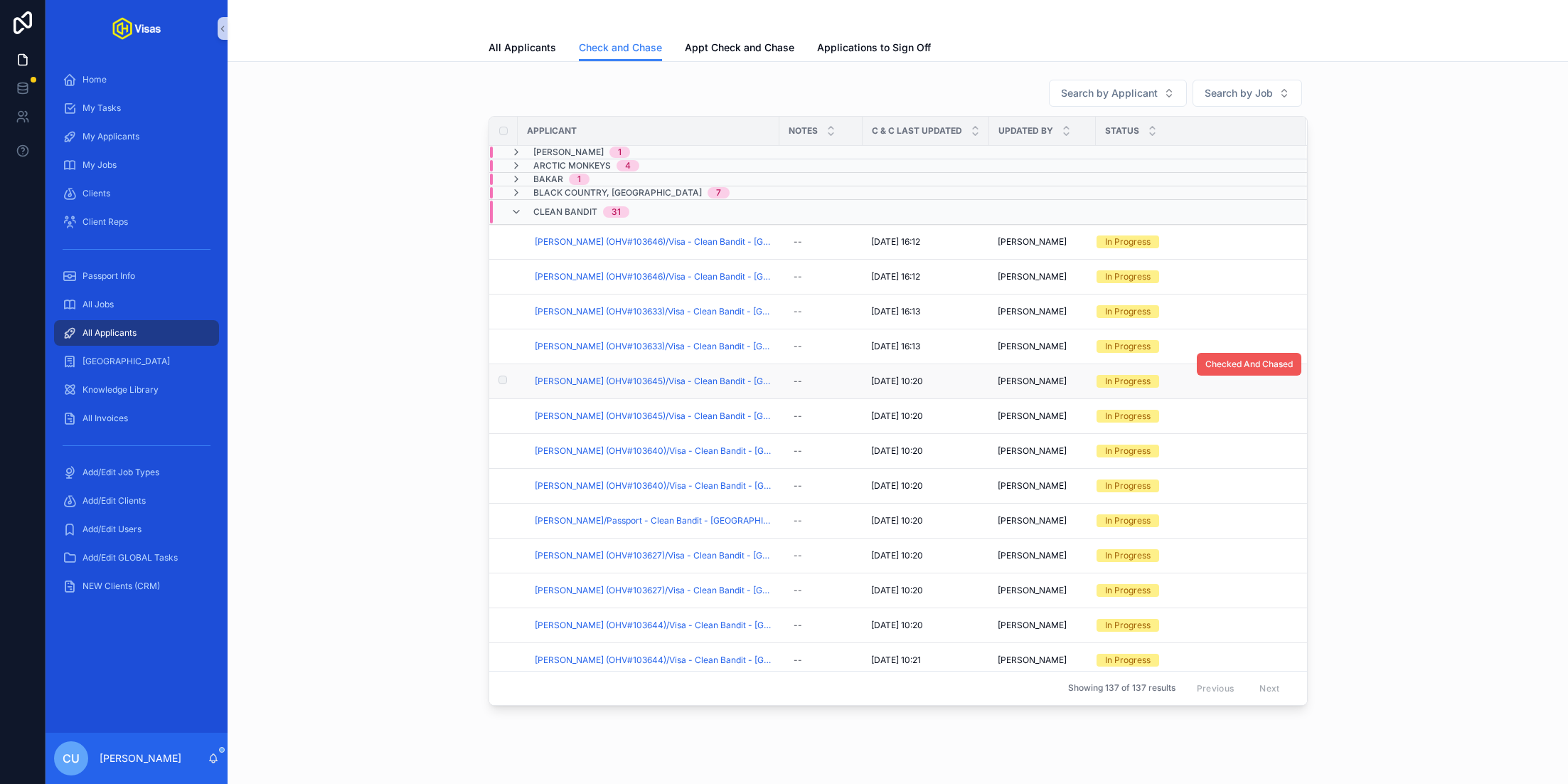
click at [1263, 364] on span "Checked And Chased" at bounding box center [1249, 364] width 87 height 12
click at [1235, 401] on span "Checked And Chased" at bounding box center [1249, 399] width 87 height 12
click at [1262, 429] on span "Checked And Chased" at bounding box center [1249, 434] width 87 height 12
click at [1247, 464] on span "Checked And Chased" at bounding box center [1249, 469] width 87 height 12
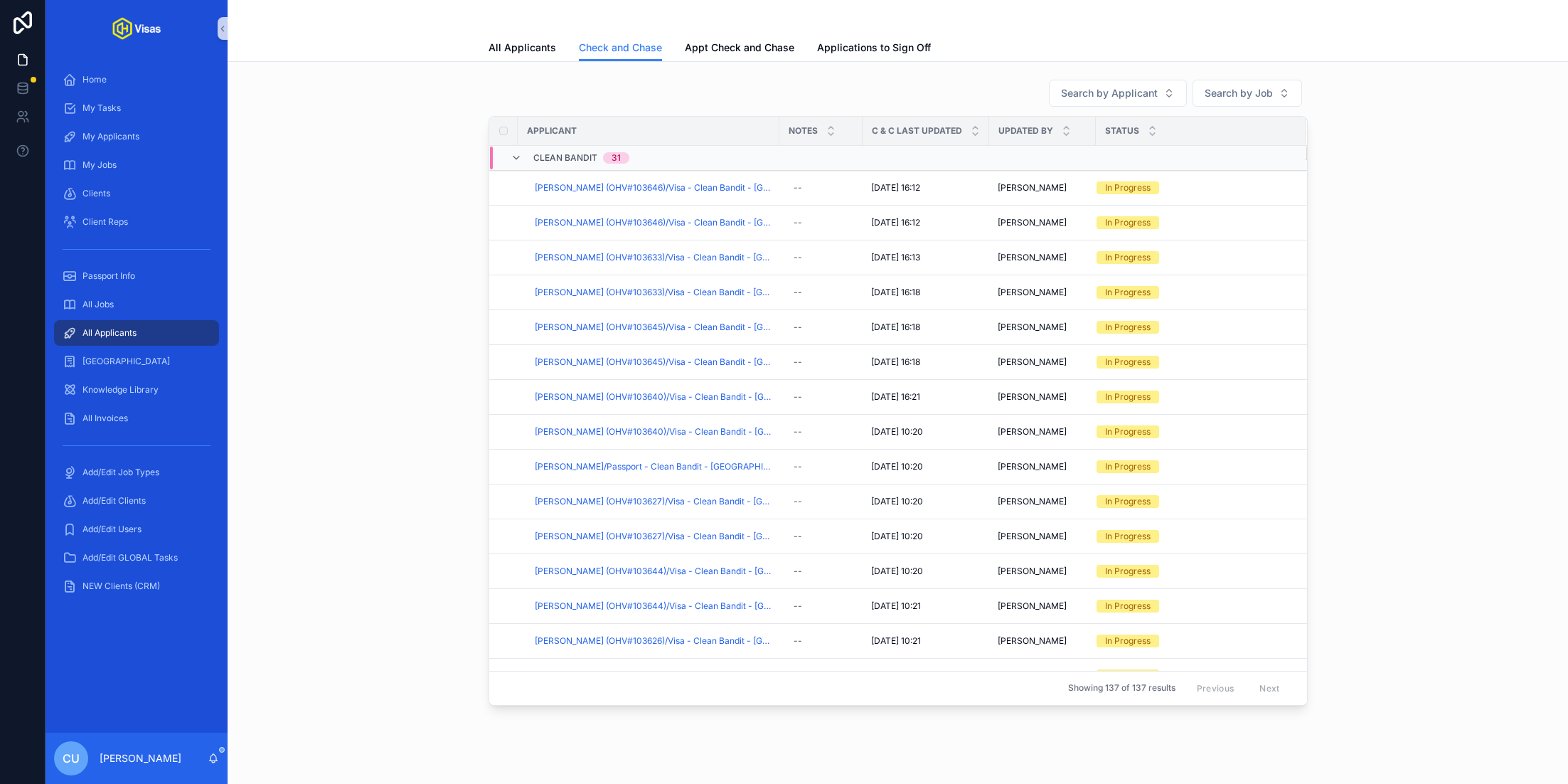
scroll to position [163, 0]
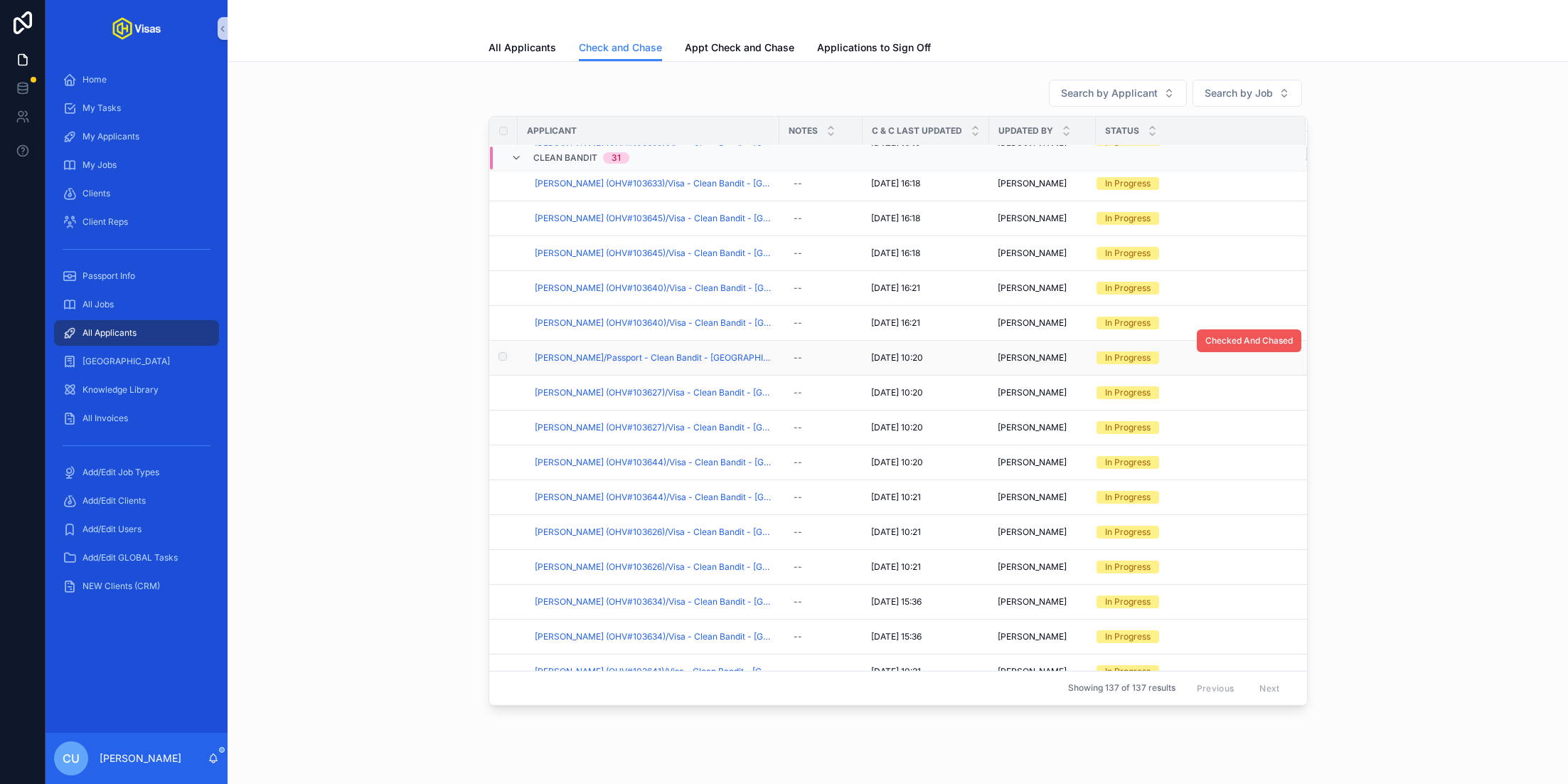
click at [1222, 338] on span "Checked And Chased" at bounding box center [1249, 340] width 87 height 12
click at [1240, 378] on button "Checked And Chased" at bounding box center [1248, 376] width 104 height 23
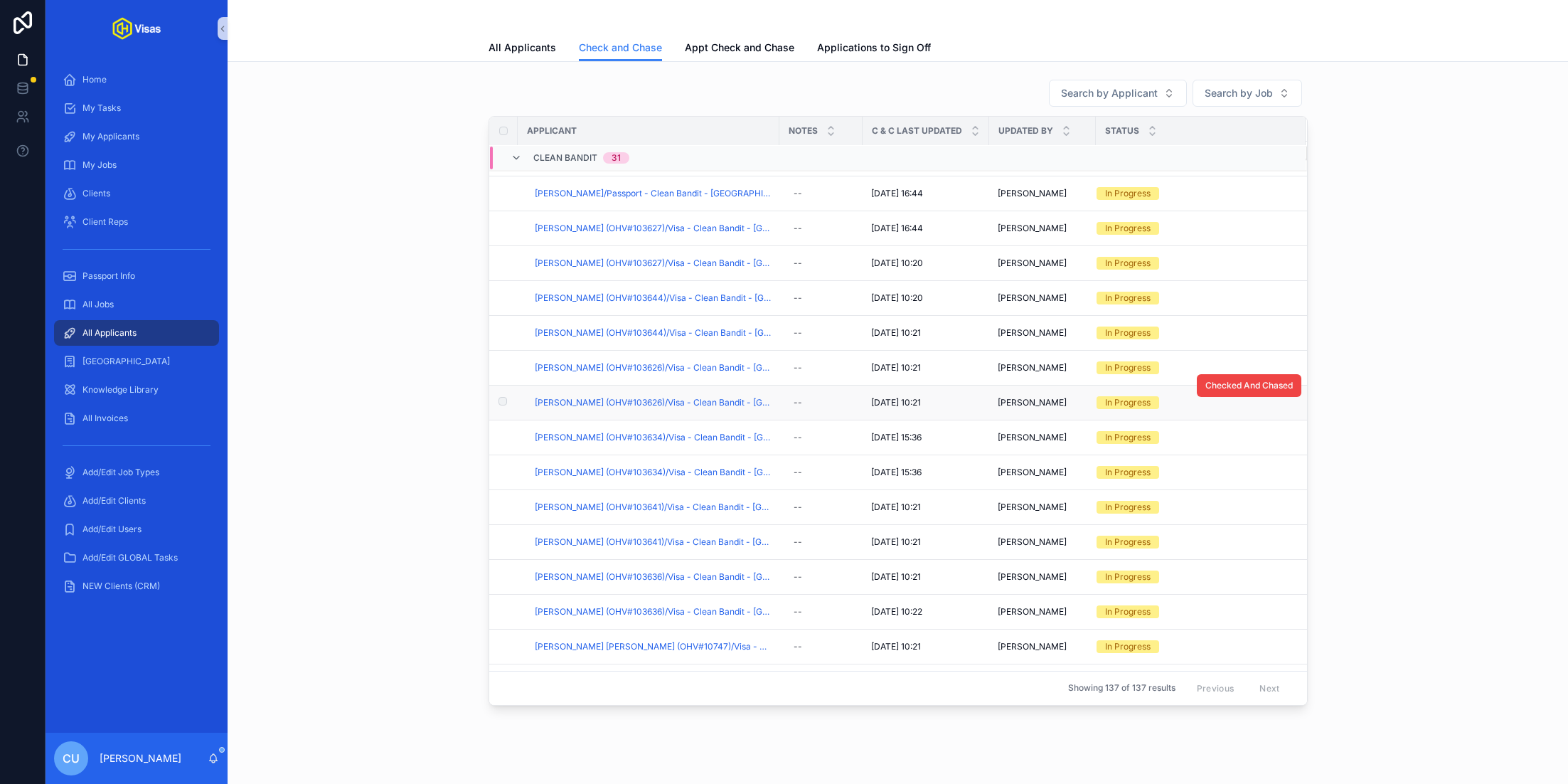
scroll to position [367, 0]
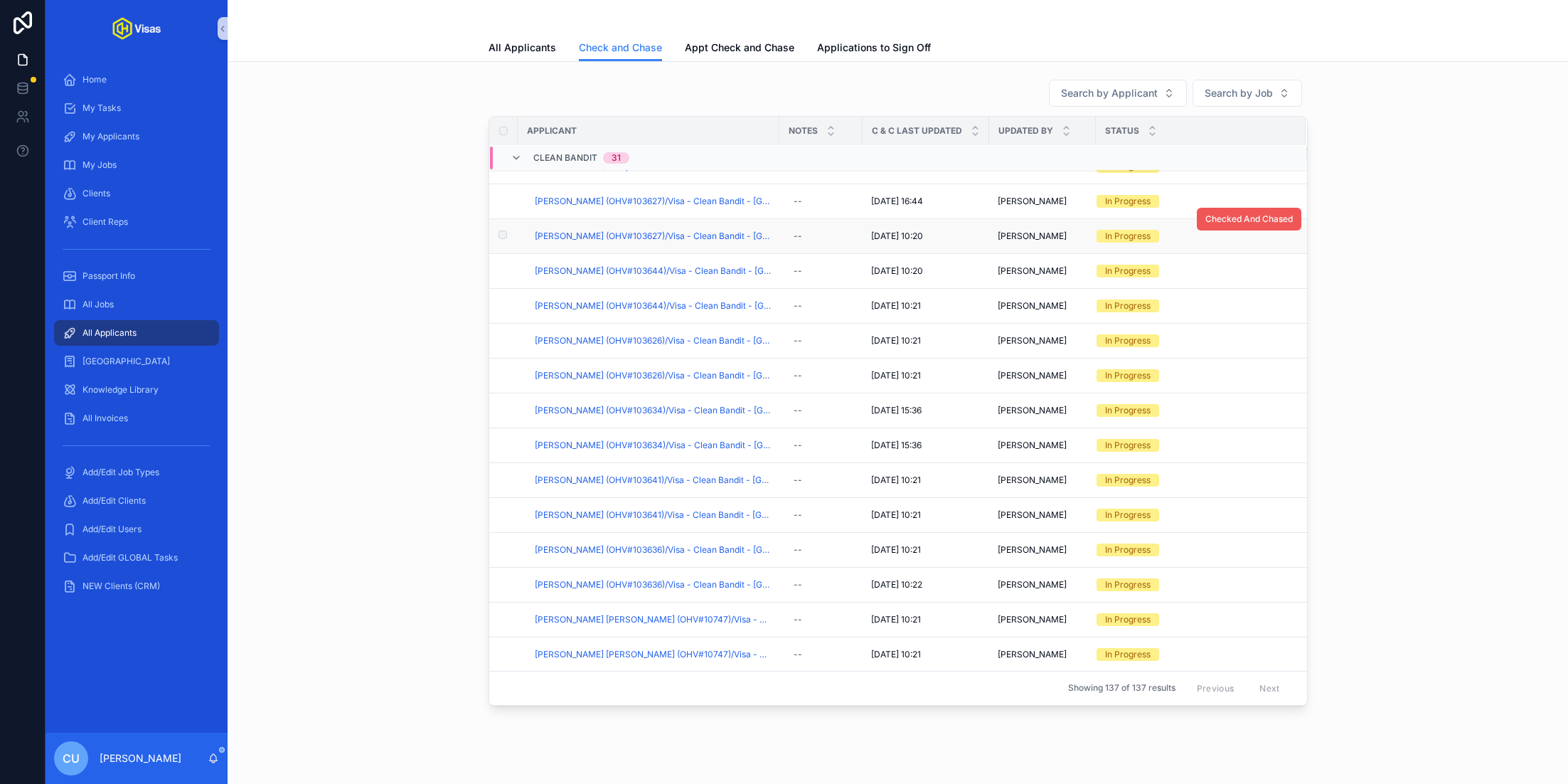
click at [1264, 217] on span "Checked And Chased" at bounding box center [1249, 219] width 87 height 12
click at [1203, 249] on td "In Progress" at bounding box center [1201, 236] width 210 height 35
click at [1227, 253] on span "Checked And Chased" at bounding box center [1249, 254] width 87 height 12
click at [1217, 288] on span "Checked And Chased" at bounding box center [1249, 289] width 87 height 12
click at [1223, 324] on span "Checked And Chased" at bounding box center [1249, 323] width 87 height 12
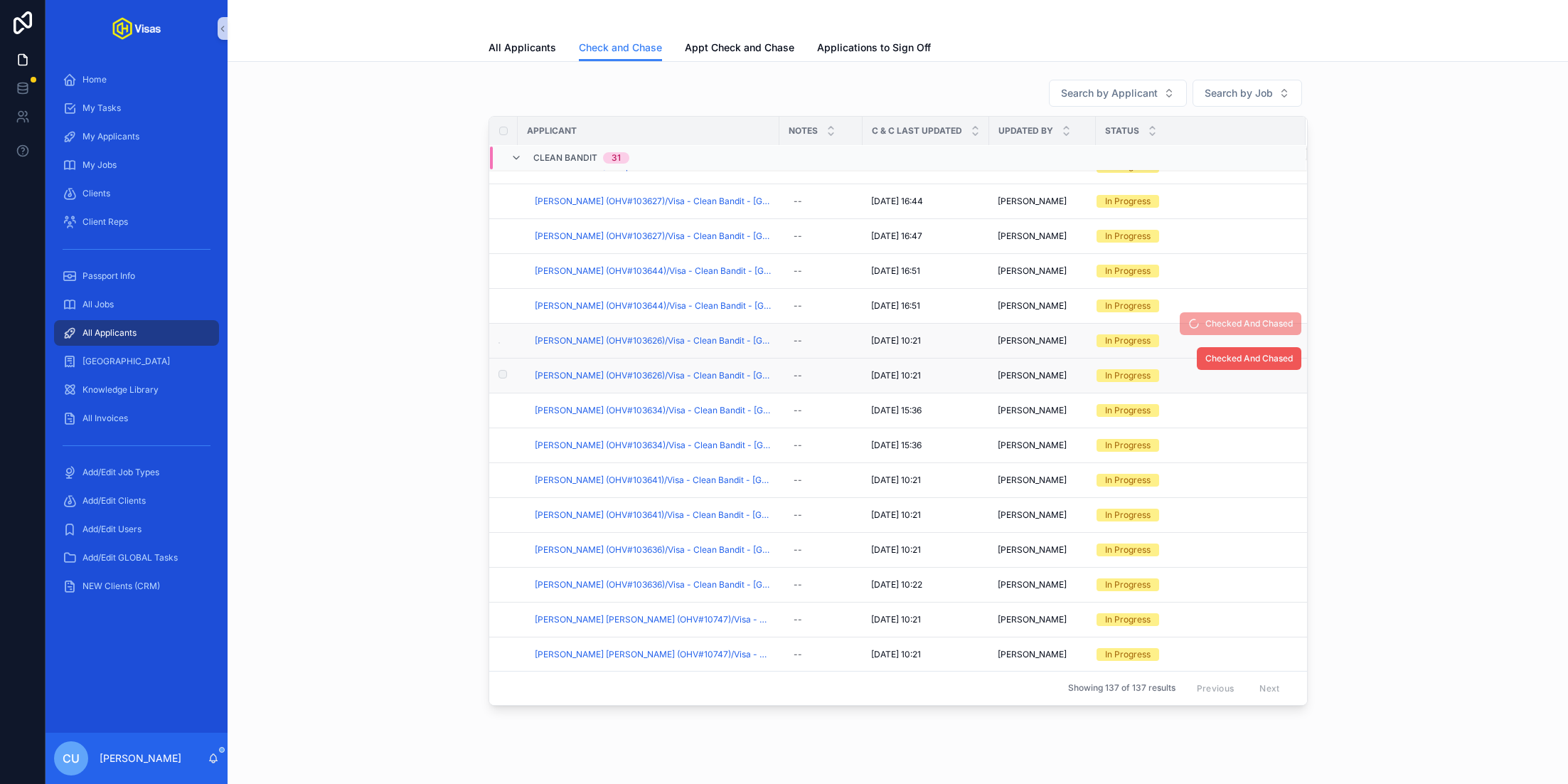
click at [1241, 357] on span "Checked And Chased" at bounding box center [1249, 358] width 87 height 12
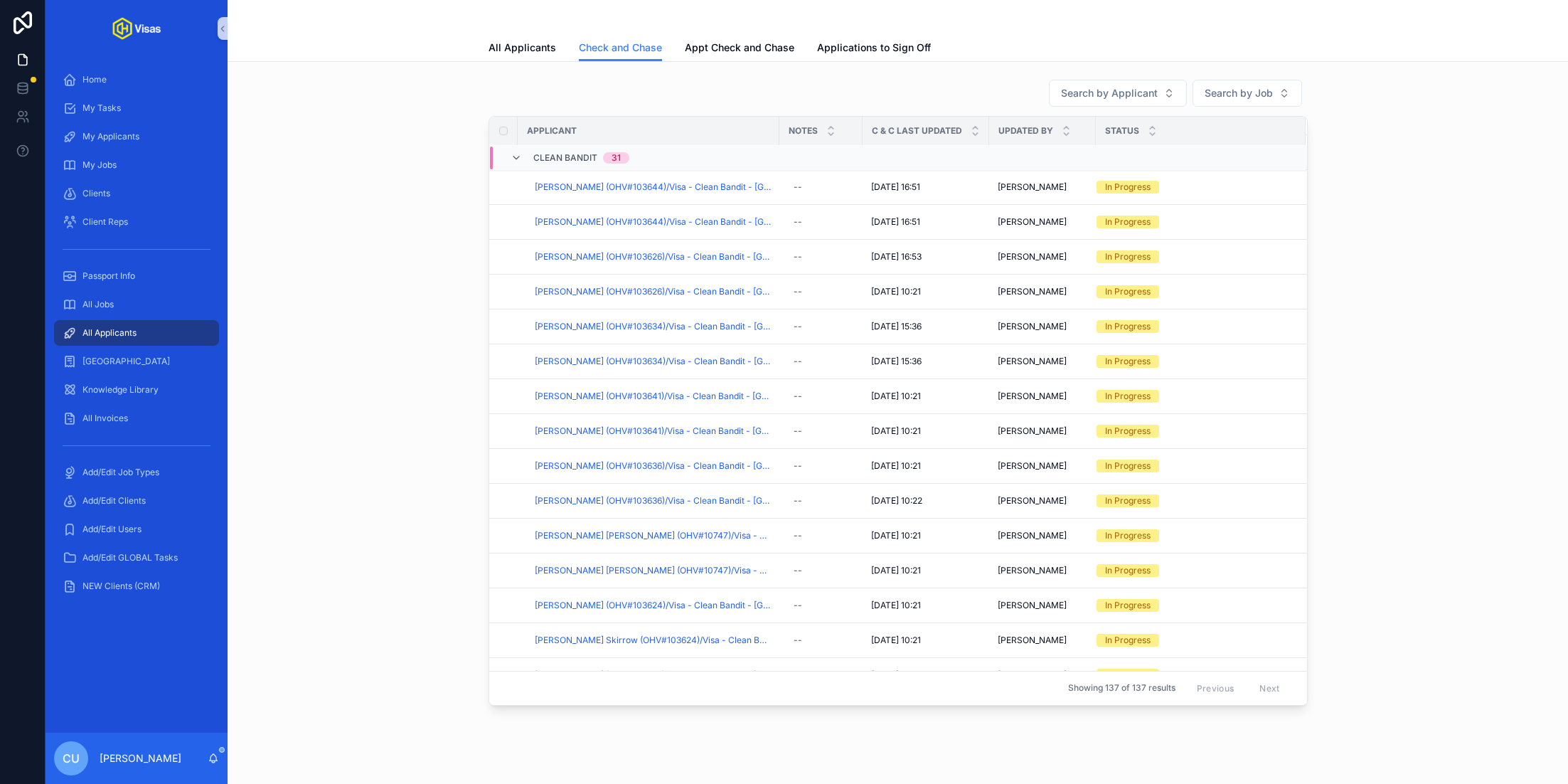
scroll to position [484, 0]
click at [1213, 306] on span "Checked And Chased" at bounding box center [1249, 309] width 87 height 12
click at [1231, 339] on span "Checked And Chased" at bounding box center [1249, 344] width 87 height 12
click at [1238, 302] on span "Checked And Chased" at bounding box center [1249, 307] width 87 height 12
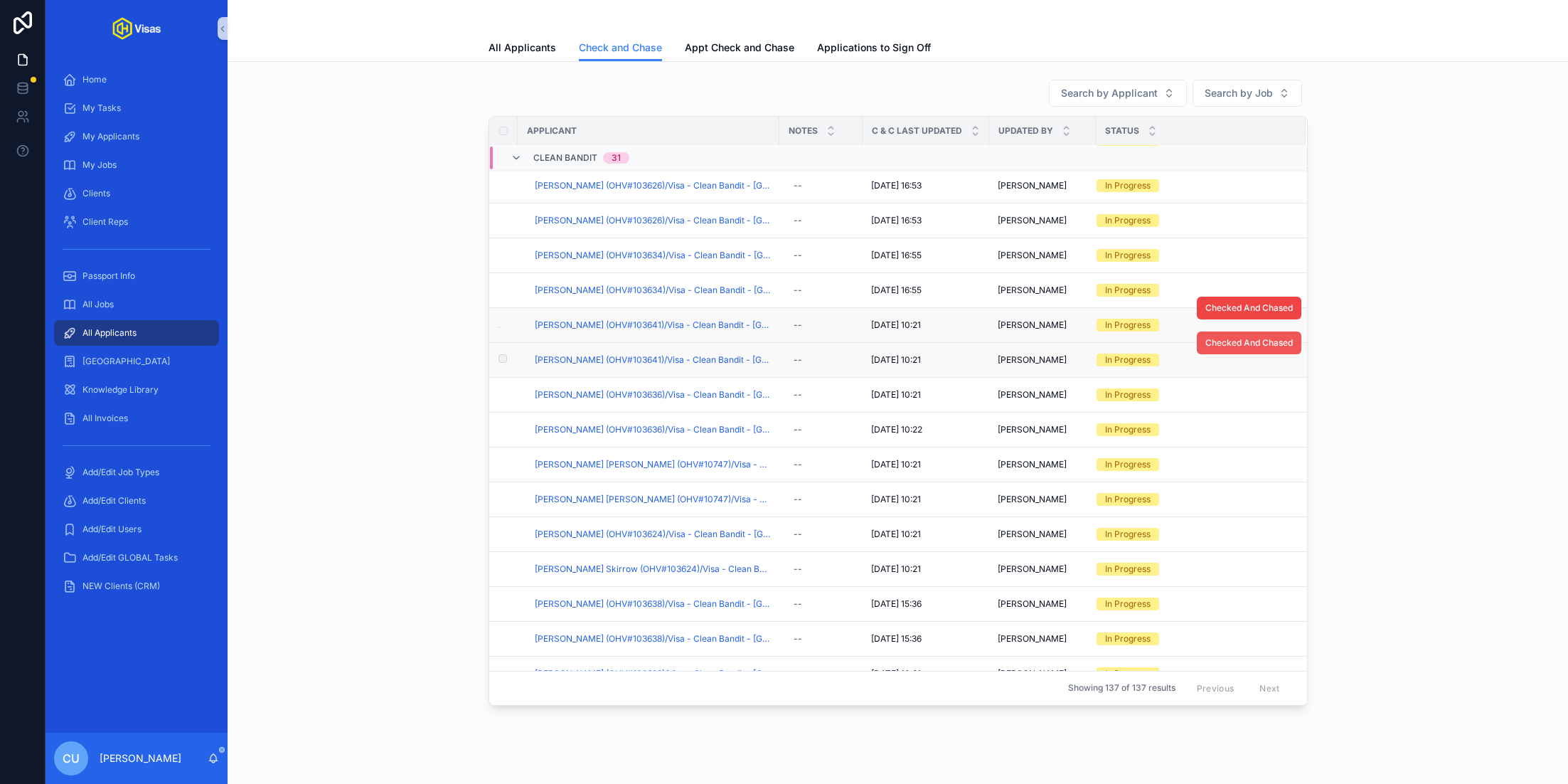
click at [1228, 338] on span "Checked And Chased" at bounding box center [1249, 343] width 87 height 12
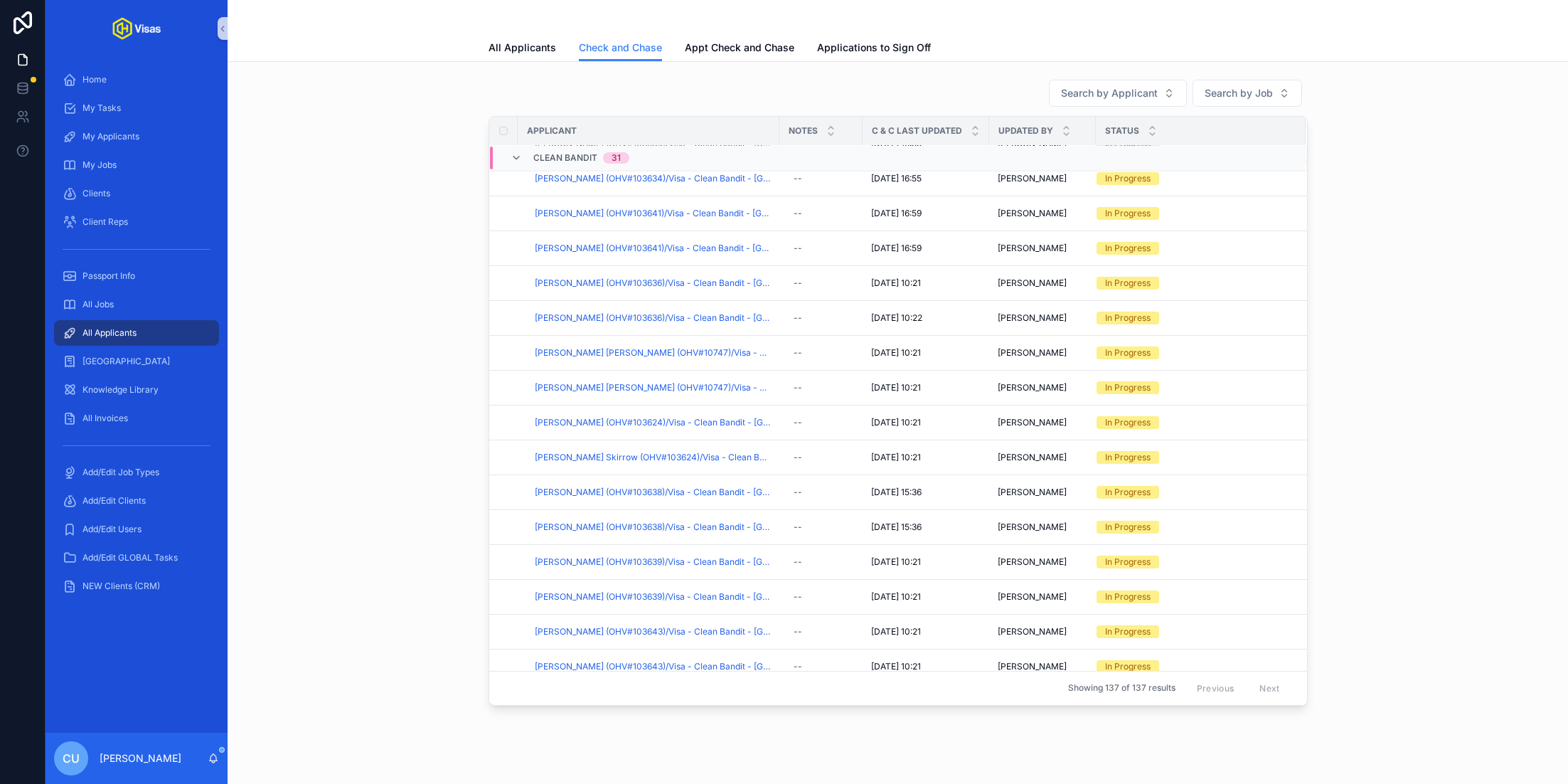
scroll to position [702, 0]
click at [1232, 225] on span "Checked And Chased" at bounding box center [1249, 230] width 87 height 12
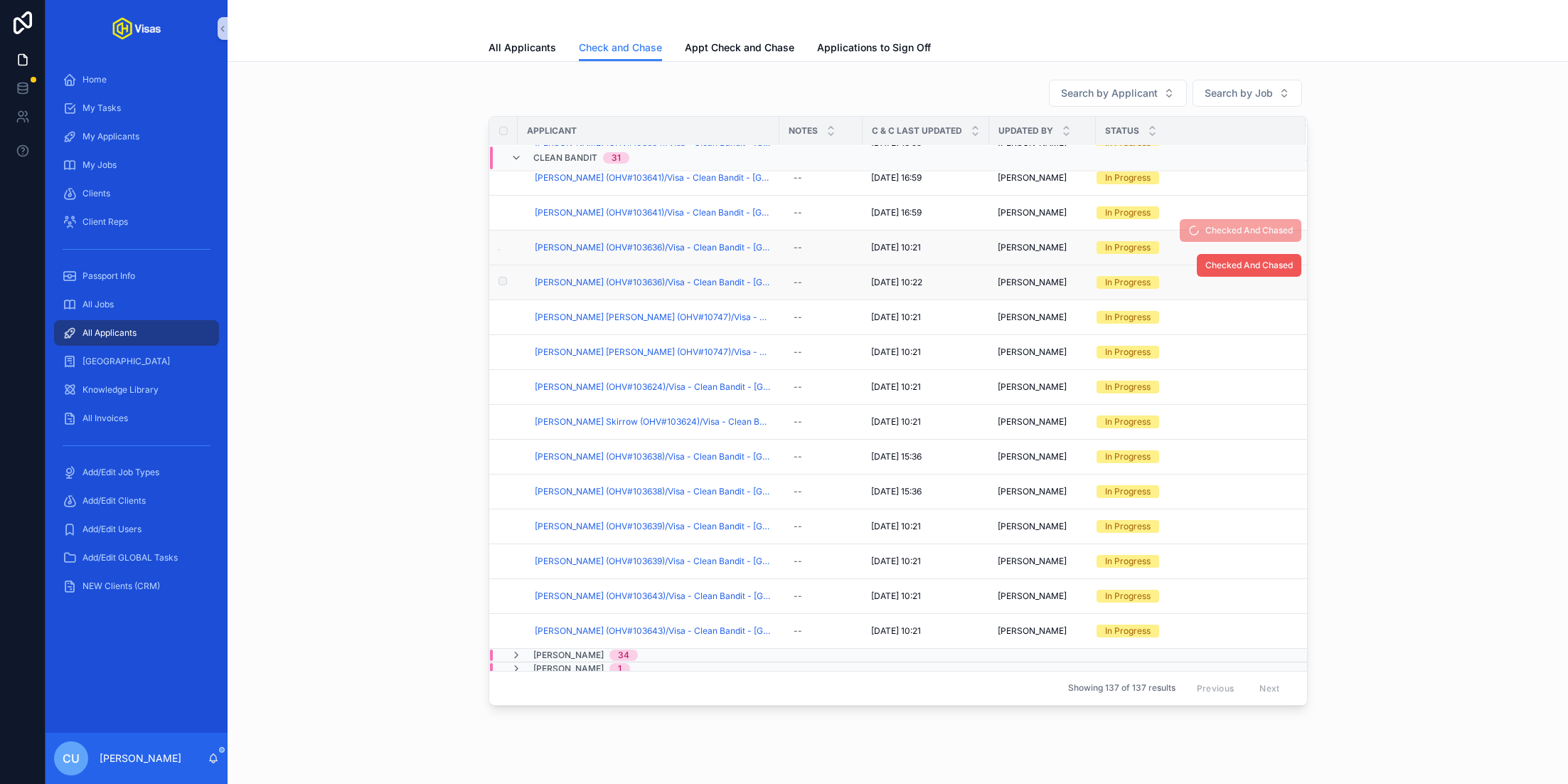
click at [1245, 259] on span "Checked And Chased" at bounding box center [1249, 265] width 87 height 12
click at [1229, 296] on span "Checked And Chased" at bounding box center [1249, 300] width 87 height 12
click at [1230, 331] on span "Checked And Chased" at bounding box center [1249, 335] width 87 height 12
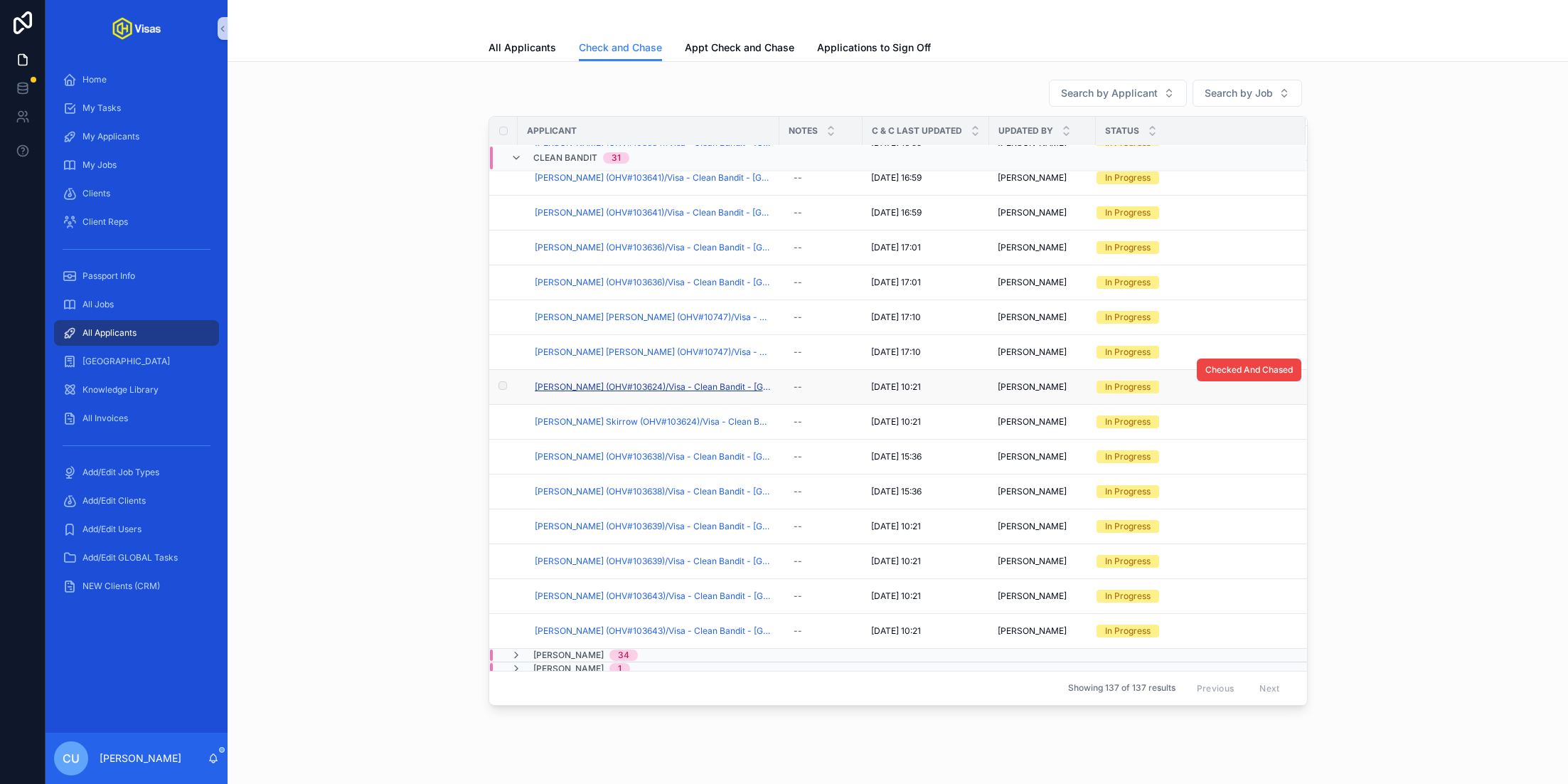
click at [685, 381] on span "[PERSON_NAME] (OHV#103624)/Visa - Clean Bandit - [GEOGRAPHIC_DATA] (C-4-5) - [D…" at bounding box center [653, 387] width 236 height 12
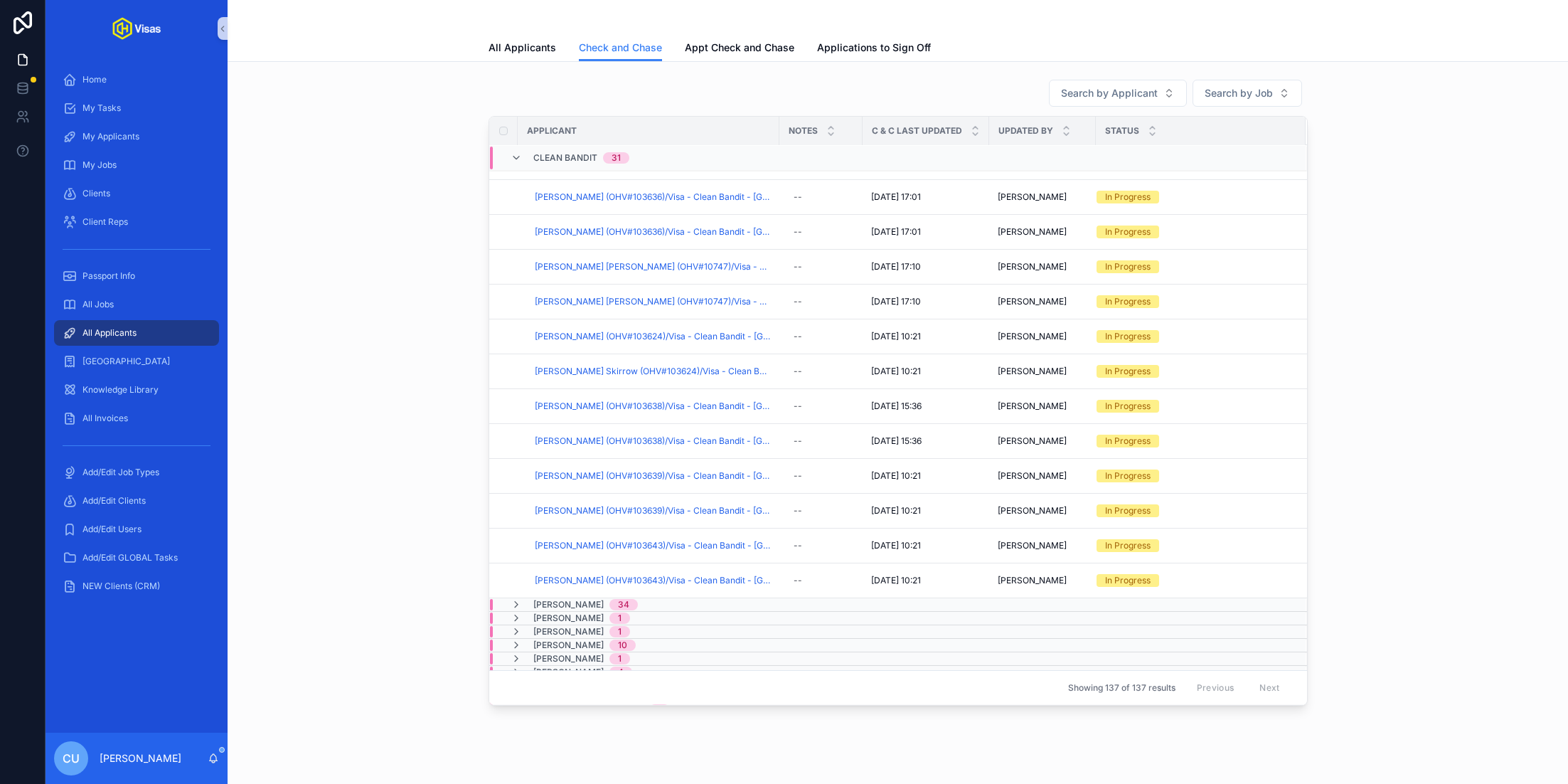
scroll to position [751, 0]
click at [1263, 386] on span "Checked And Chased" at bounding box center [1249, 390] width 87 height 12
click at [1233, 421] on span "Checked And Chased" at bounding box center [1249, 425] width 87 height 12
click at [1235, 453] on td "In Progress" at bounding box center [1201, 443] width 210 height 35
click at [1239, 454] on span "Checked And Chased" at bounding box center [1249, 460] width 87 height 12
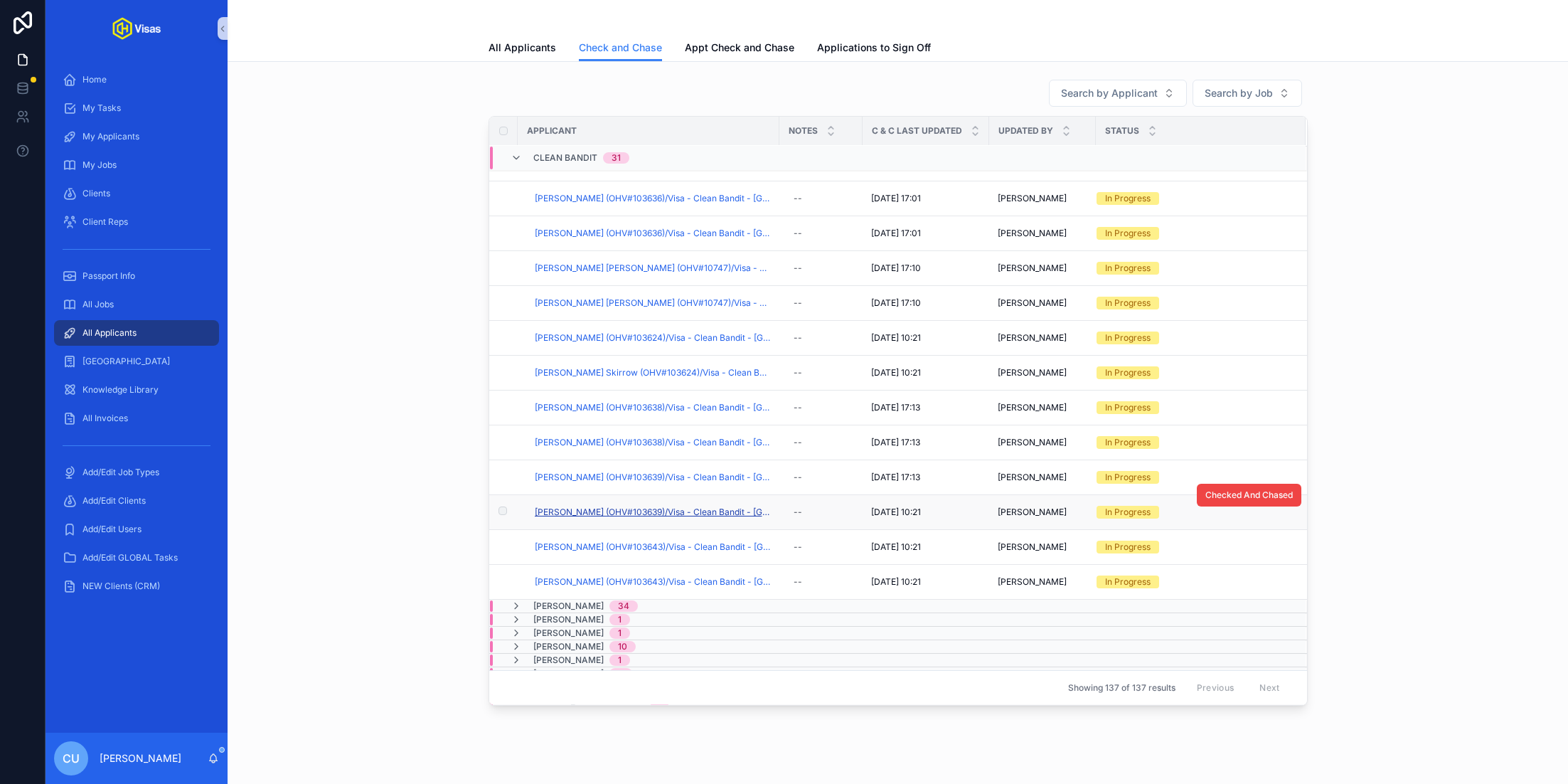
click at [712, 507] on span "[PERSON_NAME] (OHV#103639)/Visa - Clean Bandit - [GEOGRAPHIC_DATA] (Z Visa) - […" at bounding box center [653, 512] width 236 height 12
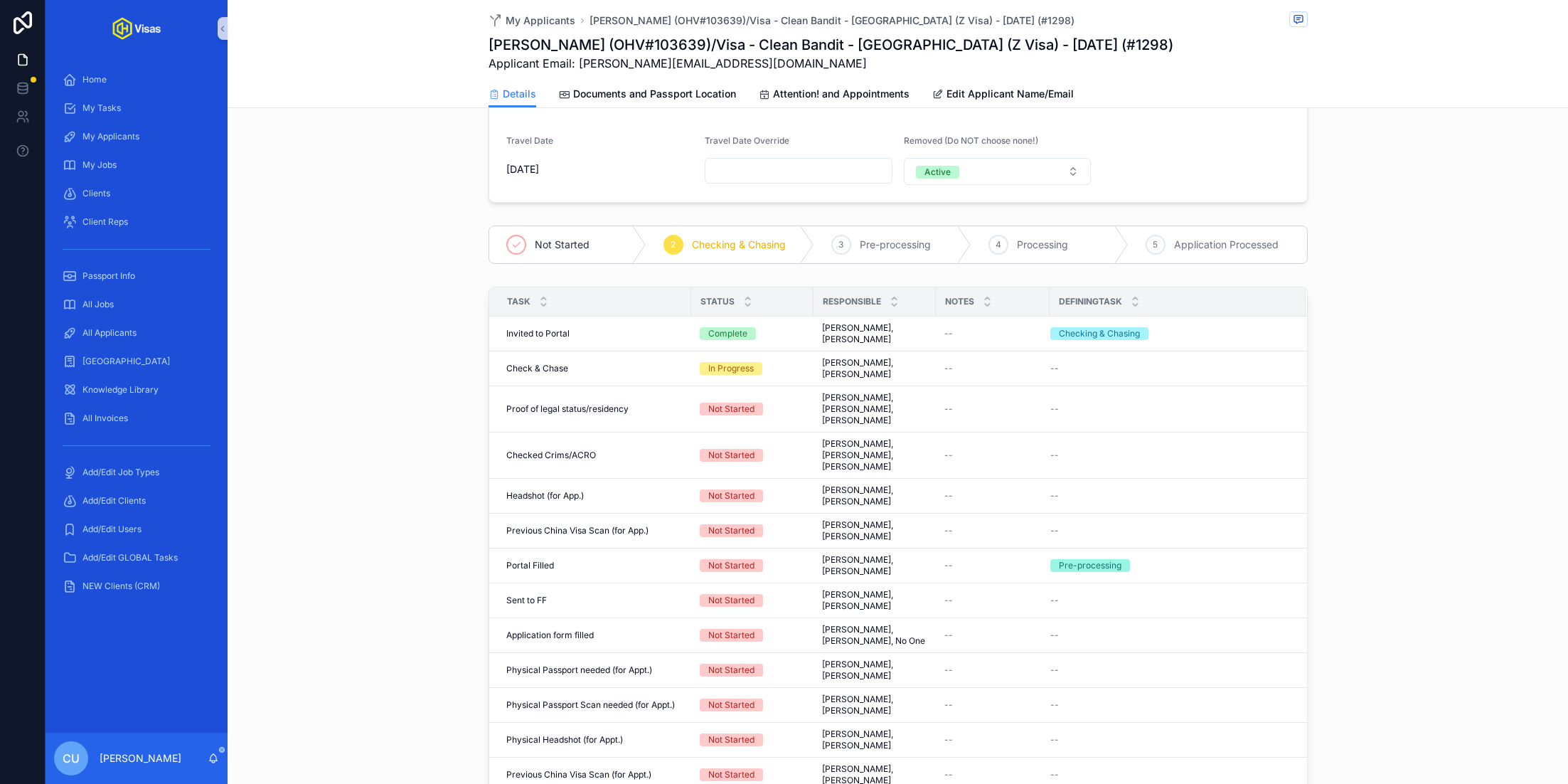
scroll to position [280, 0]
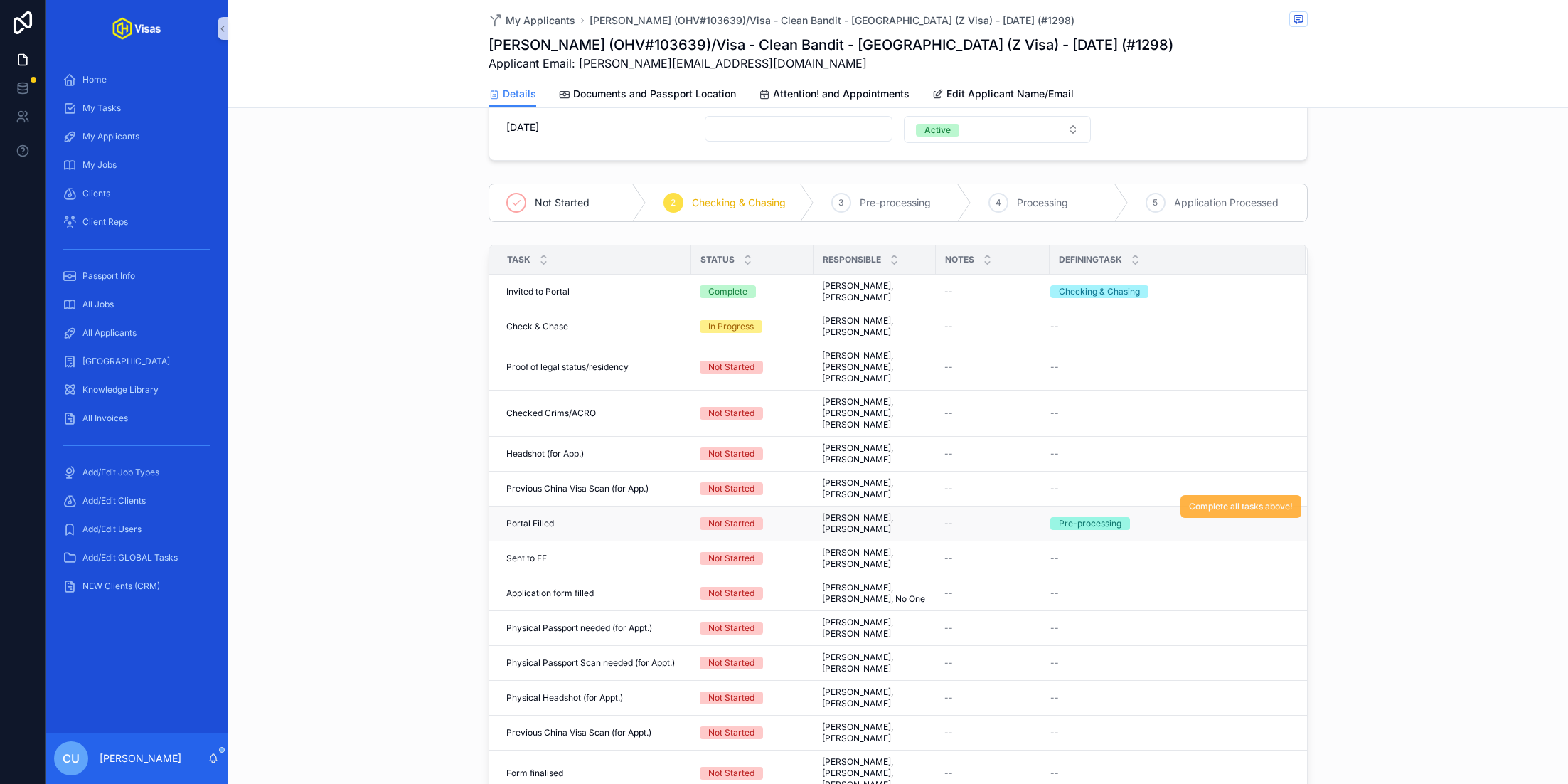
click at [1244, 501] on span "Complete all tasks above!" at bounding box center [1240, 506] width 104 height 12
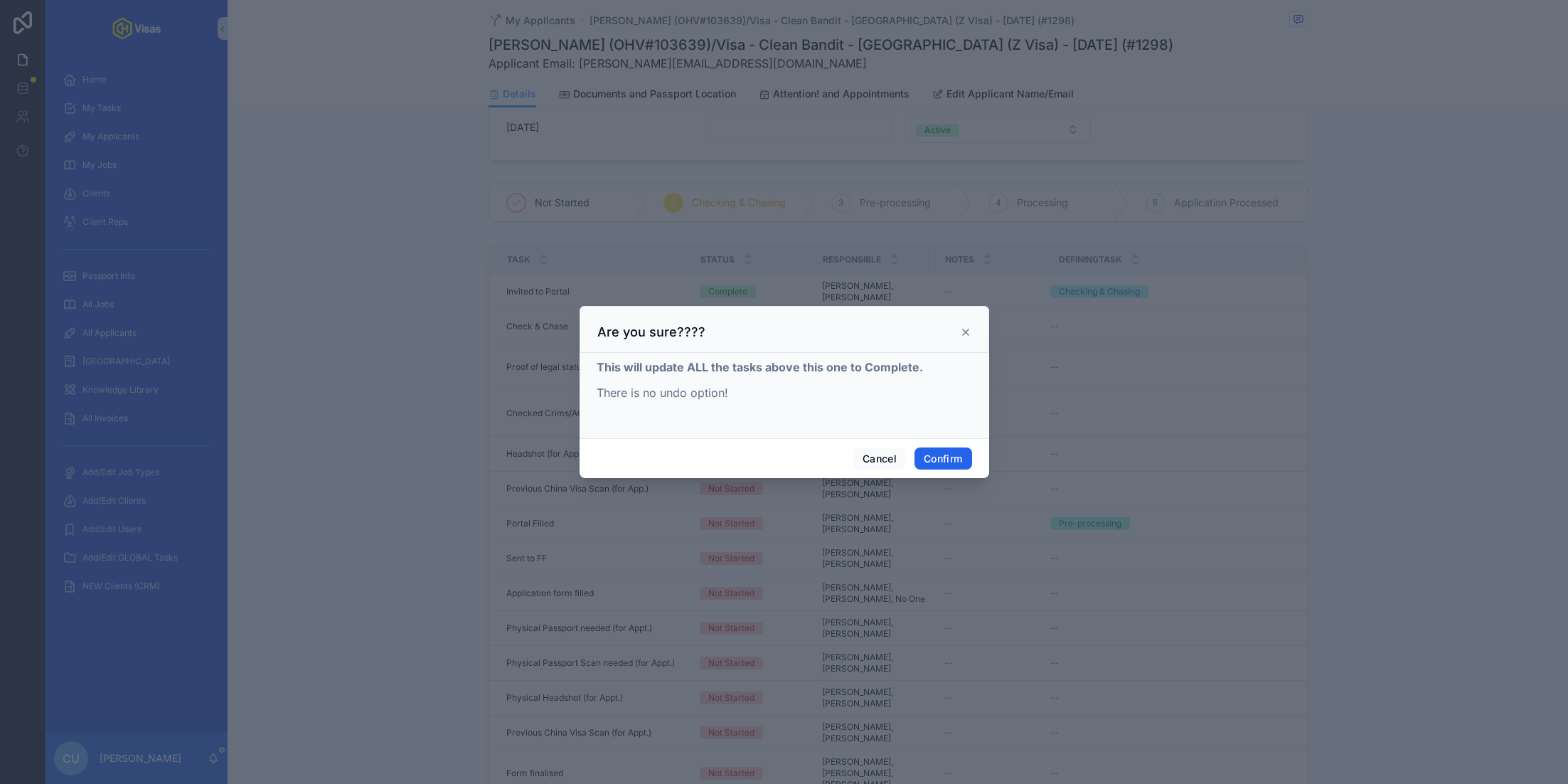
click at [950, 462] on button "Confirm" at bounding box center [943, 459] width 57 height 23
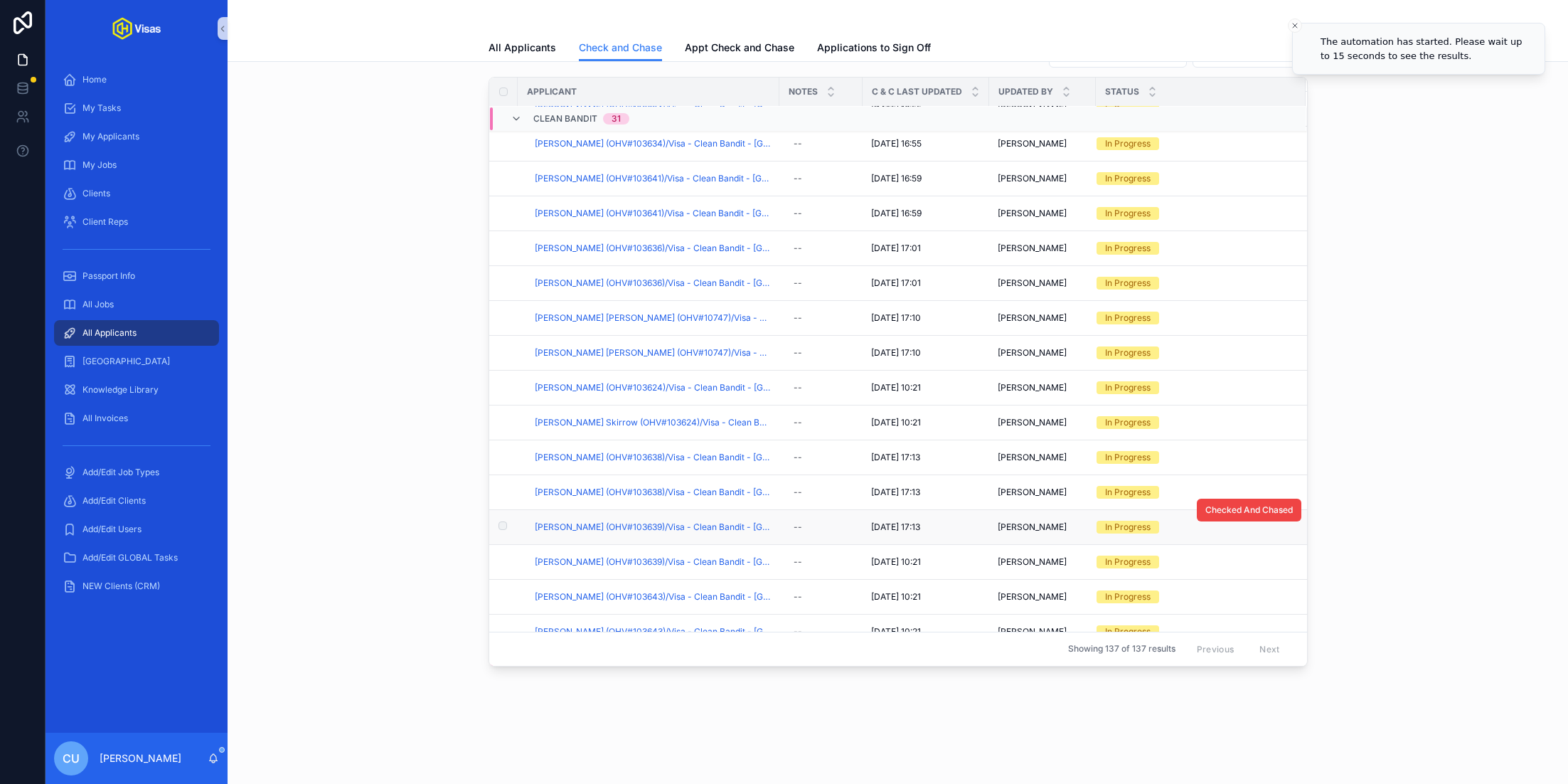
scroll to position [690, 0]
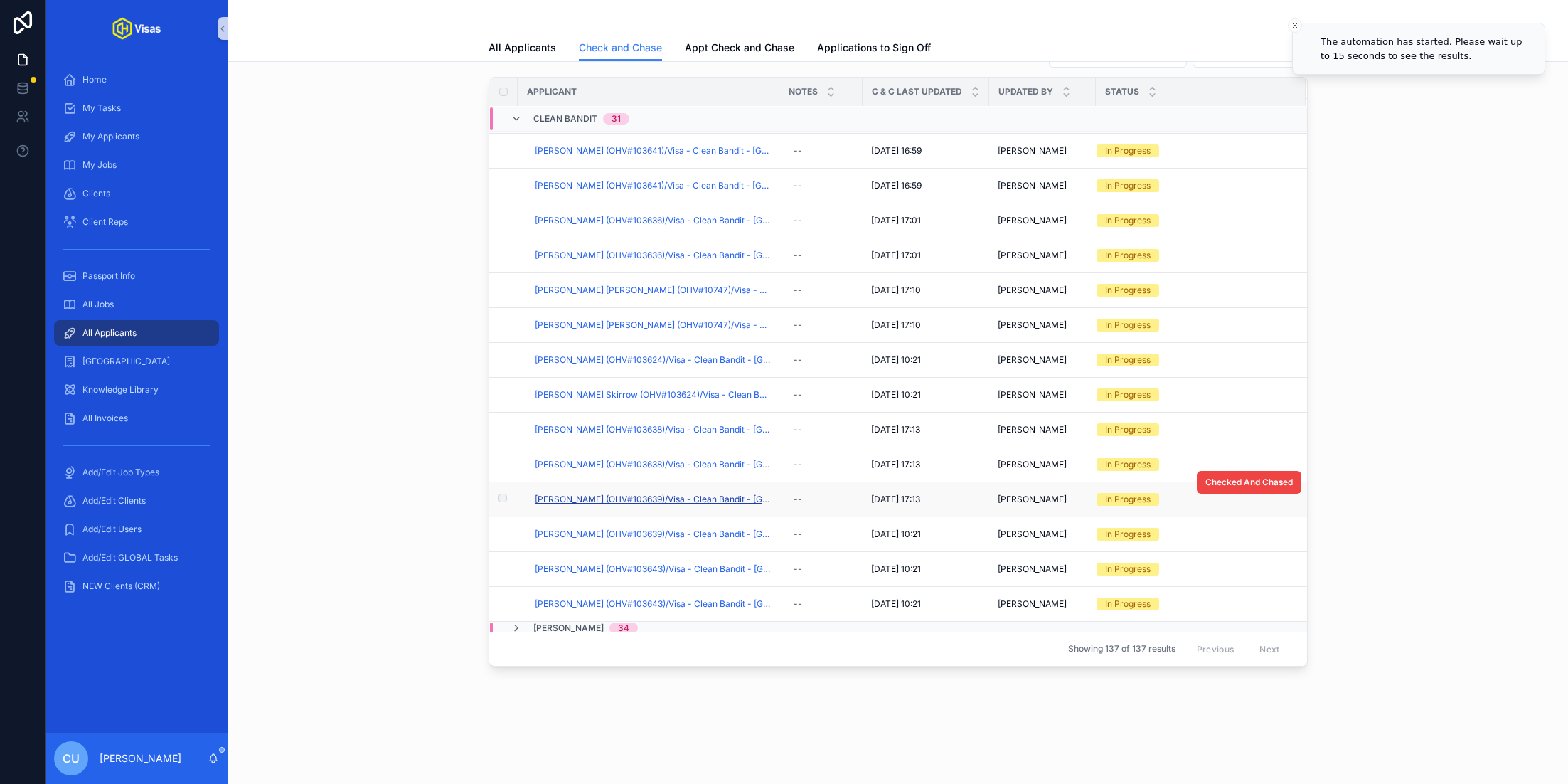
click at [662, 494] on span "[PERSON_NAME] (OHV#103639)/Visa - Clean Bandit - [GEOGRAPHIC_DATA] (C-4-5) - [D…" at bounding box center [653, 499] width 236 height 12
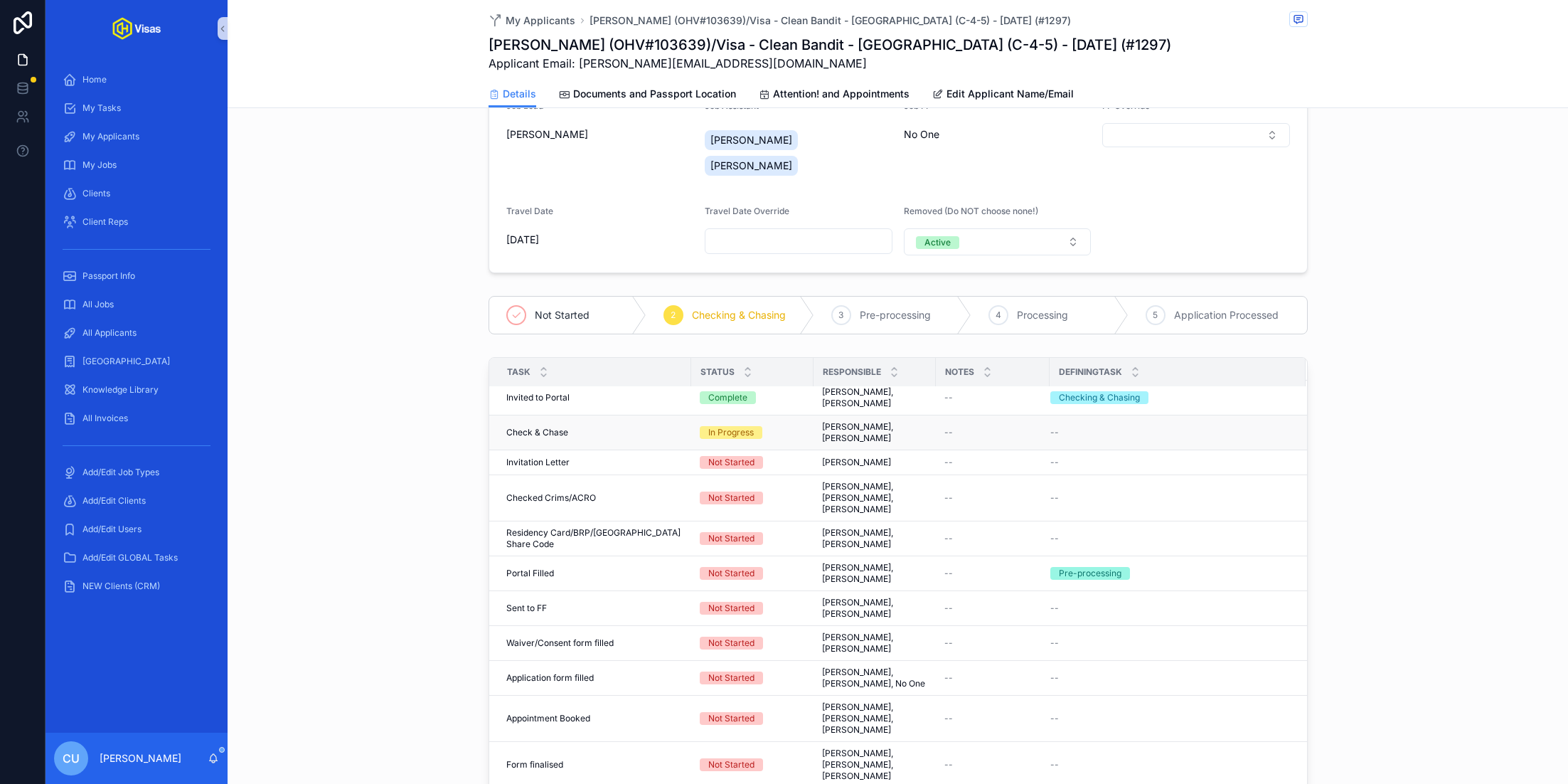
scroll to position [200, 0]
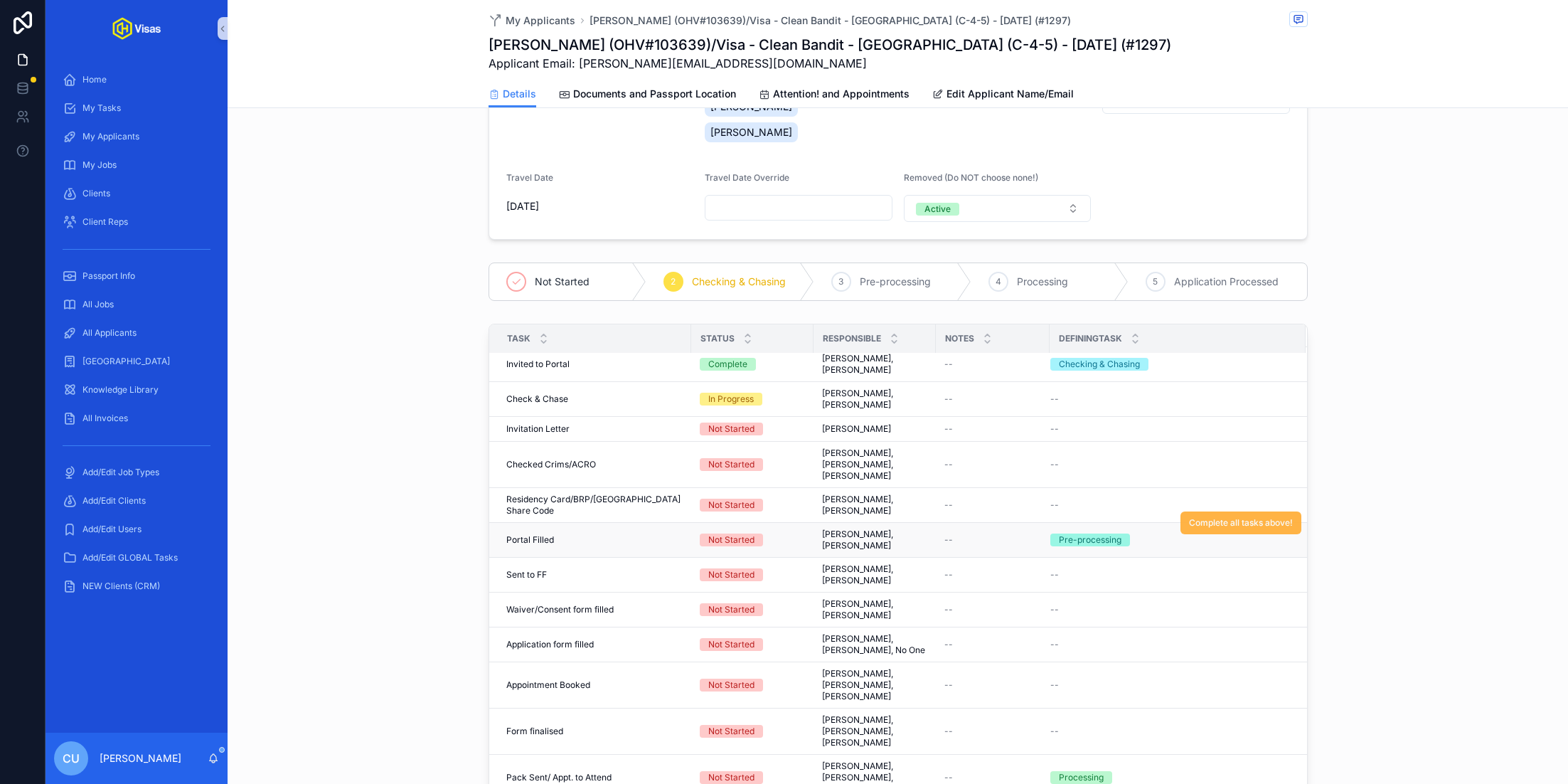
click at [1272, 518] on span "Complete all tasks above!" at bounding box center [1240, 523] width 104 height 12
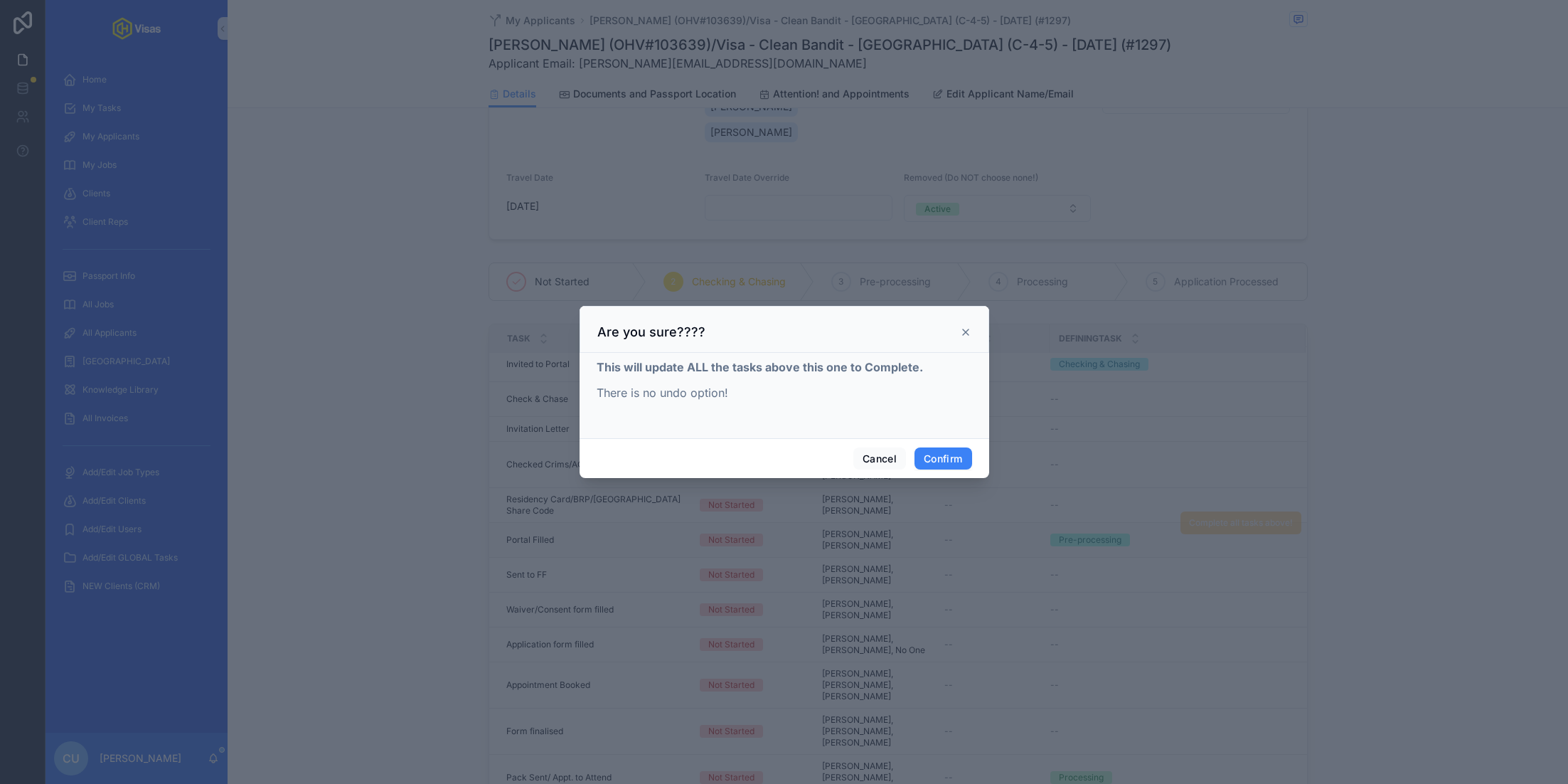
click at [945, 446] on div "Cancel Confirm" at bounding box center [784, 459] width 410 height 41
click at [941, 451] on button "Confirm" at bounding box center [943, 459] width 57 height 23
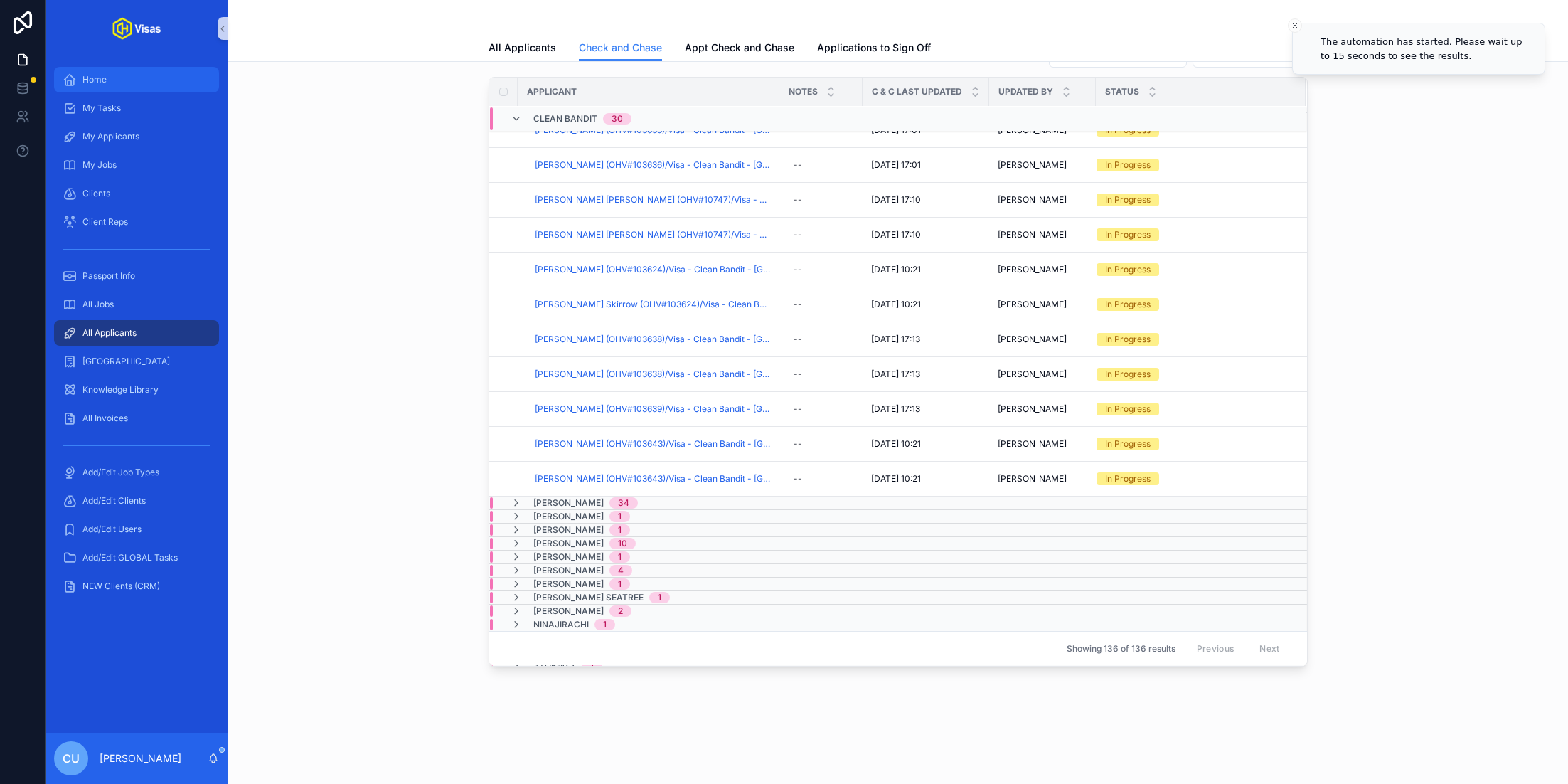
scroll to position [783, 0]
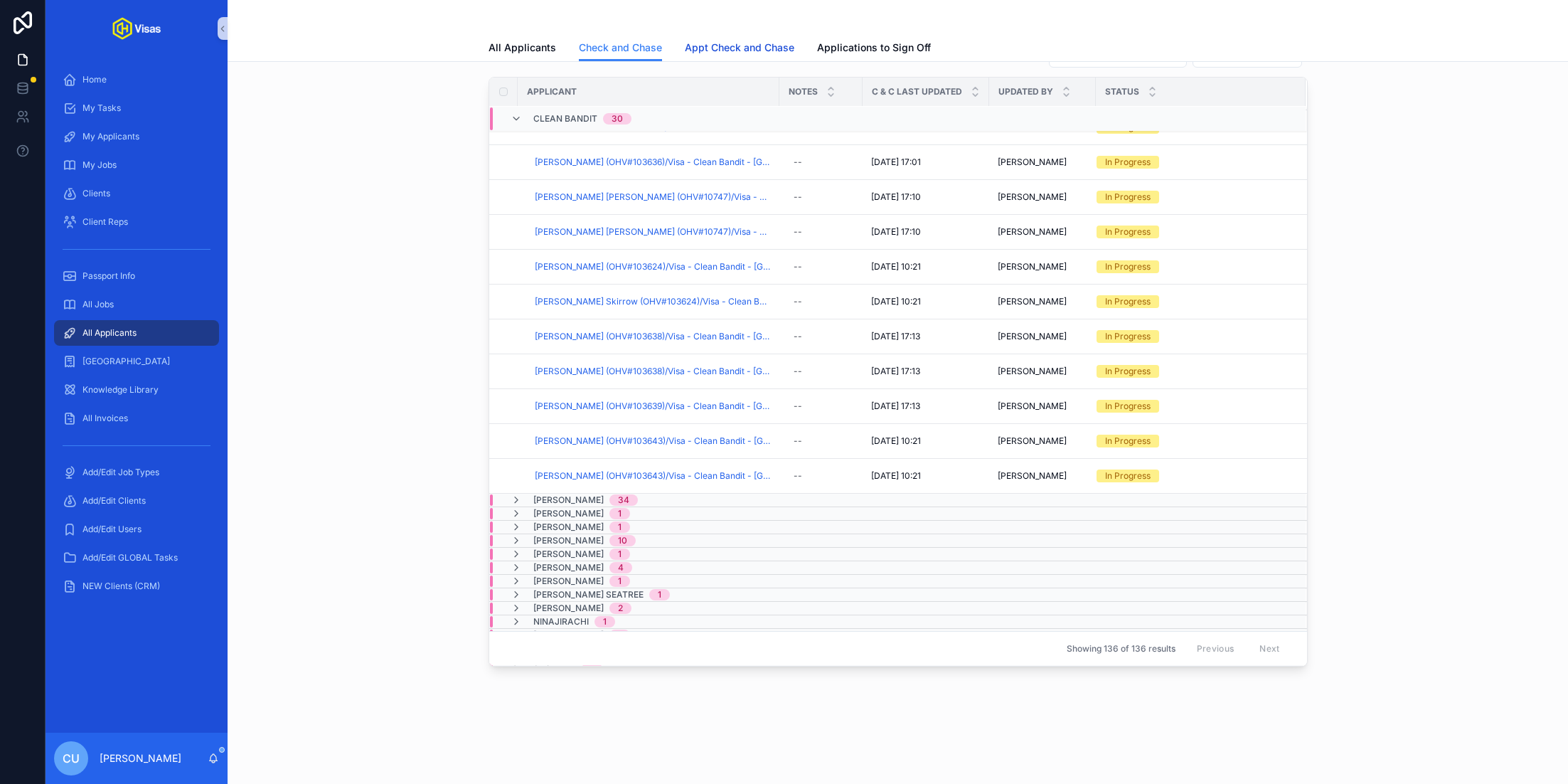
click at [717, 47] on span "Appt Check and Chase" at bounding box center [739, 48] width 110 height 14
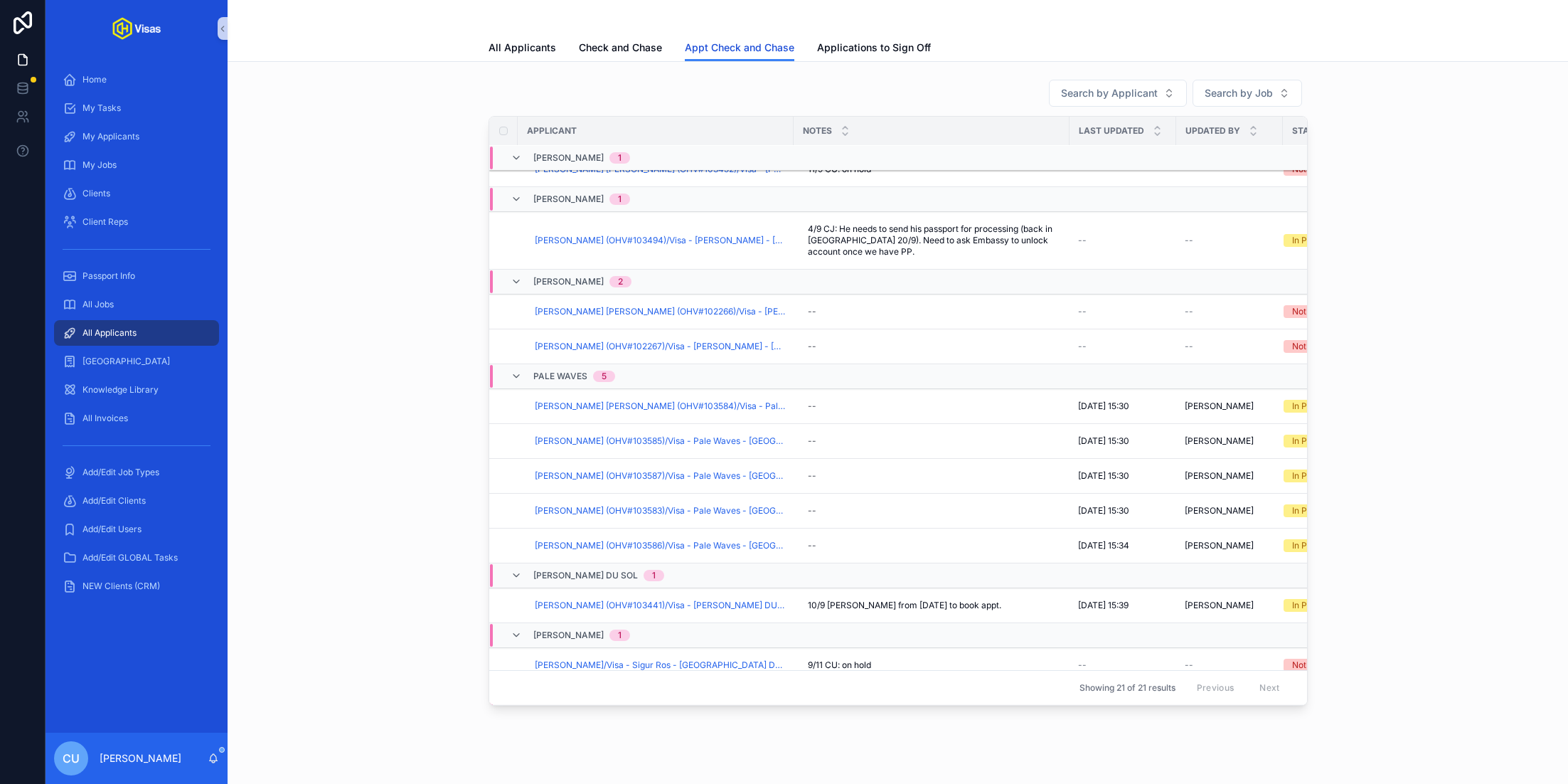
scroll to position [461, 0]
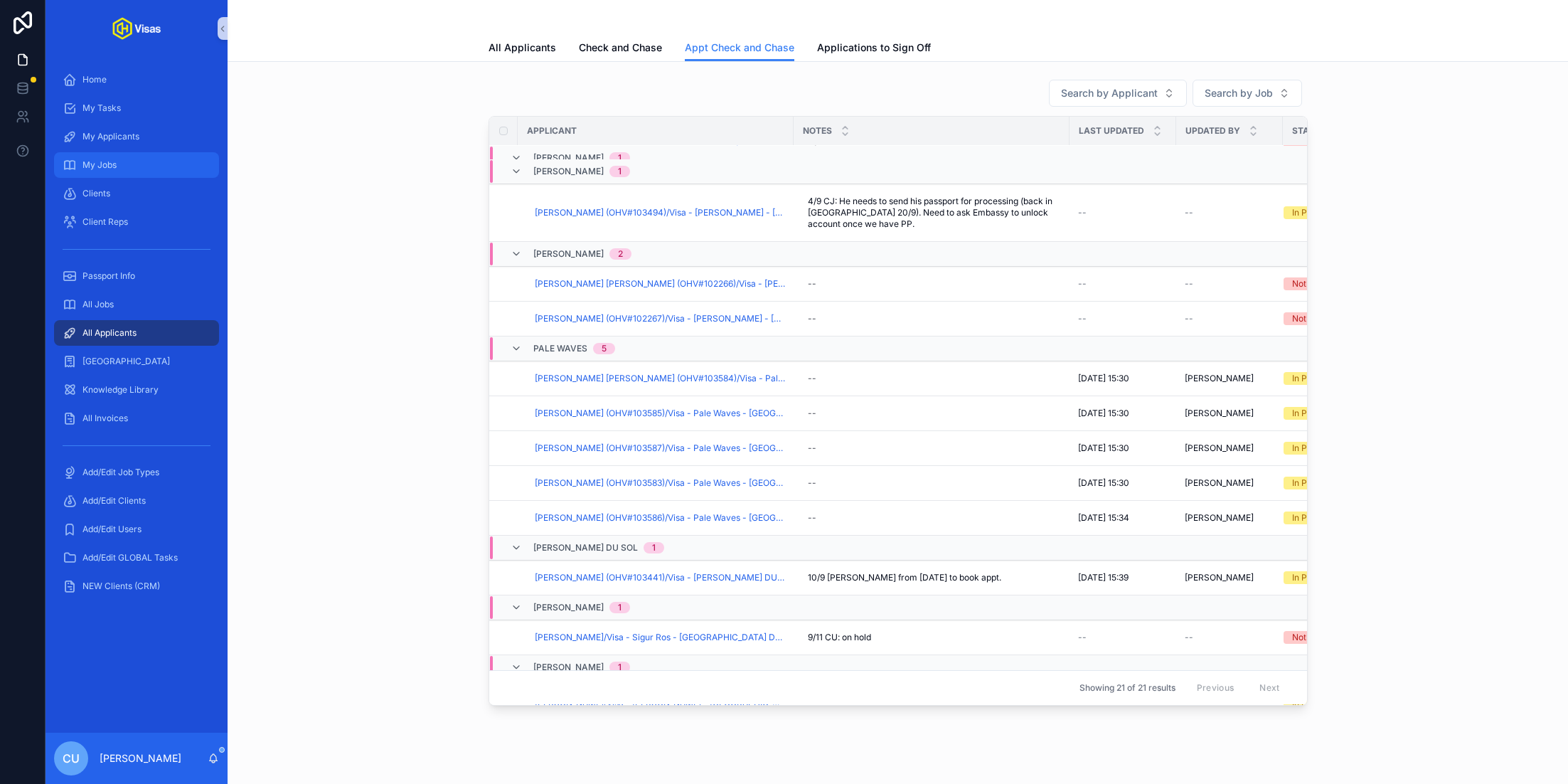
click at [133, 157] on div "My Jobs" at bounding box center [136, 166] width 148 height 23
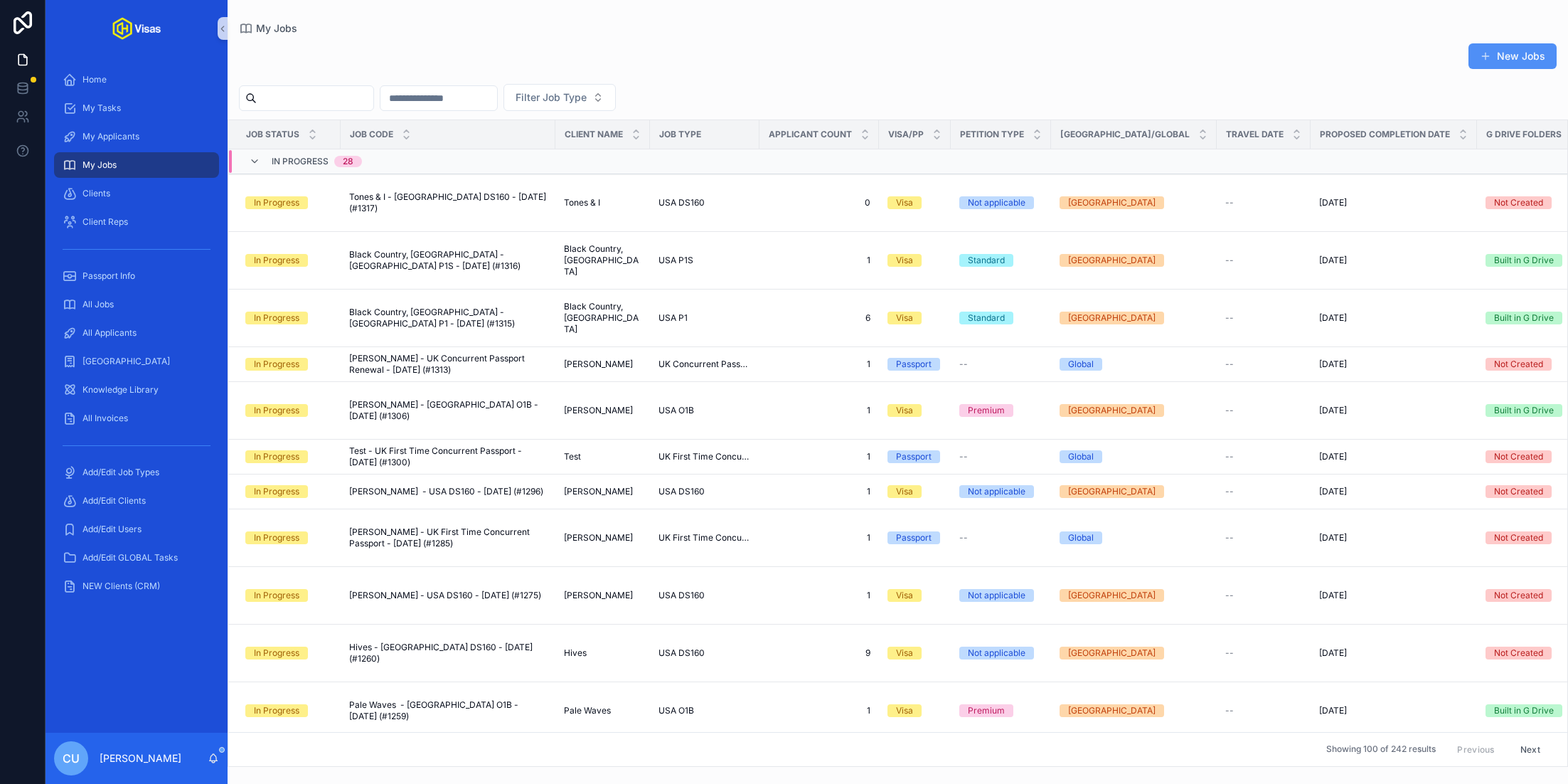
click at [1509, 50] on button "New Jobs" at bounding box center [1512, 56] width 88 height 26
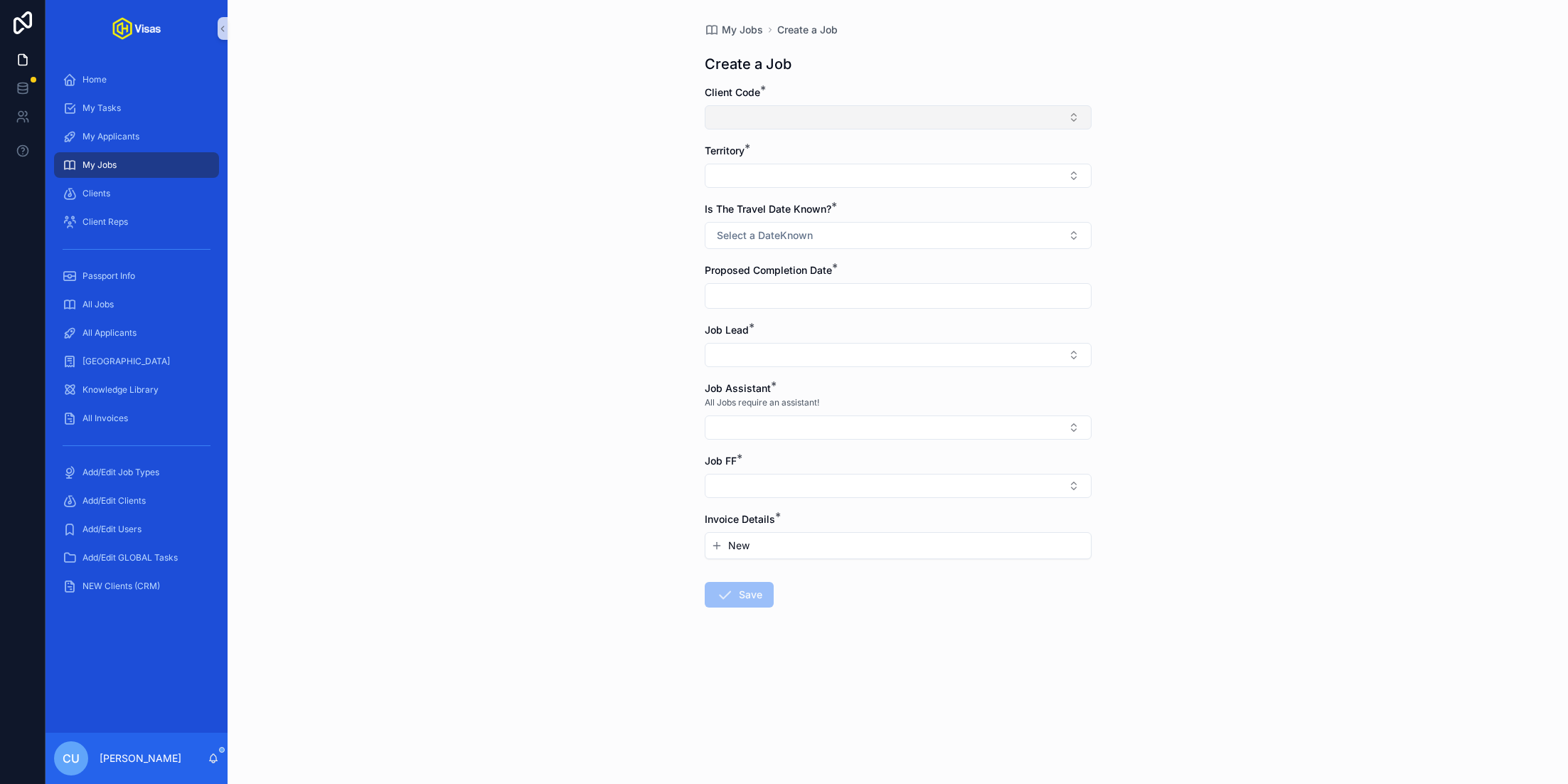
click at [858, 111] on button "Select Button" at bounding box center [898, 117] width 386 height 24
type input "****"
click at [801, 174] on div "Test (266)" at bounding box center [898, 173] width 379 height 23
click at [759, 181] on button "Select Button" at bounding box center [898, 178] width 386 height 24
type input "**"
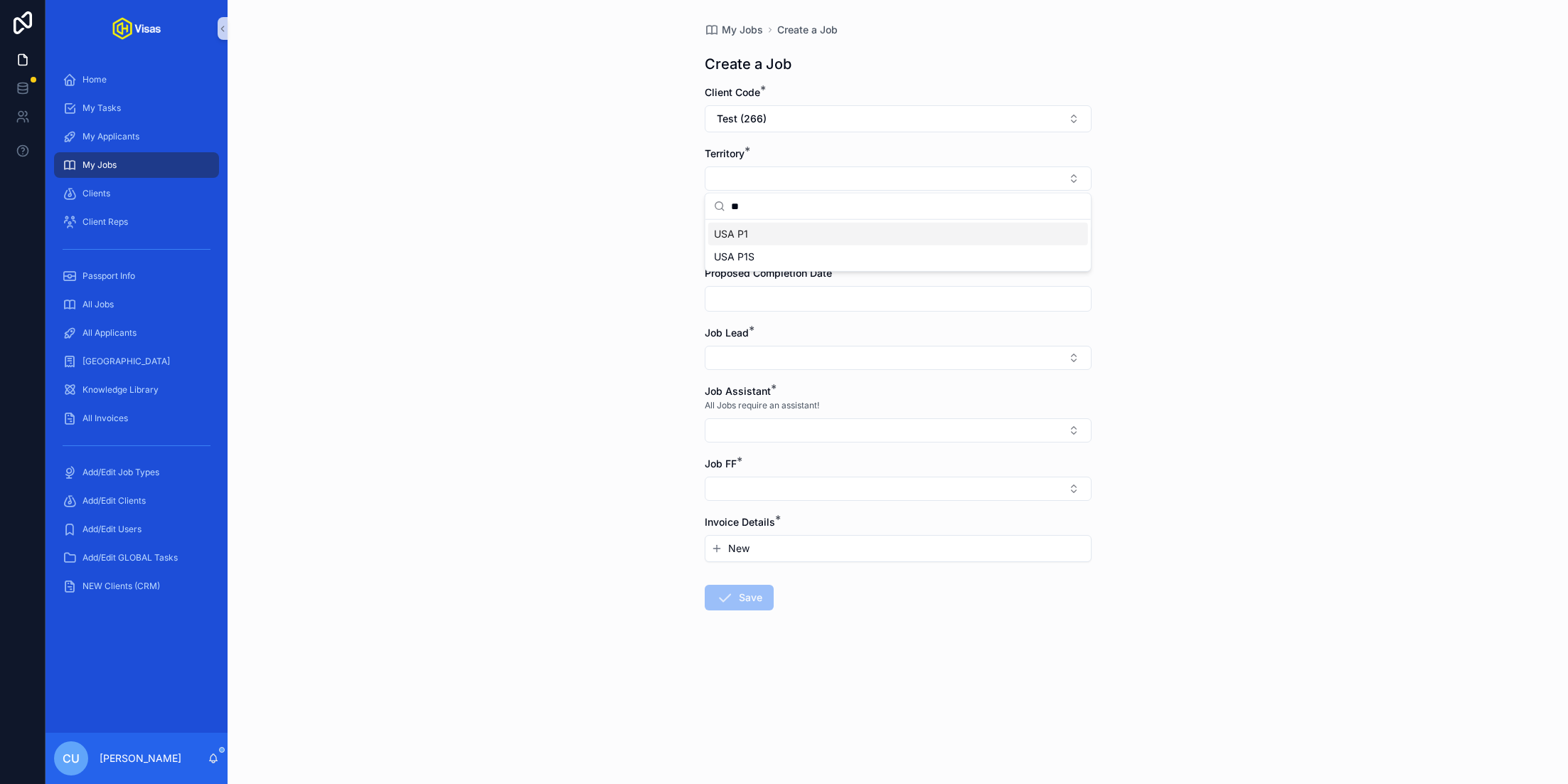
click at [785, 235] on div "USA P1" at bounding box center [898, 234] width 379 height 23
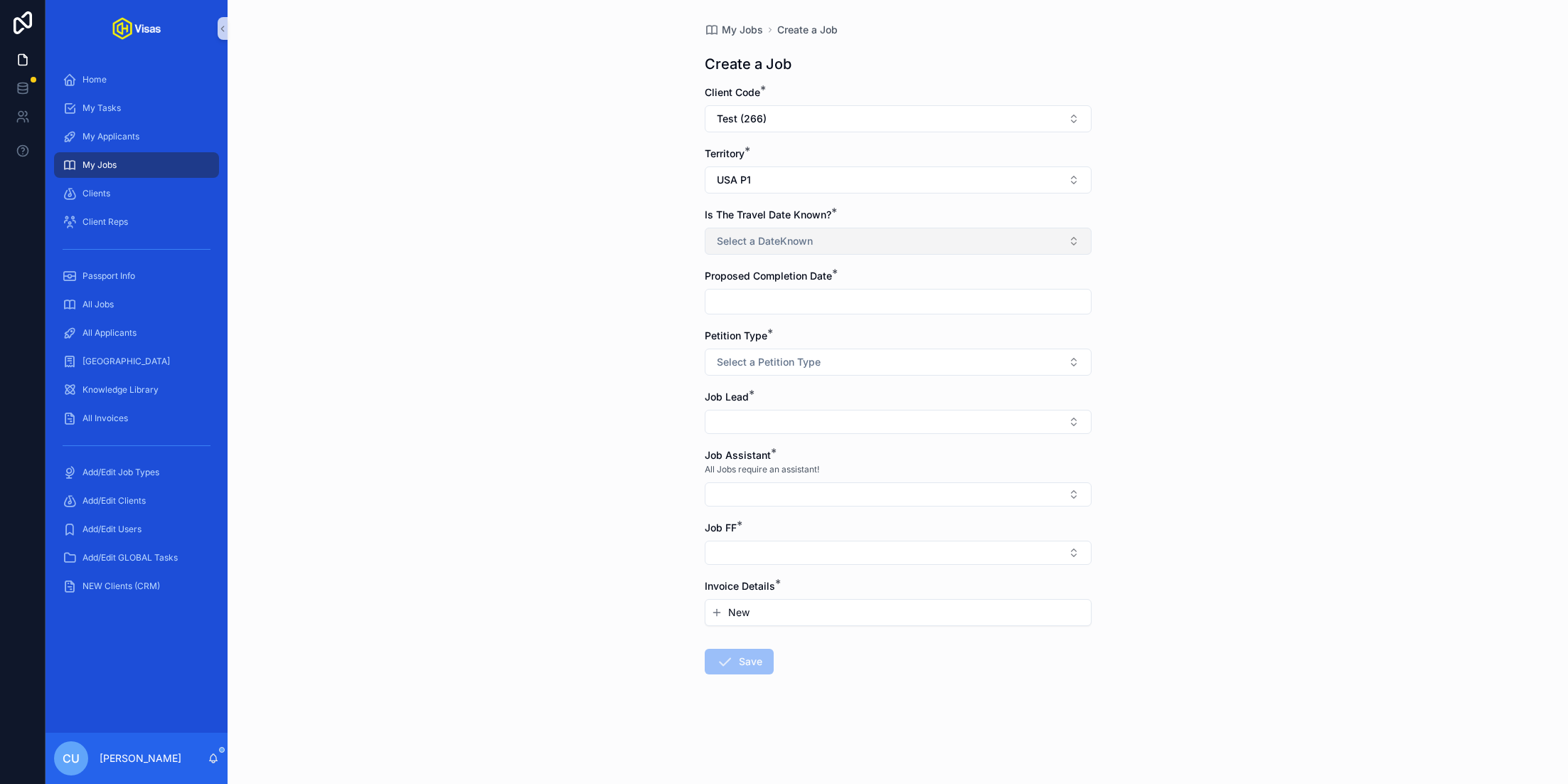
click at [787, 241] on span "Select a DateKnown" at bounding box center [765, 241] width 96 height 14
click at [780, 324] on div "No" at bounding box center [898, 319] width 379 height 21
click at [778, 298] on input "scrollable content" at bounding box center [898, 301] width 386 height 20
click at [979, 333] on button "scrollable content" at bounding box center [975, 335] width 26 height 26
click at [920, 544] on button "31" at bounding box center [923, 543] width 26 height 26
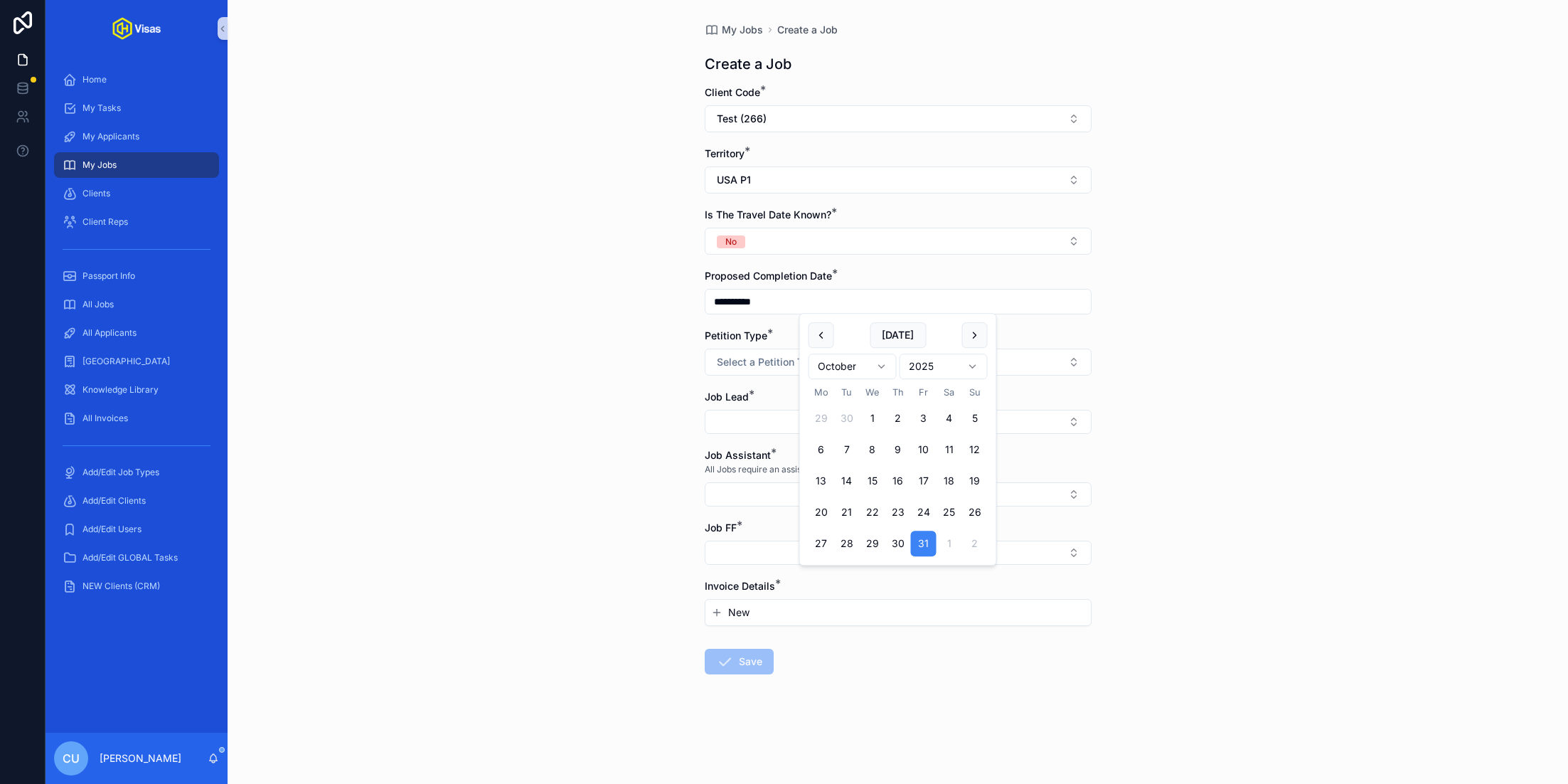
type input "**********"
click at [745, 352] on button "Select a Petition Type" at bounding box center [898, 362] width 386 height 27
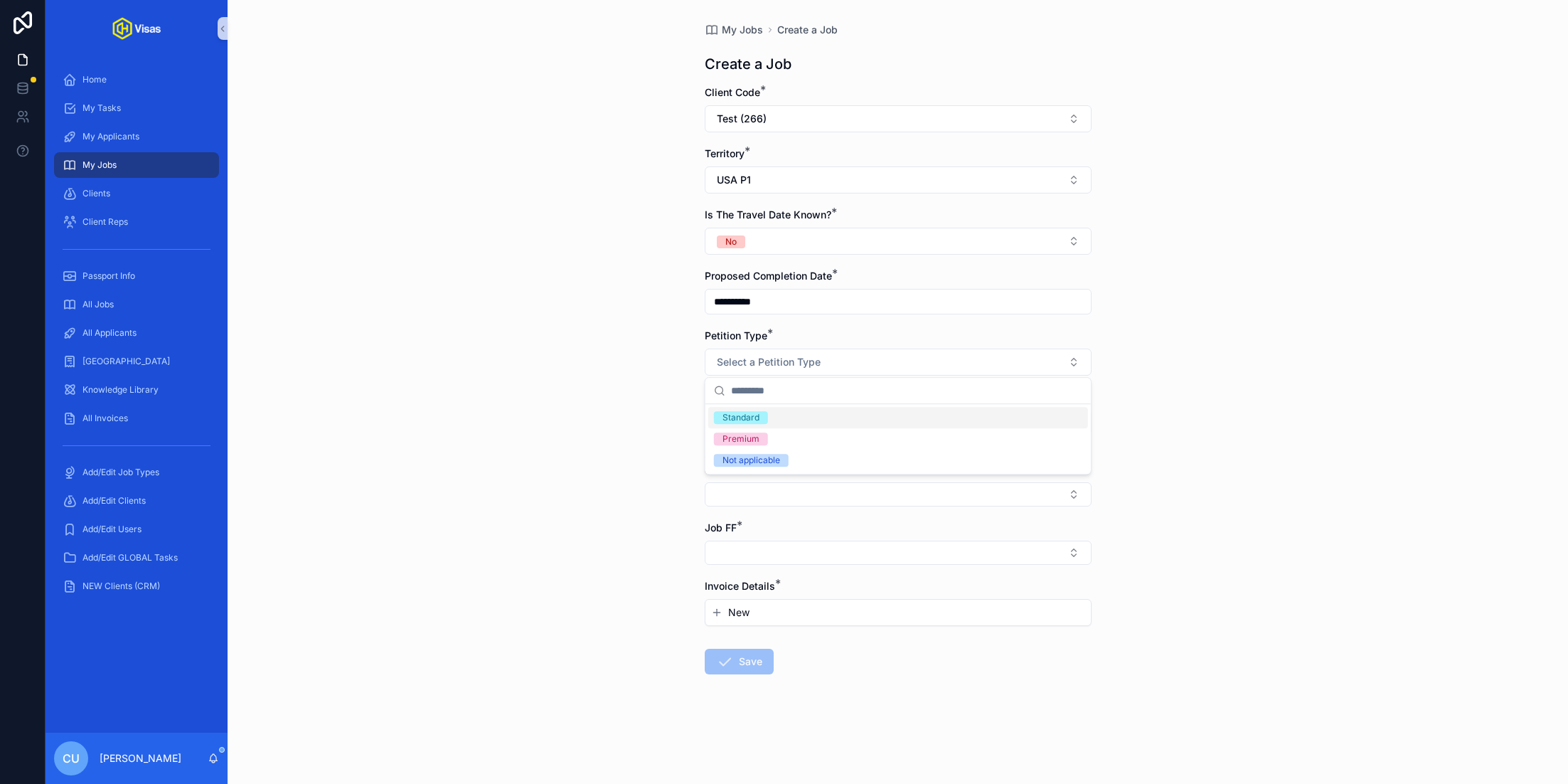
click at [773, 419] on div "Standard" at bounding box center [898, 418] width 379 height 21
click at [768, 416] on button "Select Button" at bounding box center [898, 421] width 386 height 24
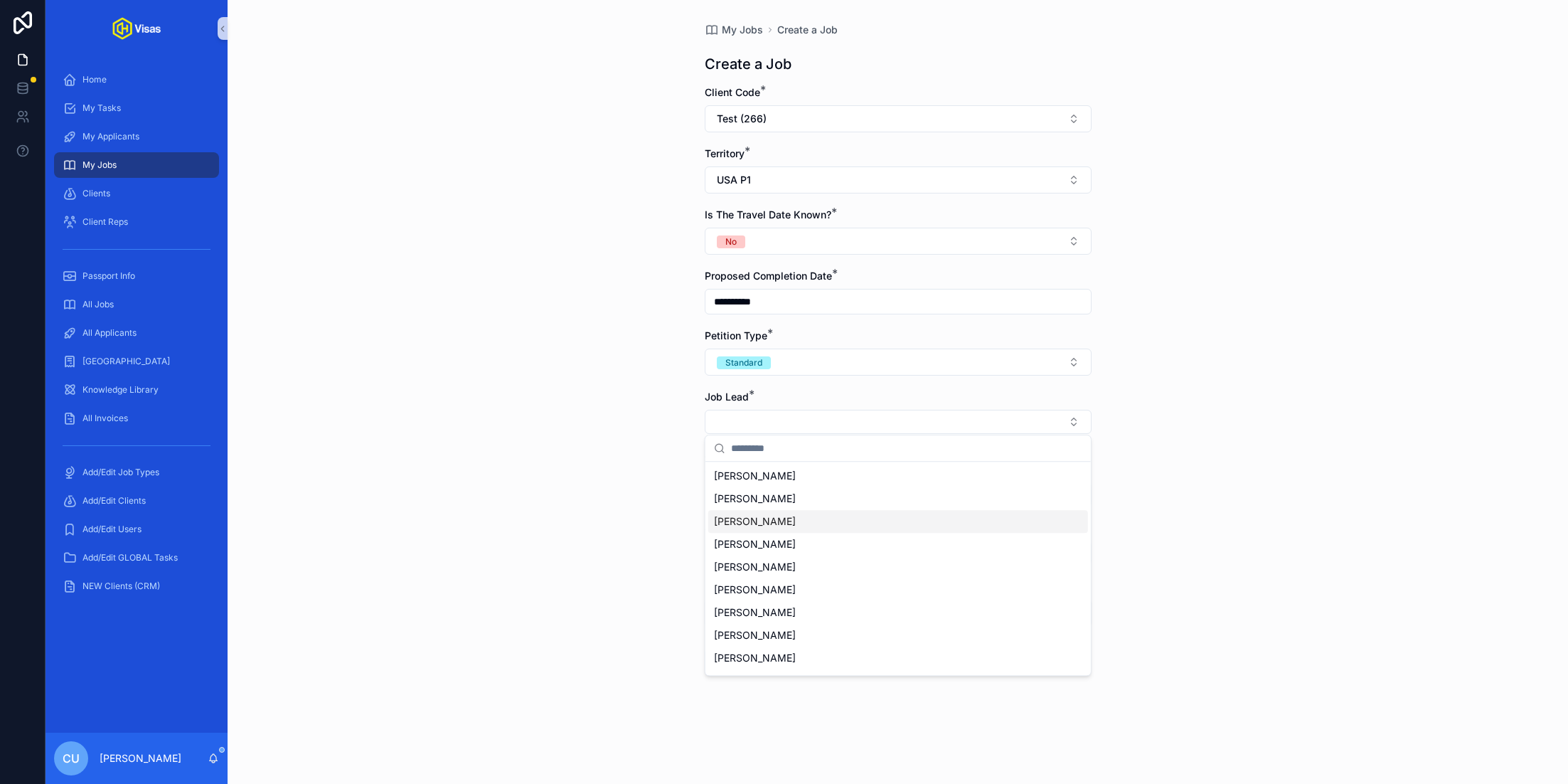
click at [768, 520] on span "[PERSON_NAME]" at bounding box center [755, 521] width 82 height 14
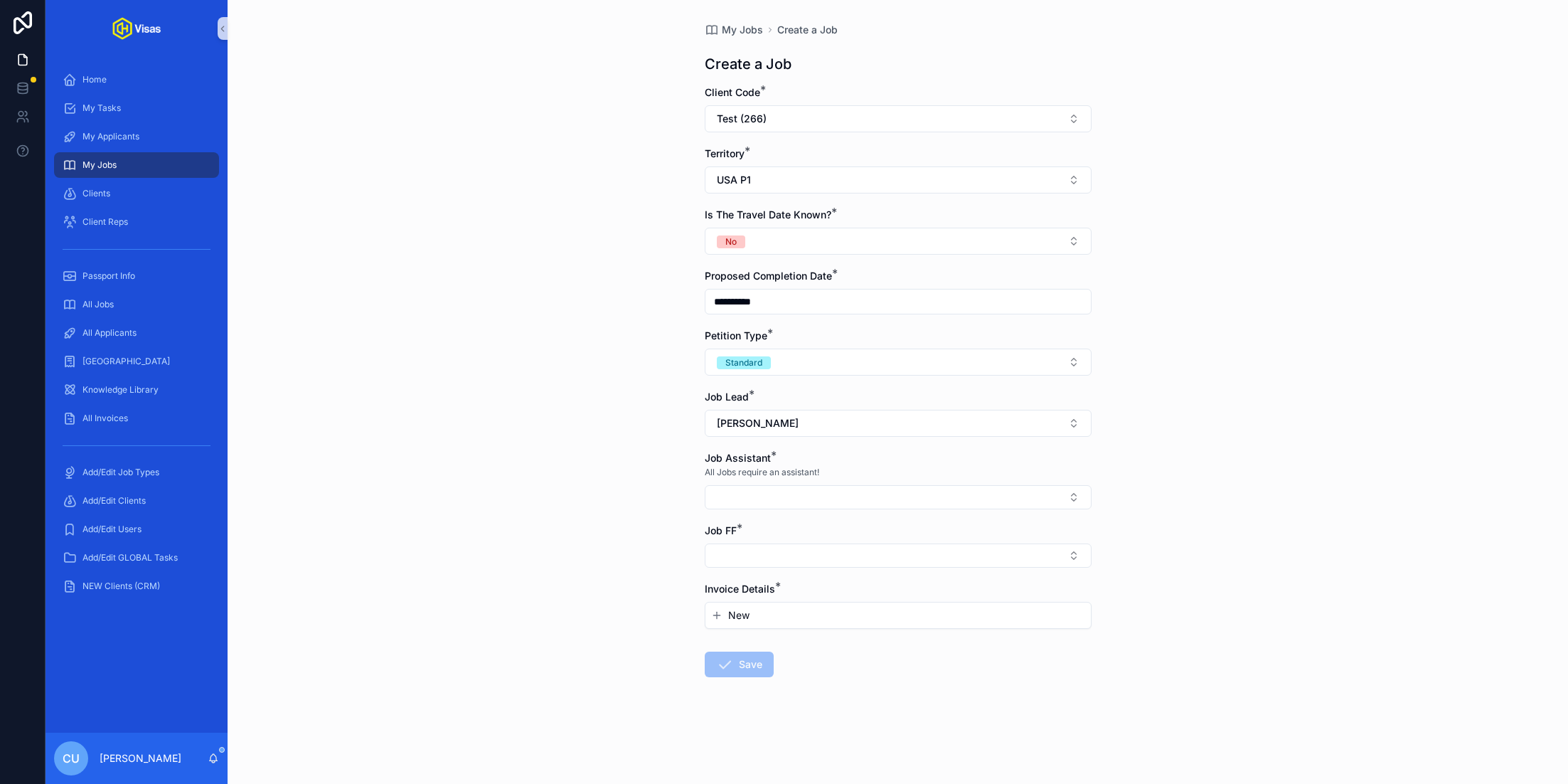
click at [584, 487] on div "**********" at bounding box center [898, 392] width 1340 height 784
click at [767, 489] on button "Select Button" at bounding box center [898, 497] width 386 height 24
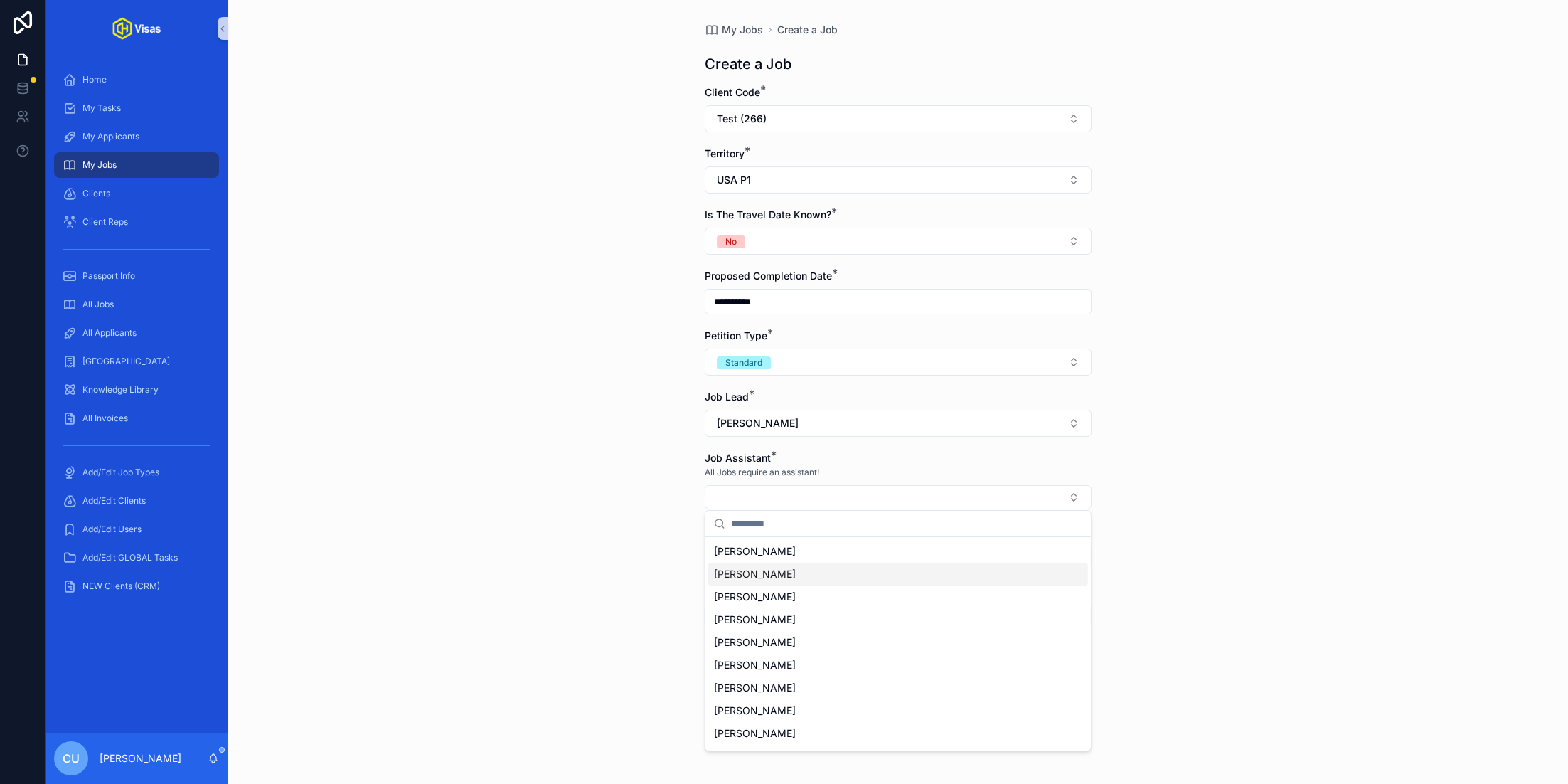
click at [782, 579] on span "[PERSON_NAME]" at bounding box center [755, 574] width 82 height 14
click at [766, 629] on span "[PERSON_NAME]" at bounding box center [755, 624] width 82 height 14
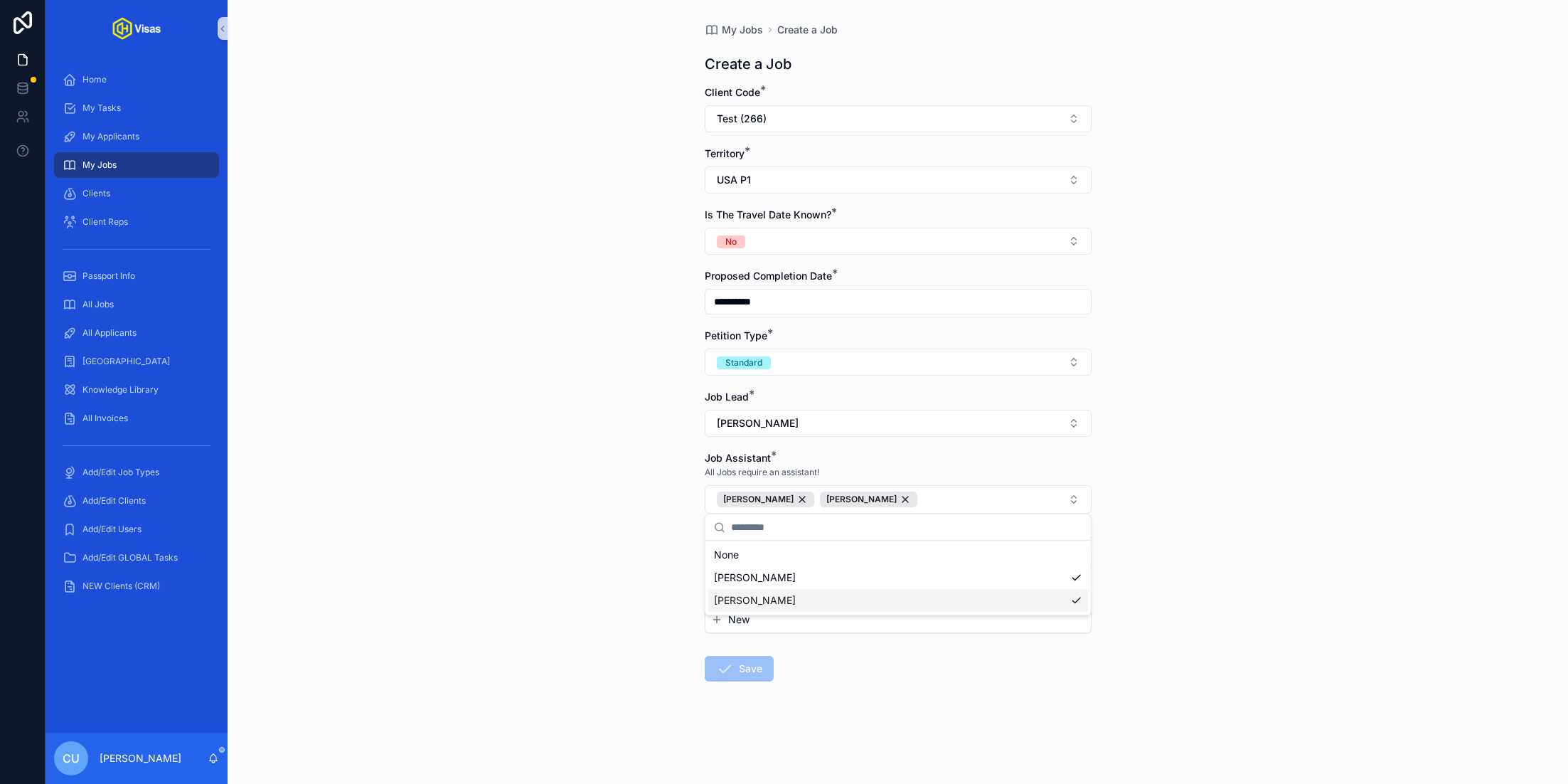
click at [602, 576] on div "**********" at bounding box center [898, 392] width 1340 height 784
click at [763, 556] on button "Select Button" at bounding box center [898, 559] width 386 height 24
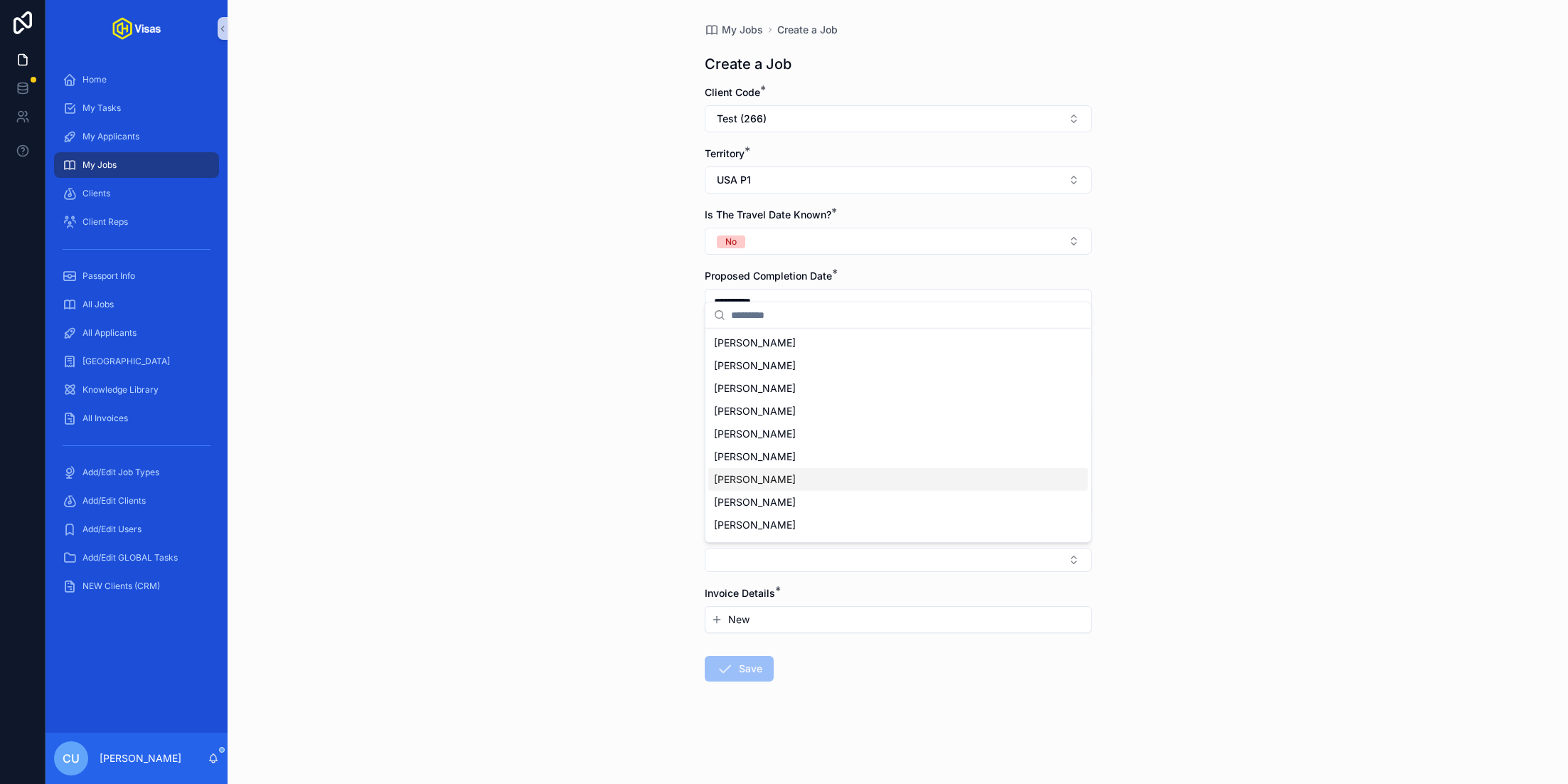
scroll to position [65, 0]
click at [769, 483] on div "No One" at bounding box center [898, 483] width 379 height 23
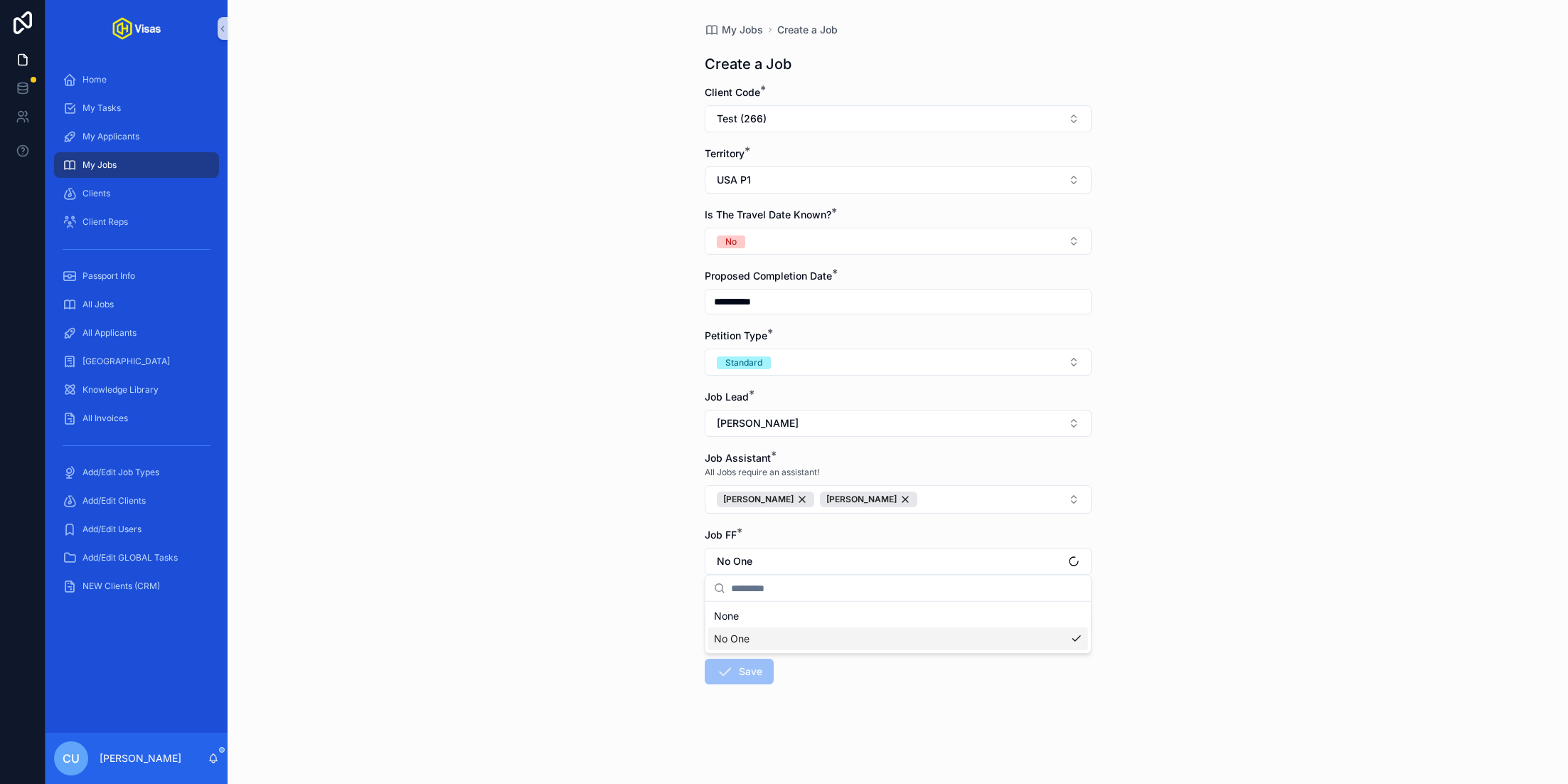
scroll to position [0, 0]
click at [764, 616] on button "New" at bounding box center [898, 623] width 374 height 14
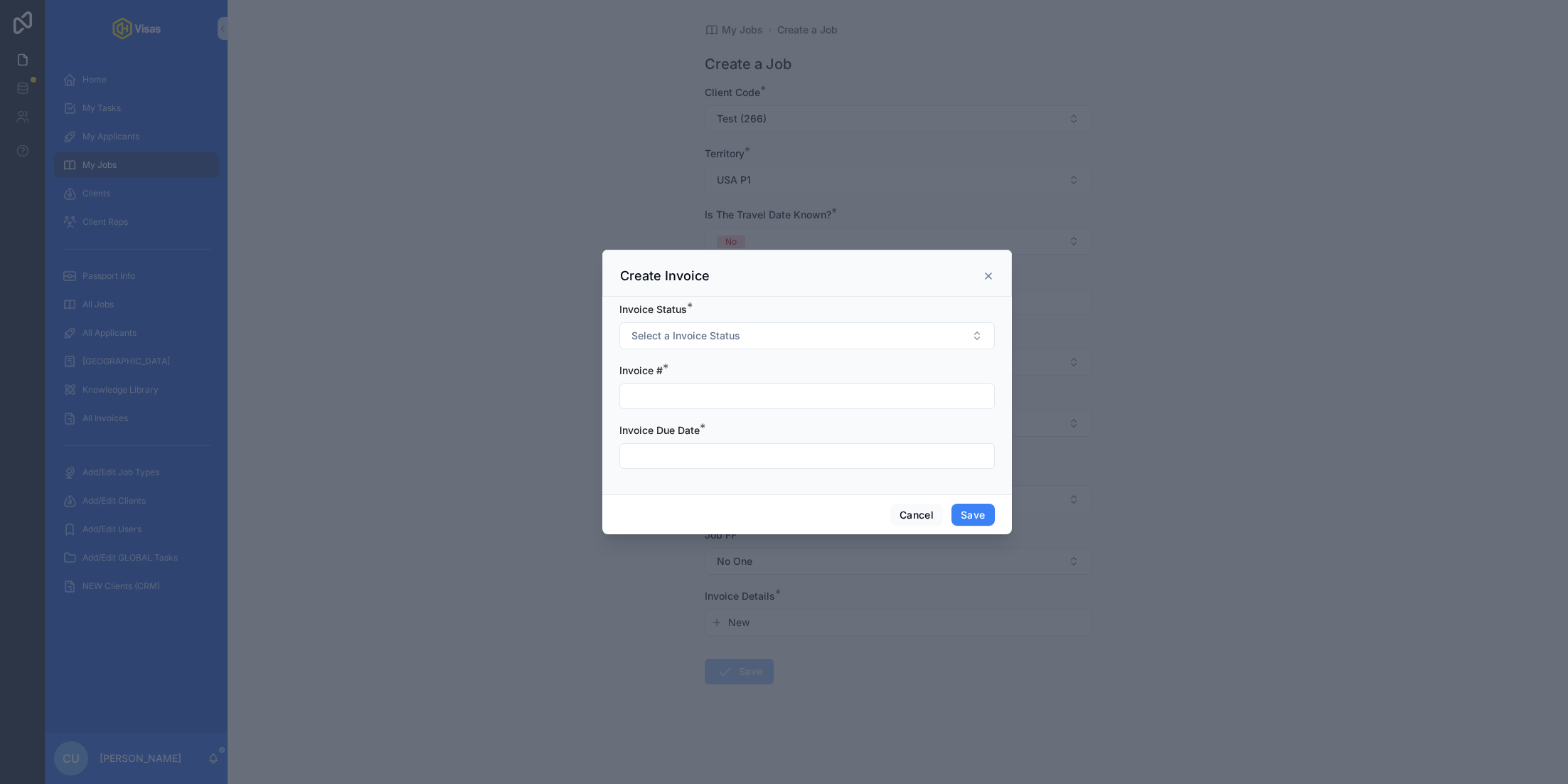
click at [677, 397] on input "scrollable content" at bounding box center [807, 396] width 374 height 20
type input "*****"
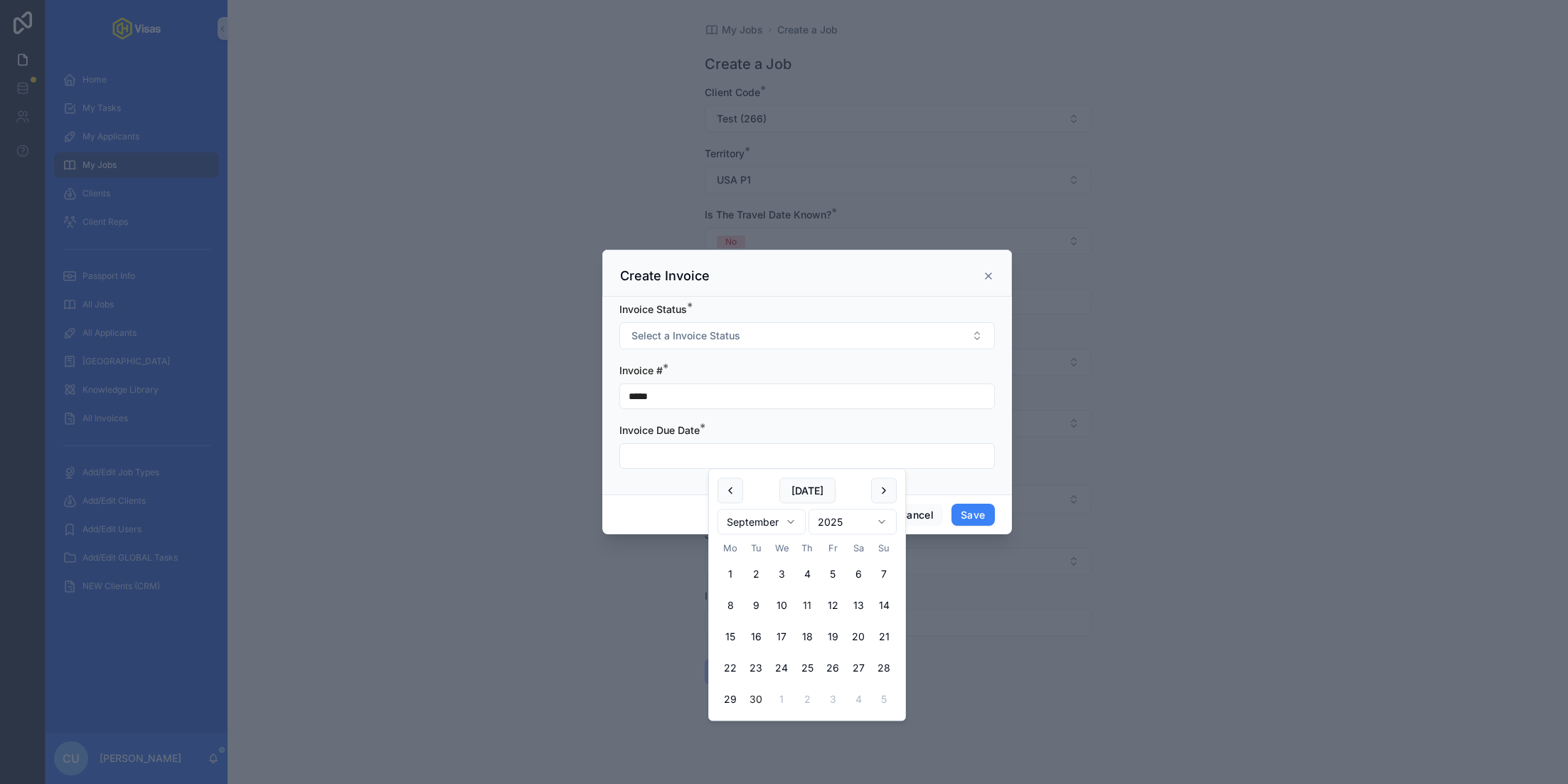
click at [755, 694] on button "30" at bounding box center [756, 699] width 26 height 26
type input "**********"
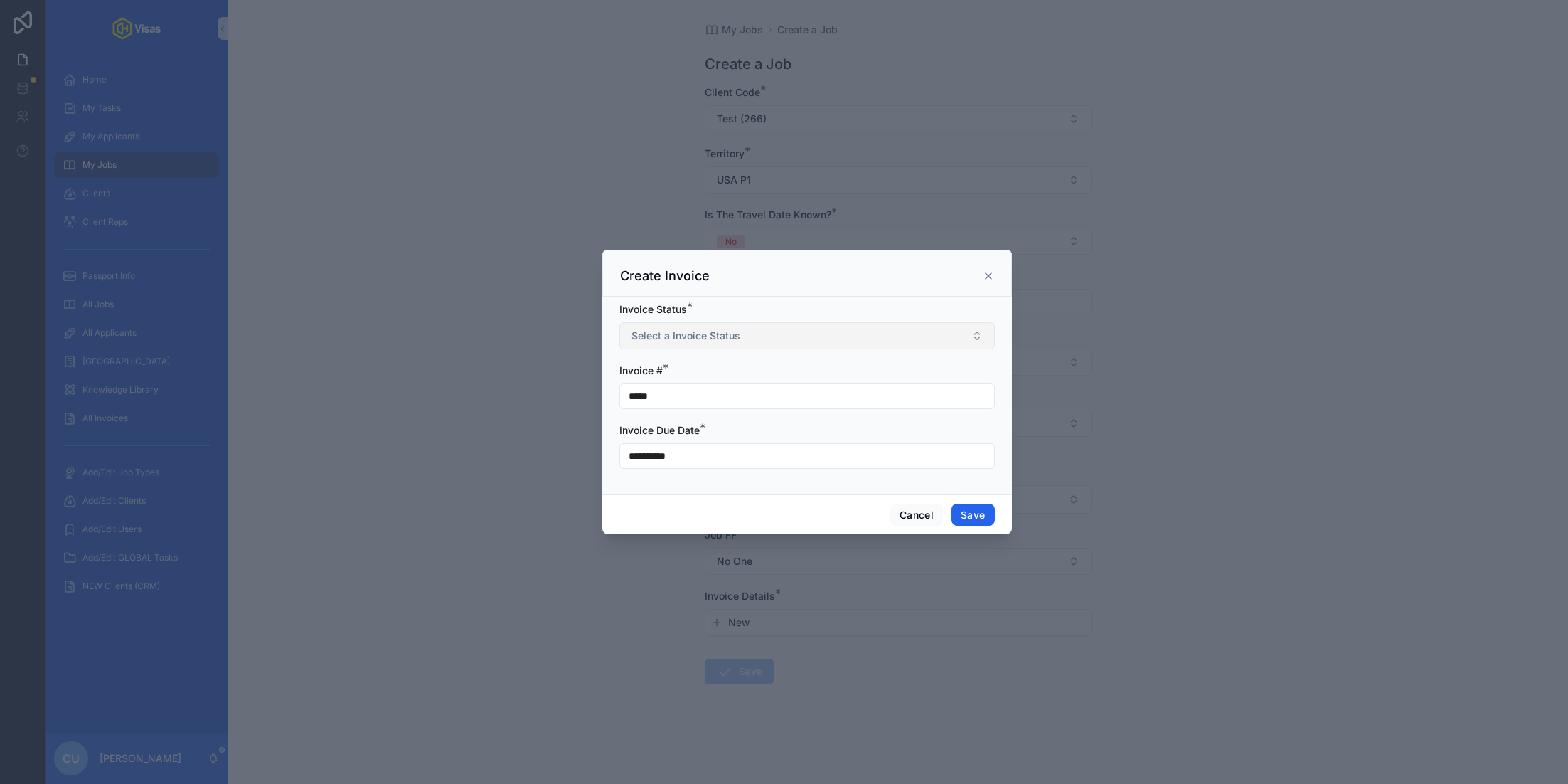
drag, startPoint x: 981, startPoint y: 519, endPoint x: 897, endPoint y: 331, distance: 205.9
click at [897, 331] on div "**********" at bounding box center [807, 392] width 410 height 285
click at [897, 331] on button "Select a Invoice Status" at bounding box center [808, 336] width 376 height 27
click at [709, 460] on div "Unpaid" at bounding box center [808, 457] width 369 height 21
click at [970, 521] on button "Save" at bounding box center [973, 515] width 43 height 23
